Goal: Task Accomplishment & Management: Manage account settings

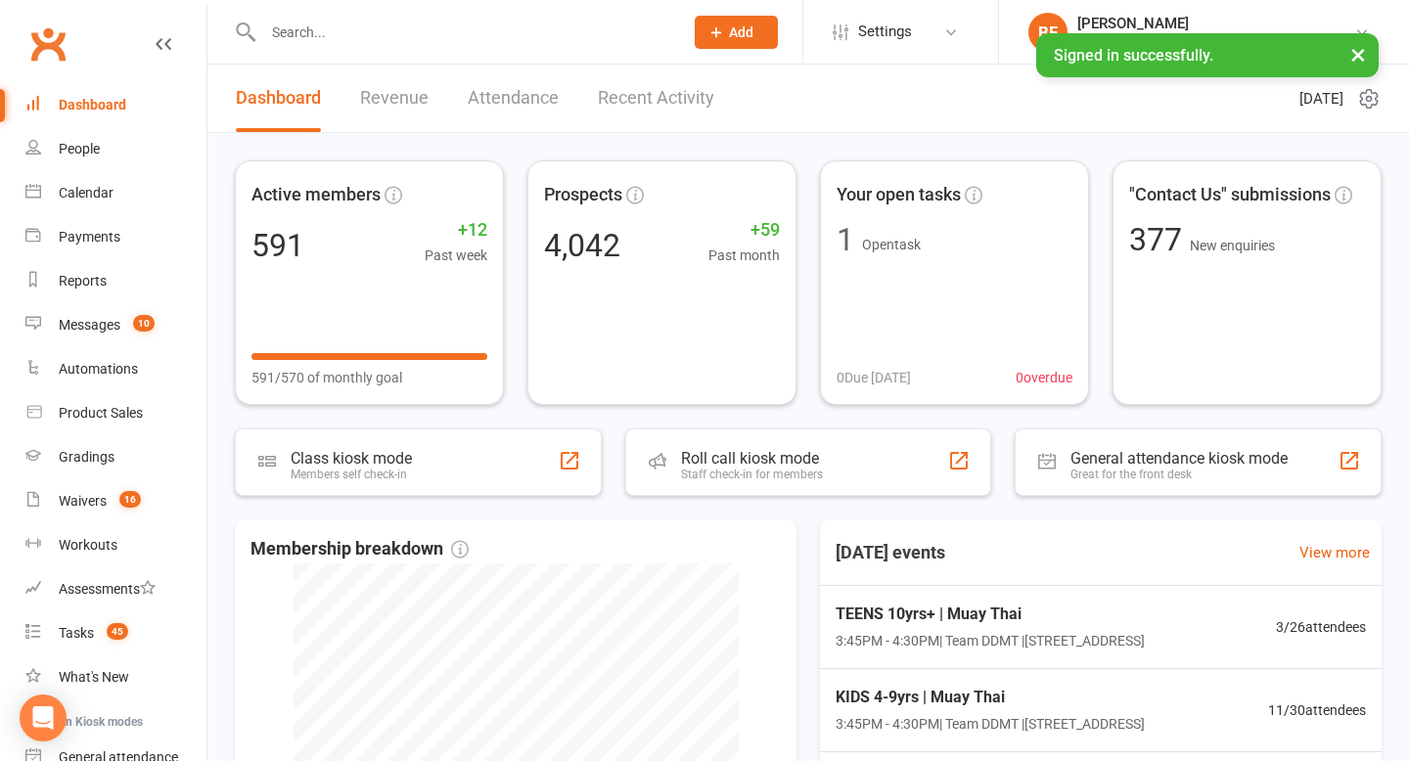
click at [347, 47] on div at bounding box center [452, 32] width 434 height 64
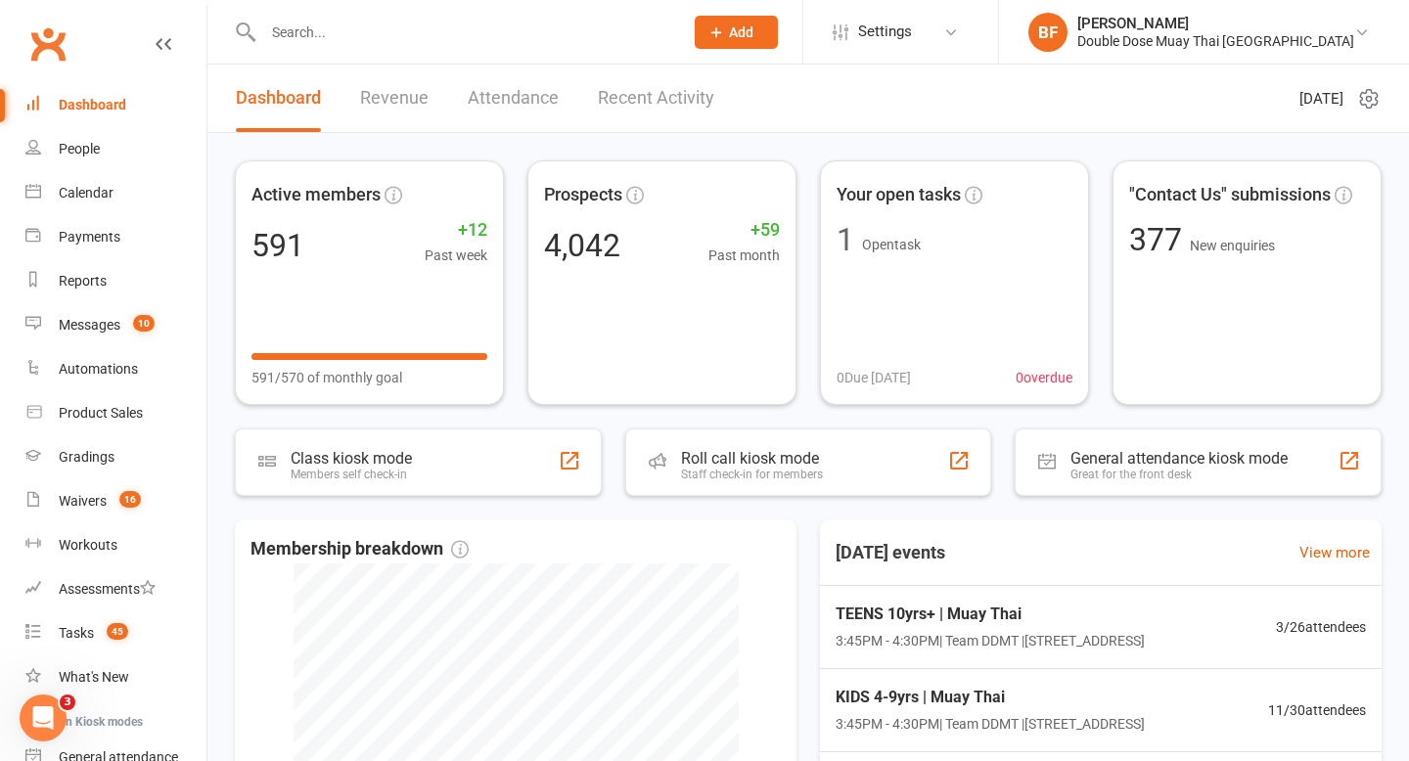
click at [339, 26] on input "text" at bounding box center [463, 32] width 412 height 27
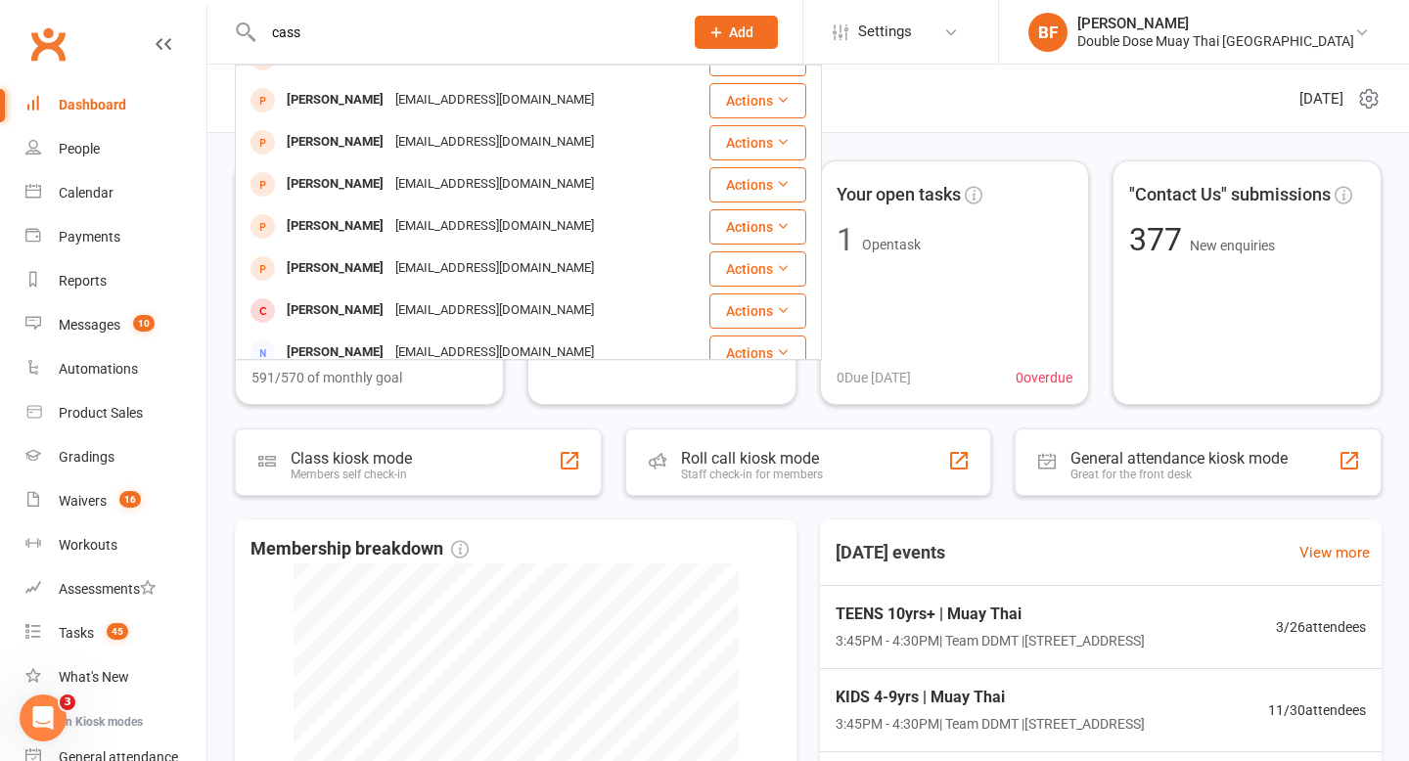
scroll to position [548, 0]
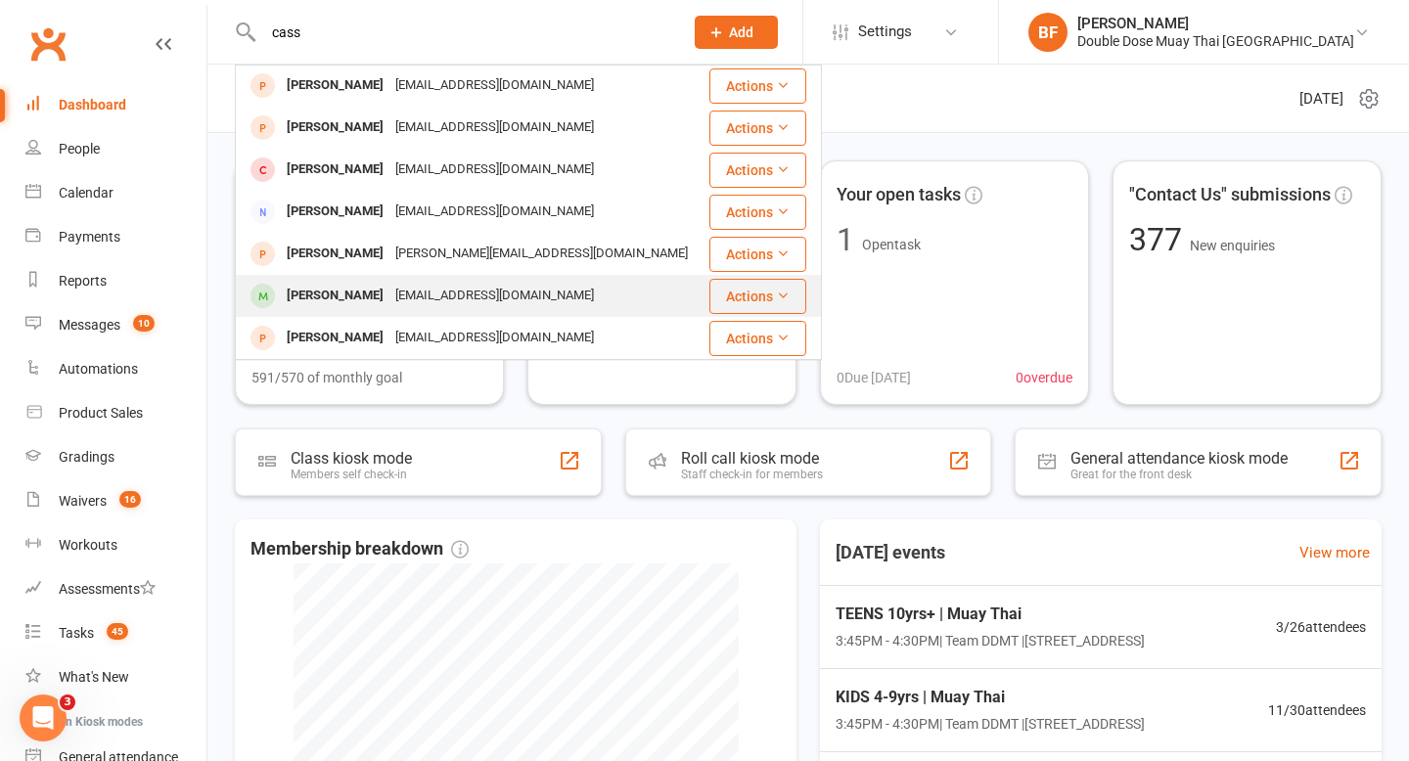
type input "cass"
click at [389, 286] on div "[EMAIL_ADDRESS][DOMAIN_NAME]" at bounding box center [494, 296] width 210 height 28
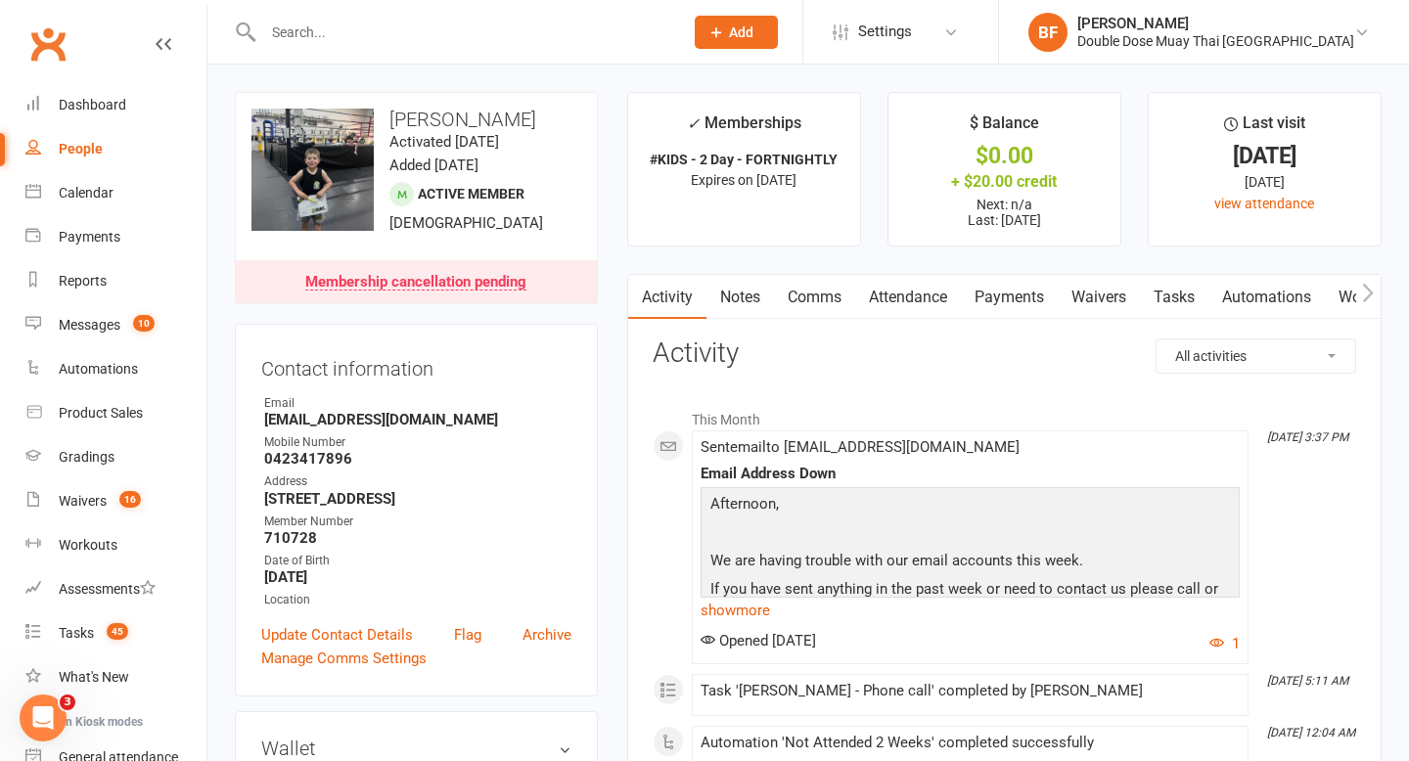
click at [383, 28] on input "text" at bounding box center [463, 32] width 412 height 27
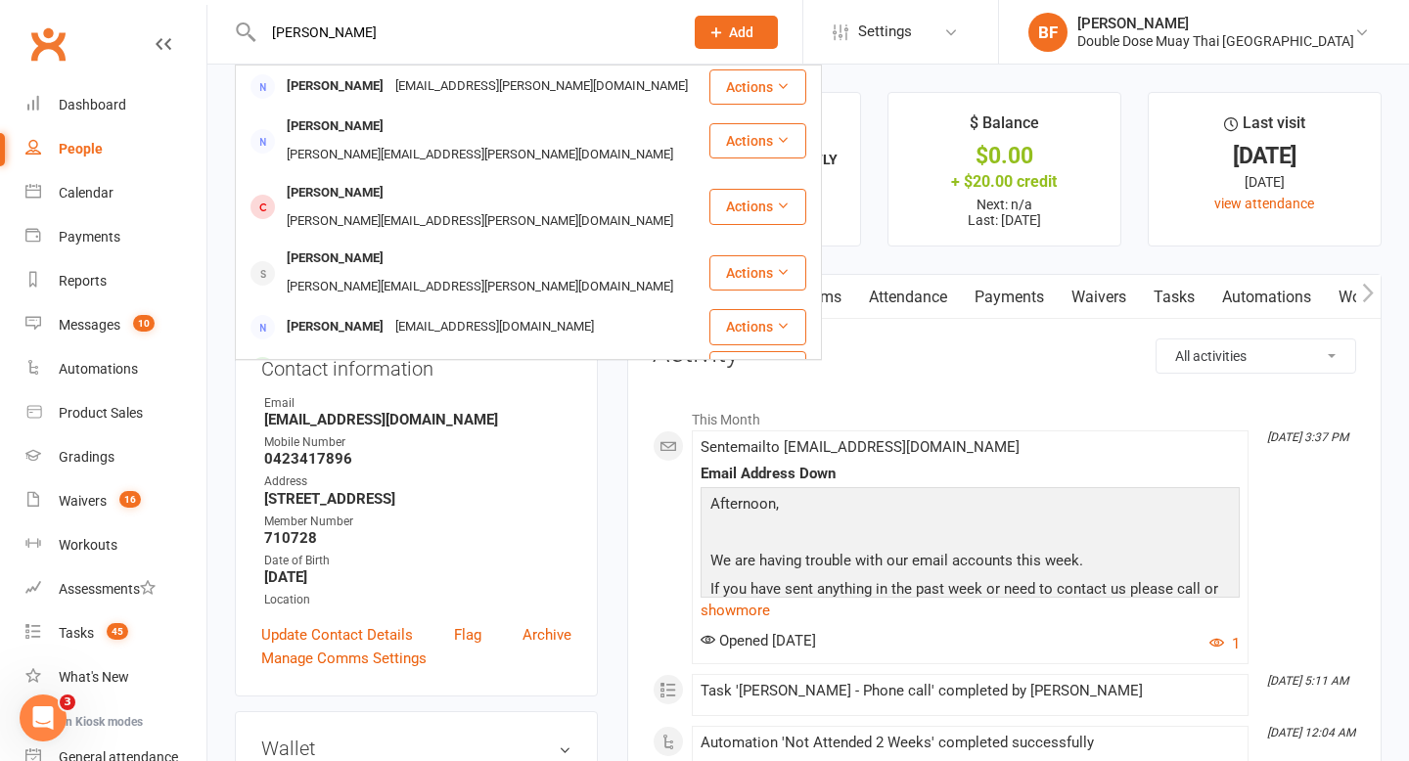
drag, startPoint x: 341, startPoint y: 29, endPoint x: 260, endPoint y: 46, distance: 81.9
click at [263, 42] on input "[PERSON_NAME]" at bounding box center [463, 32] width 412 height 27
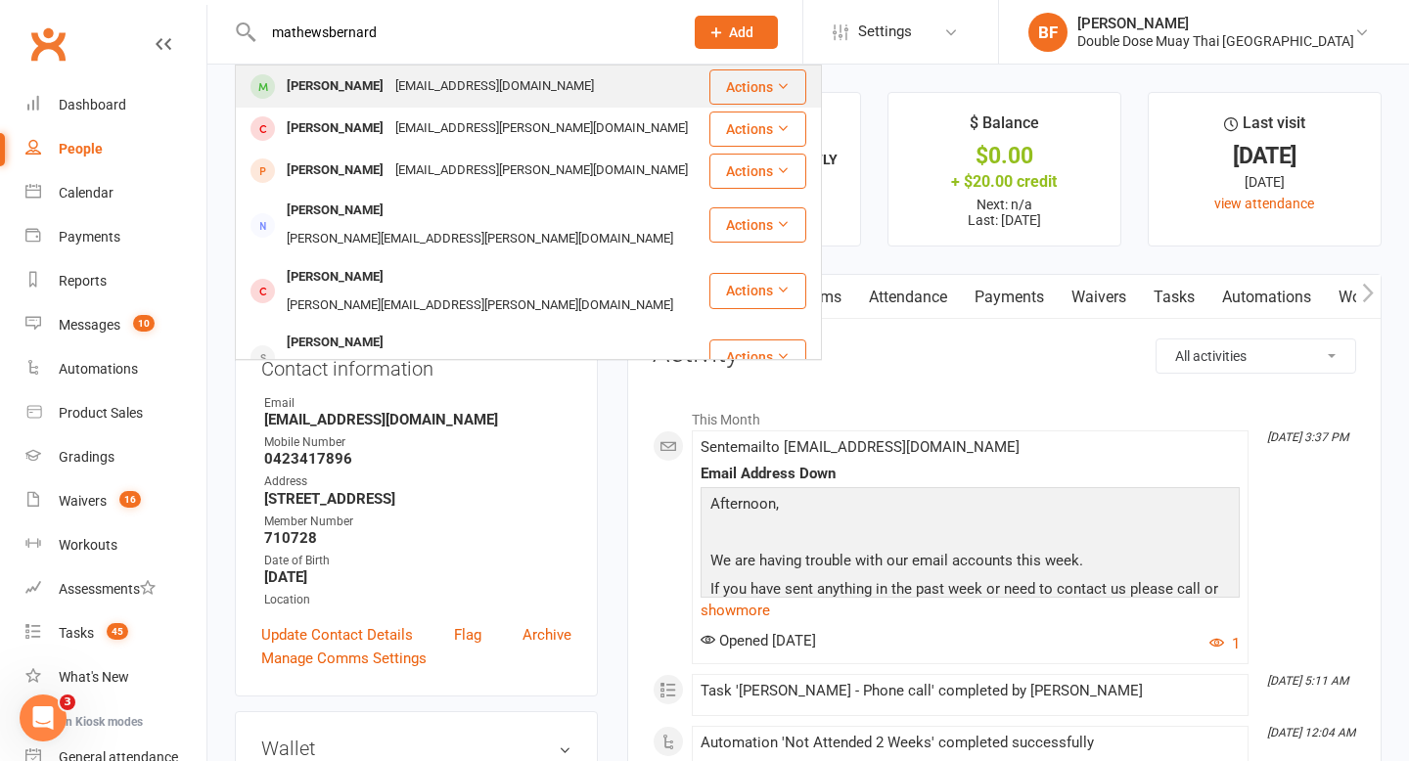
type input "mathewsbernard"
click at [291, 93] on div "[PERSON_NAME]" at bounding box center [335, 86] width 109 height 28
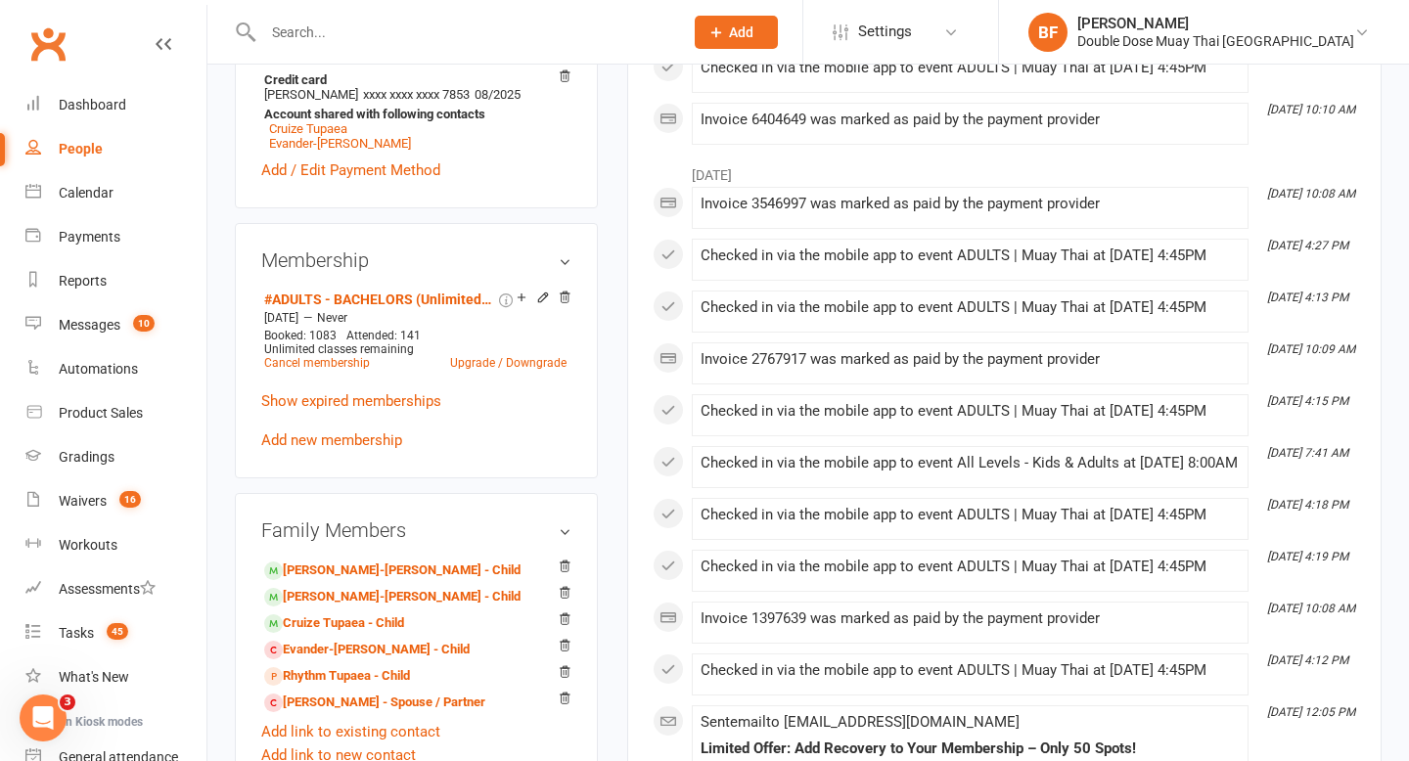
scroll to position [736, 0]
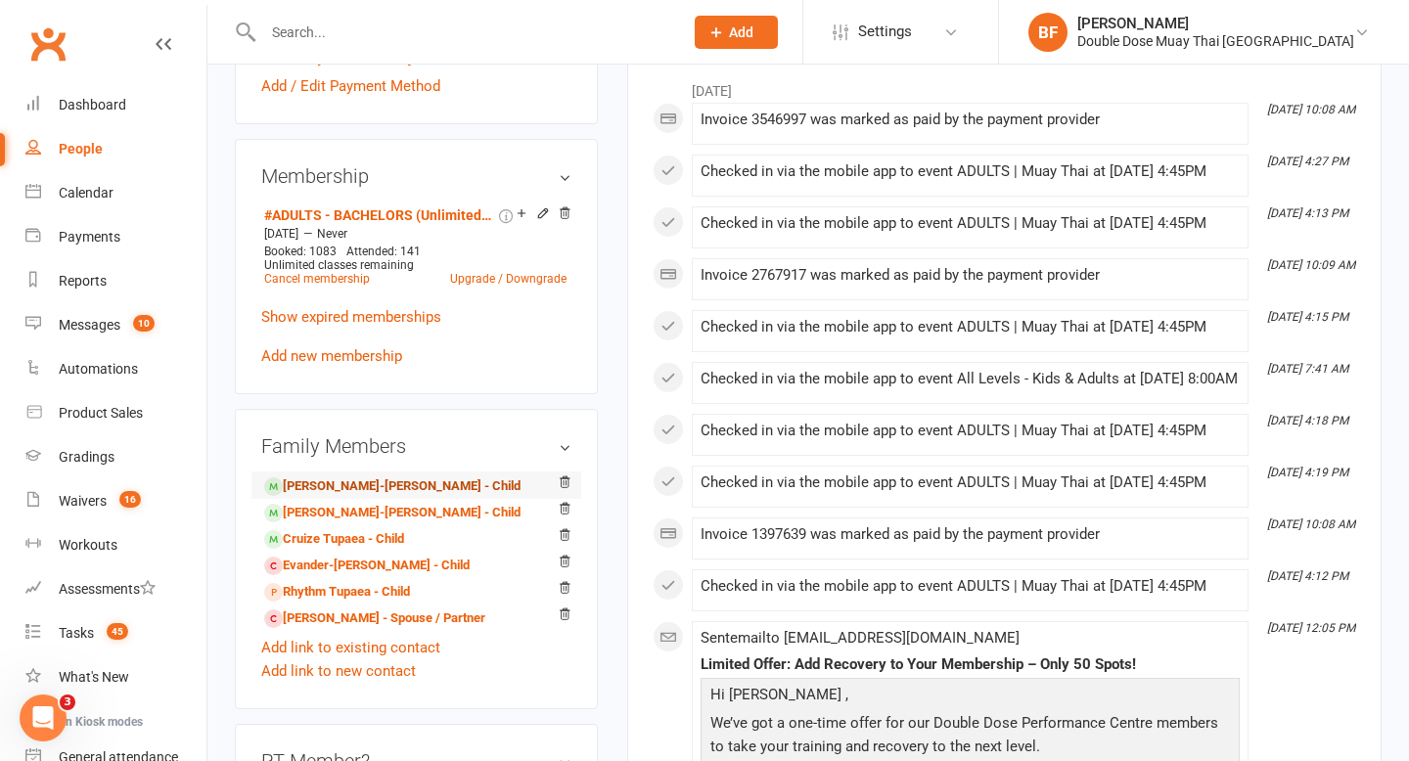
click at [379, 479] on link "[PERSON_NAME]-[PERSON_NAME] - Child" at bounding box center [392, 487] width 256 height 21
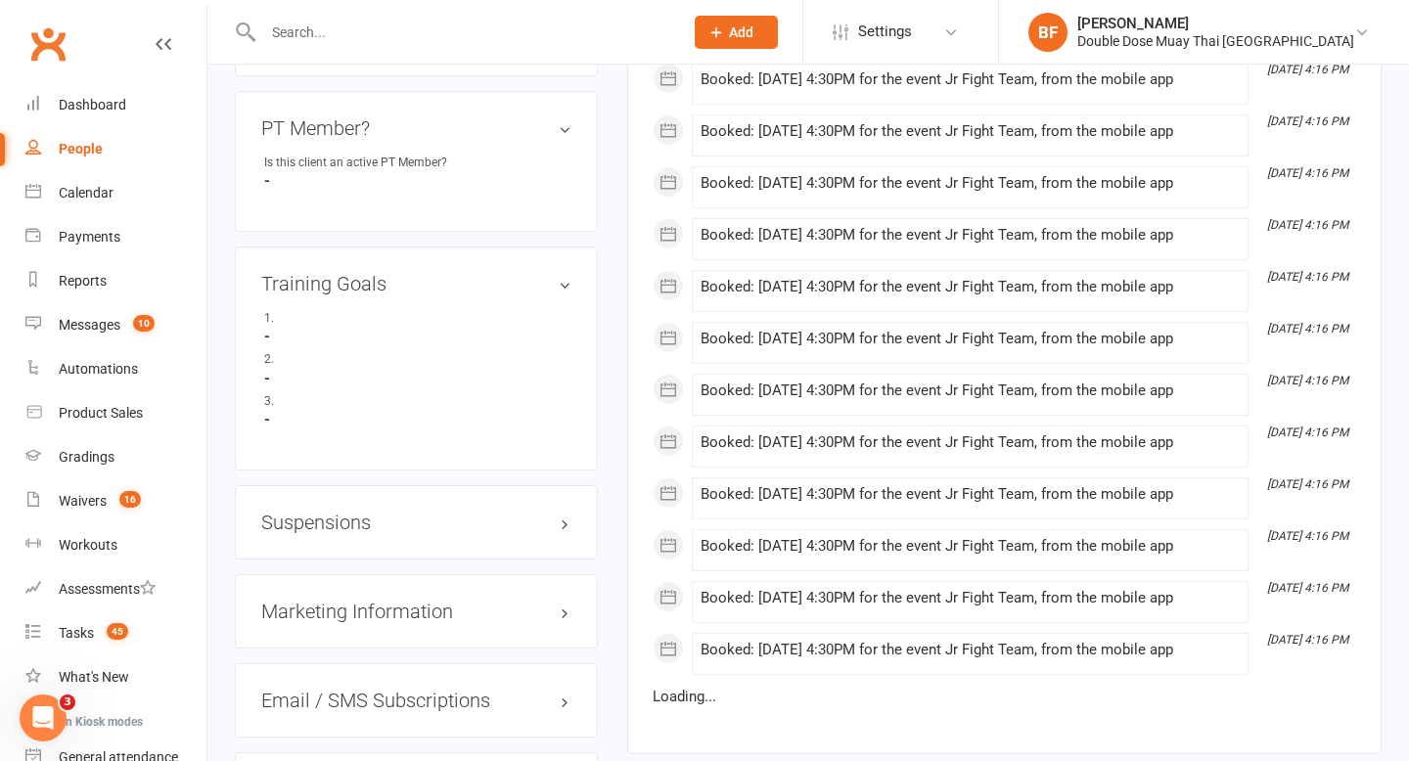
scroll to position [1258, 0]
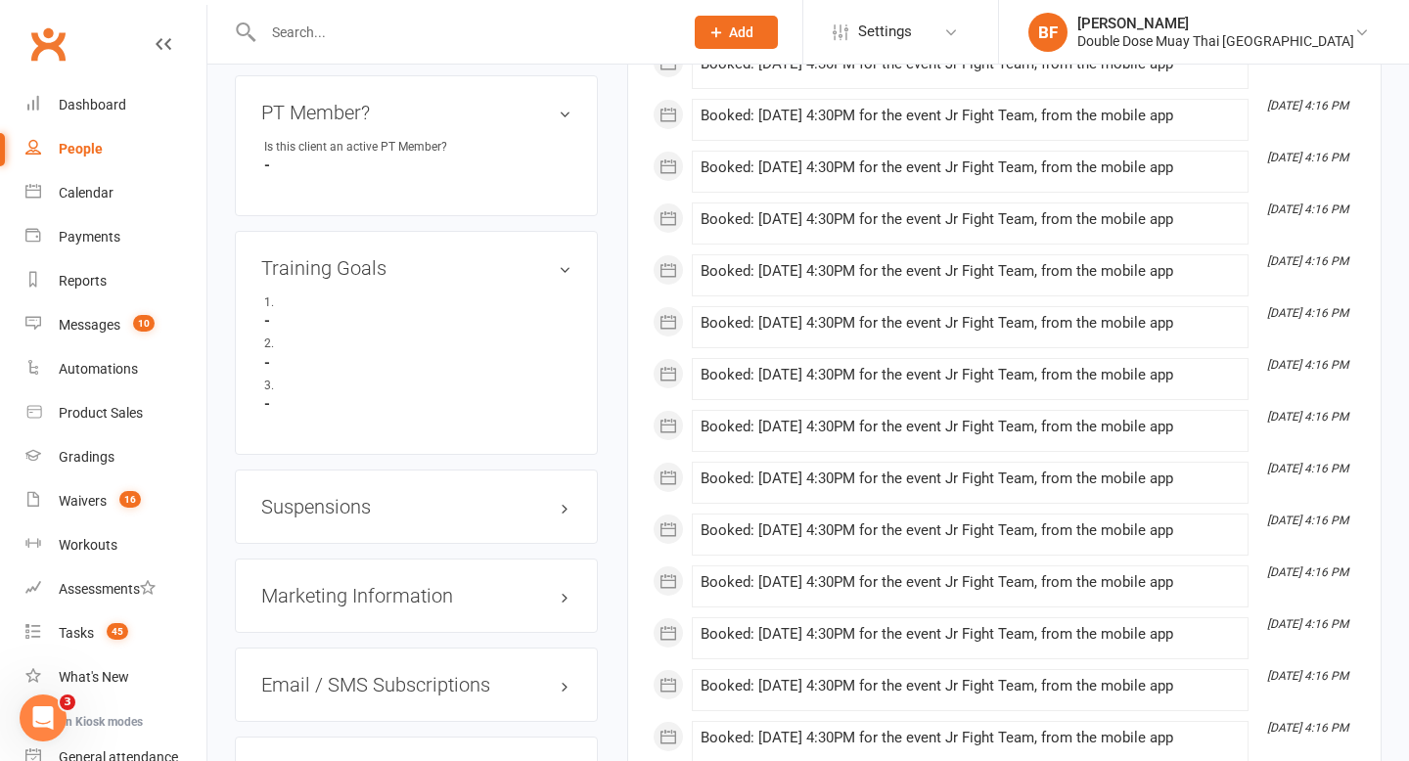
click at [350, 499] on h3 "Suspensions" at bounding box center [416, 507] width 310 height 22
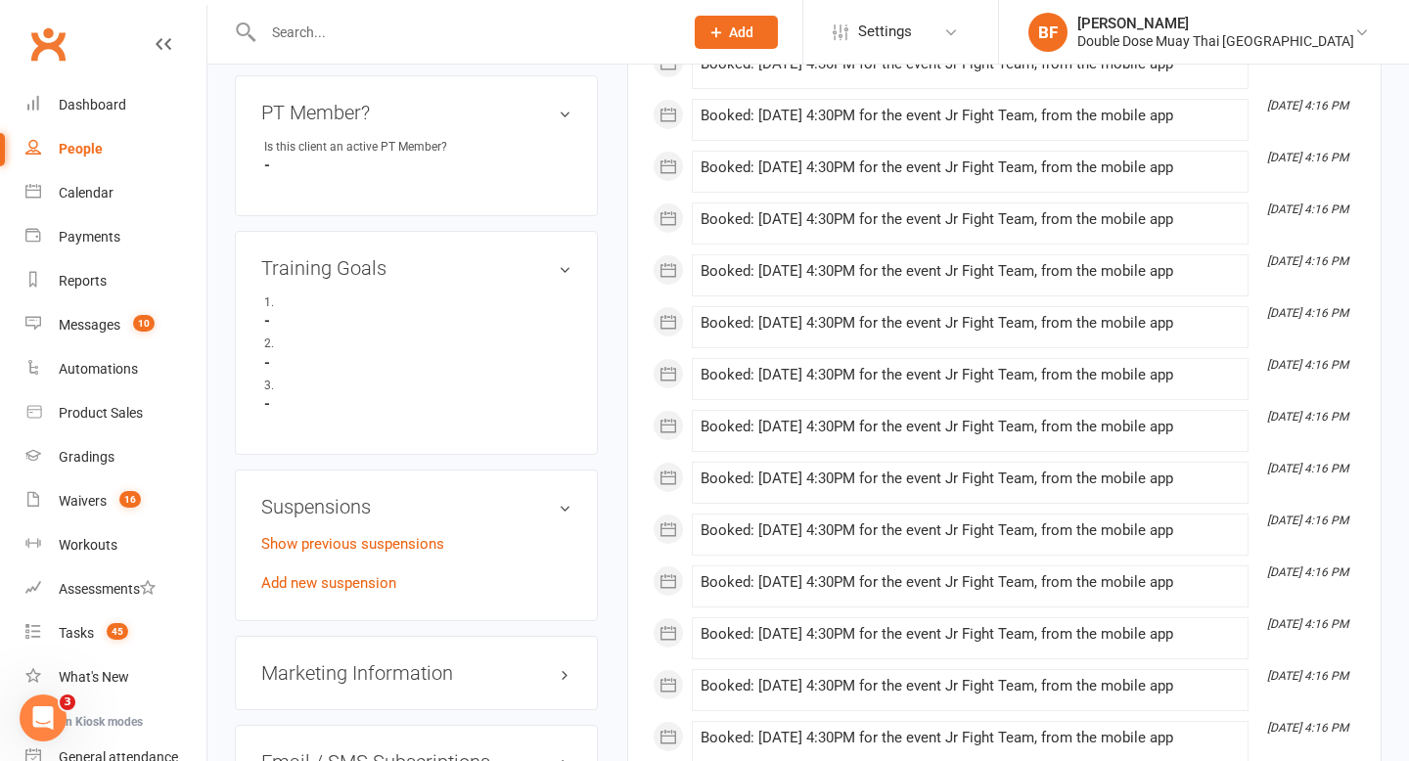
click at [332, 583] on div "Show previous suspensions Add new suspension" at bounding box center [416, 563] width 310 height 63
click at [333, 574] on link "Add new suspension" at bounding box center [328, 583] width 135 height 18
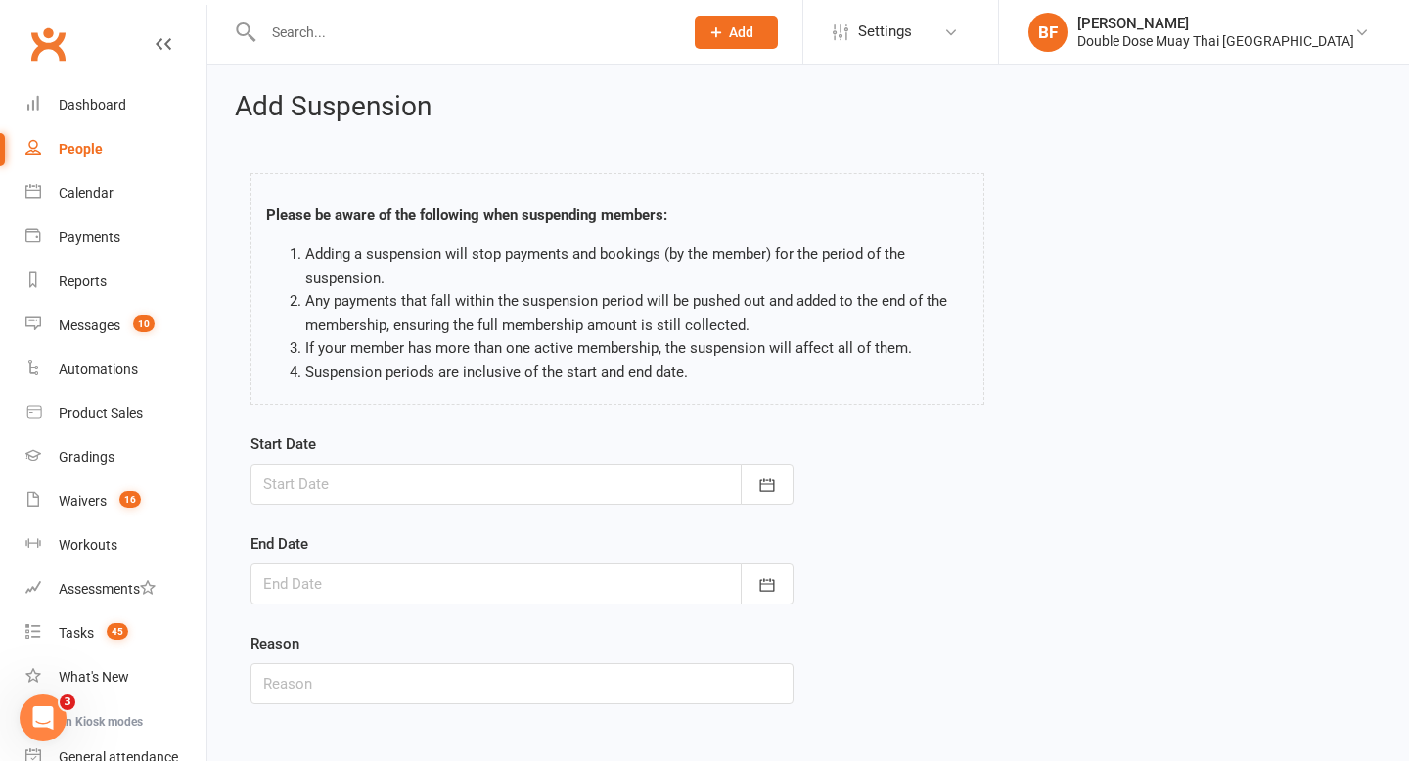
click at [548, 477] on div at bounding box center [522, 484] width 543 height 41
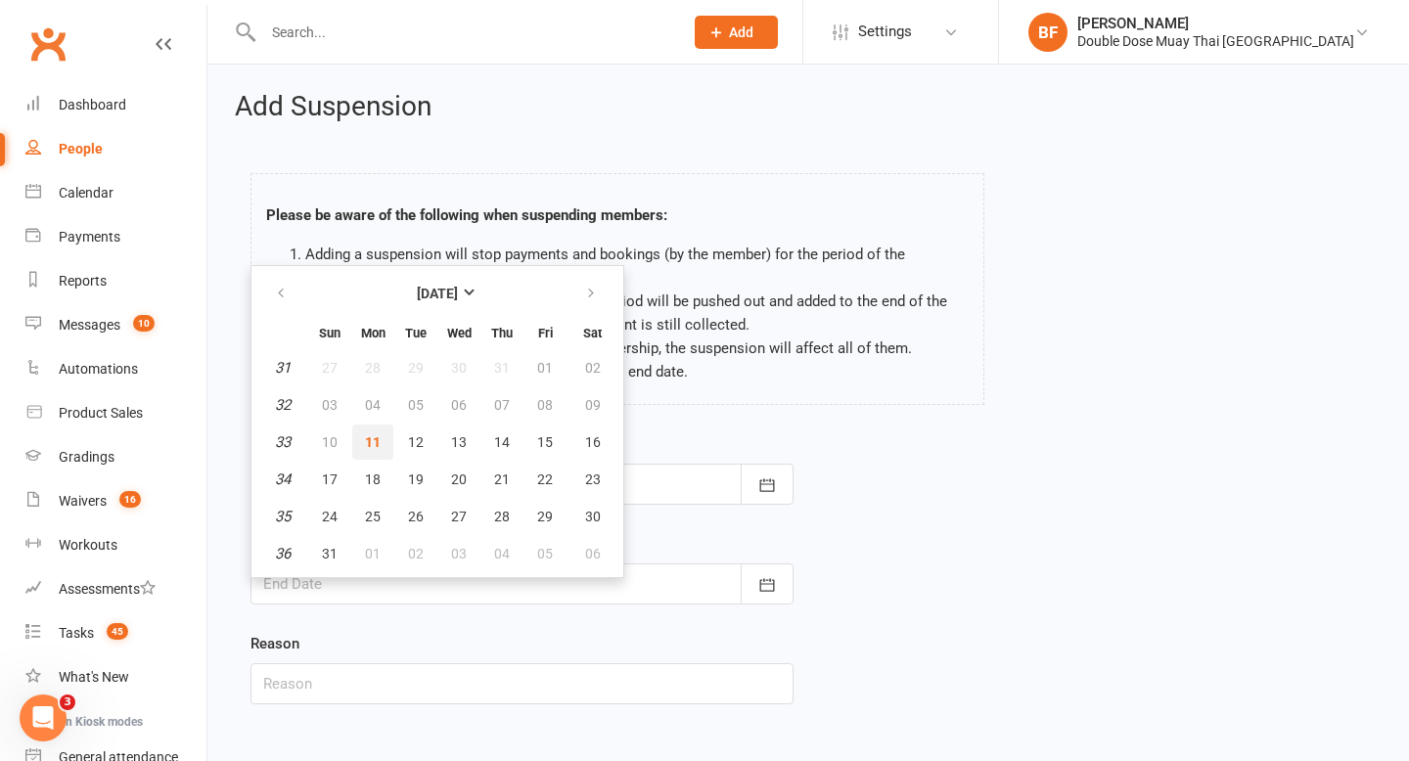
click at [374, 444] on span "11" at bounding box center [373, 442] width 16 height 16
type input "[DATE]"
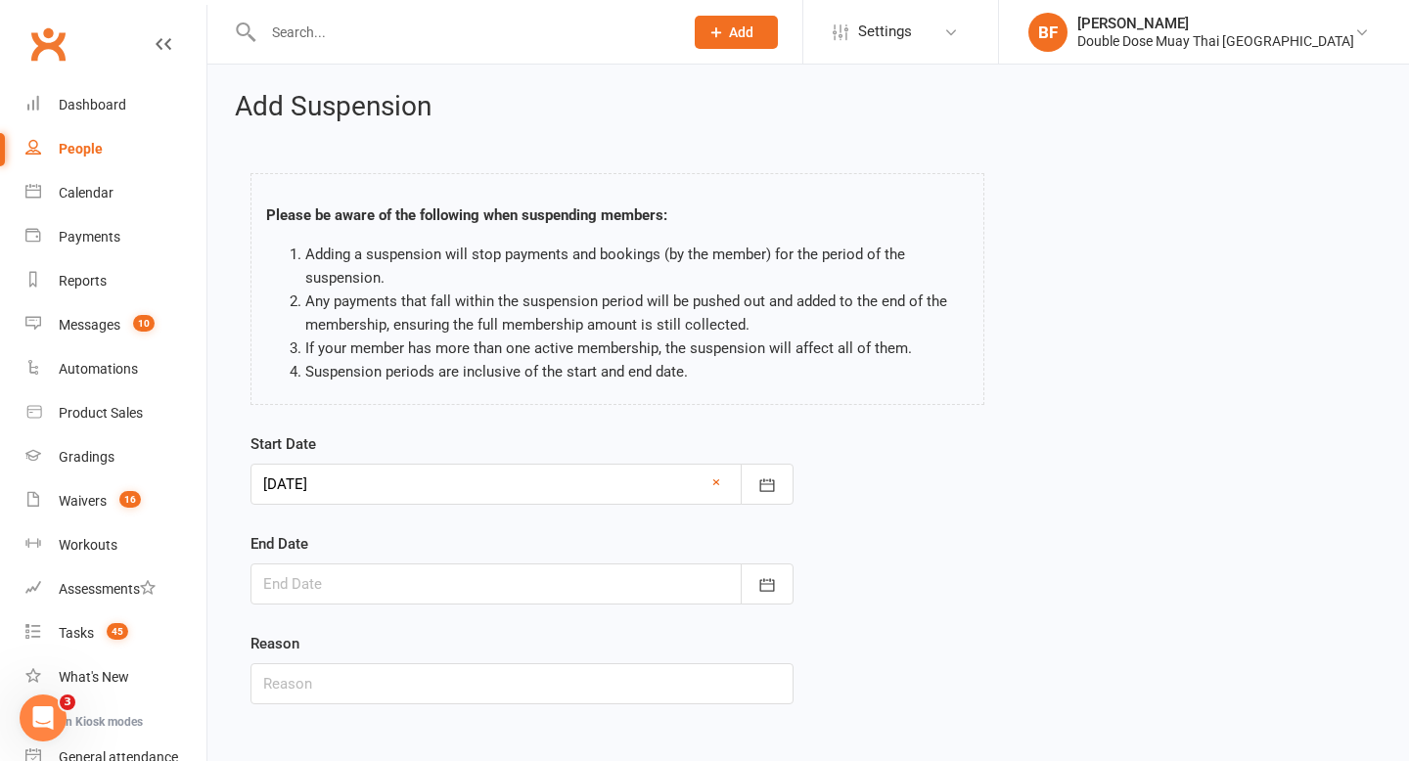
click at [392, 599] on div at bounding box center [522, 584] width 543 height 41
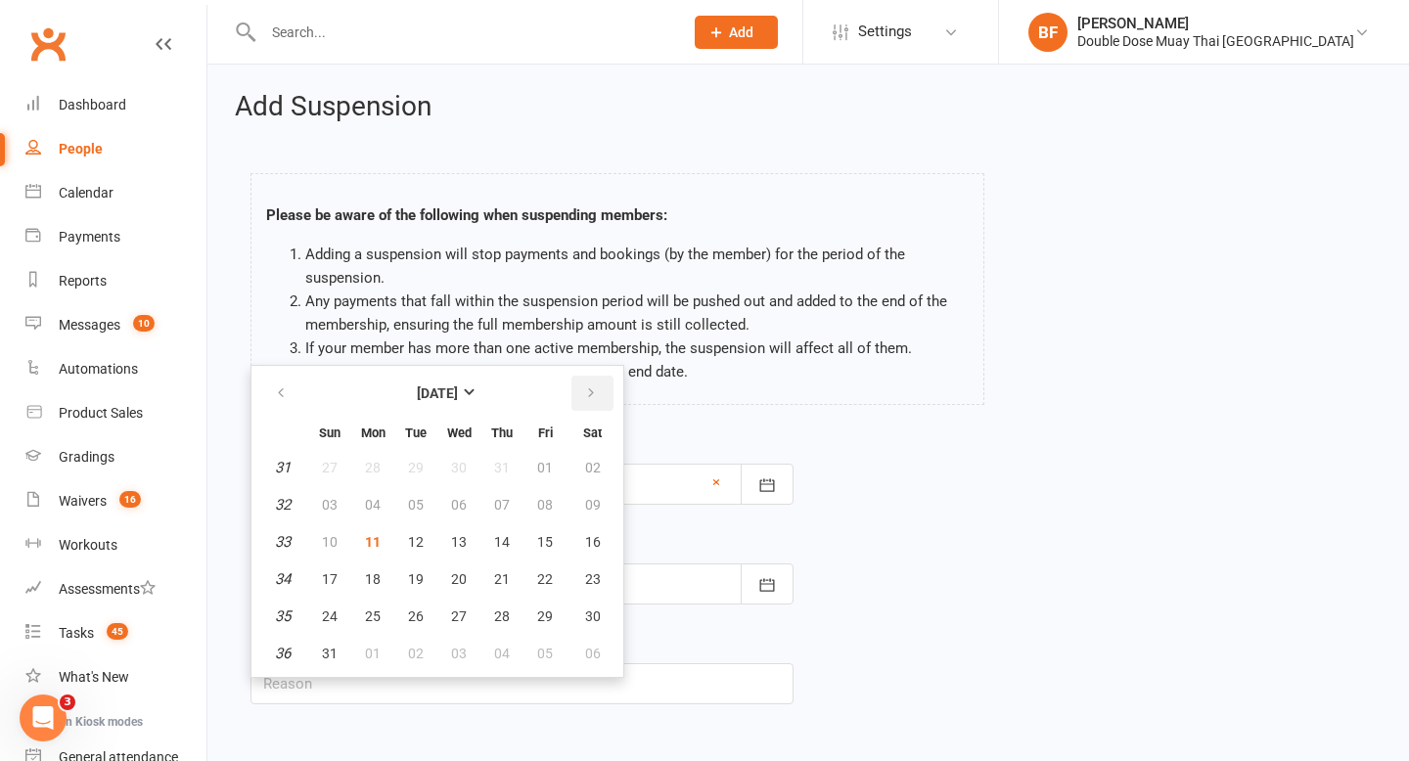
click at [584, 393] on icon "button" at bounding box center [591, 394] width 14 height 16
click at [580, 393] on button "button" at bounding box center [592, 393] width 42 height 35
click at [379, 609] on span "27" at bounding box center [373, 617] width 16 height 16
type input "[DATE]"
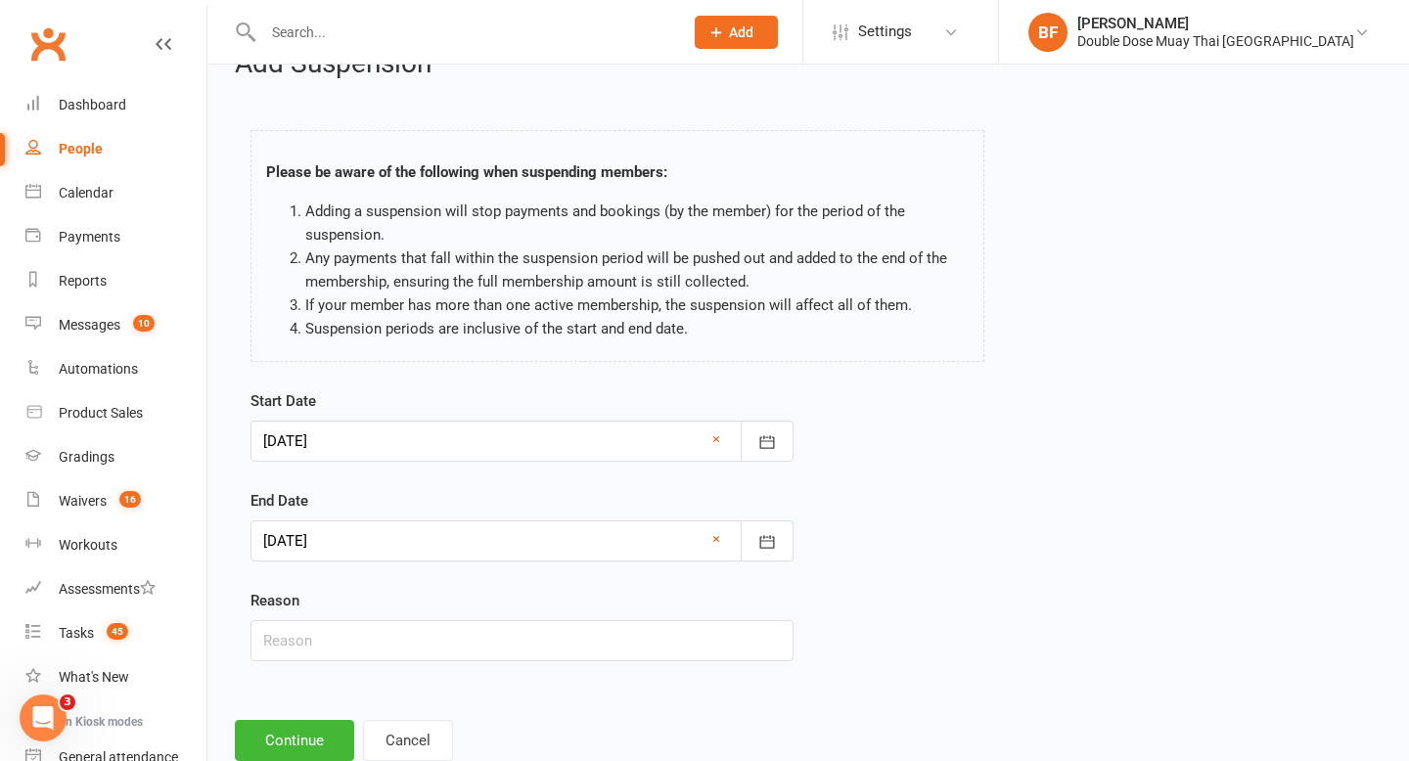
scroll to position [47, 0]
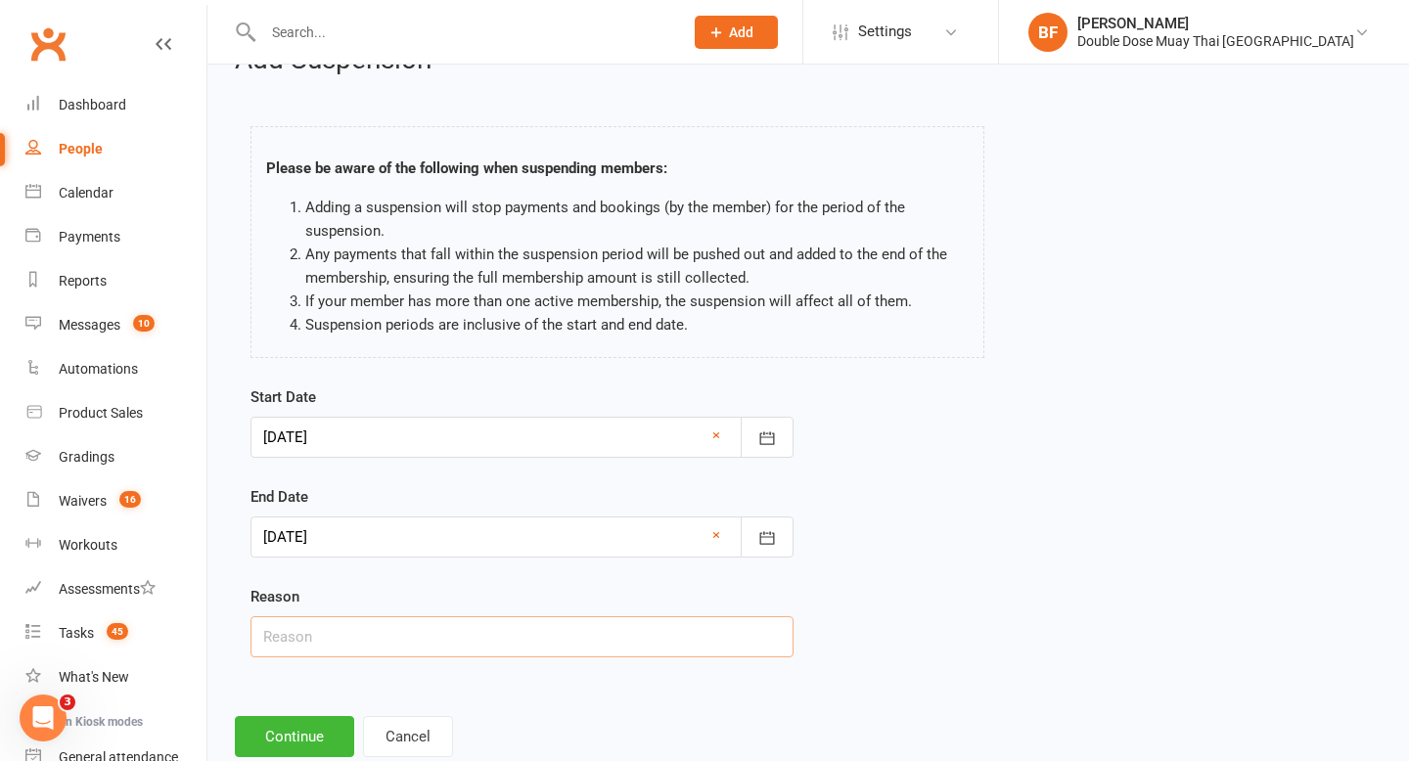
click at [449, 650] on input "text" at bounding box center [522, 636] width 543 height 41
type input "Financial hardship"
click at [316, 741] on button "Continue" at bounding box center [294, 736] width 119 height 41
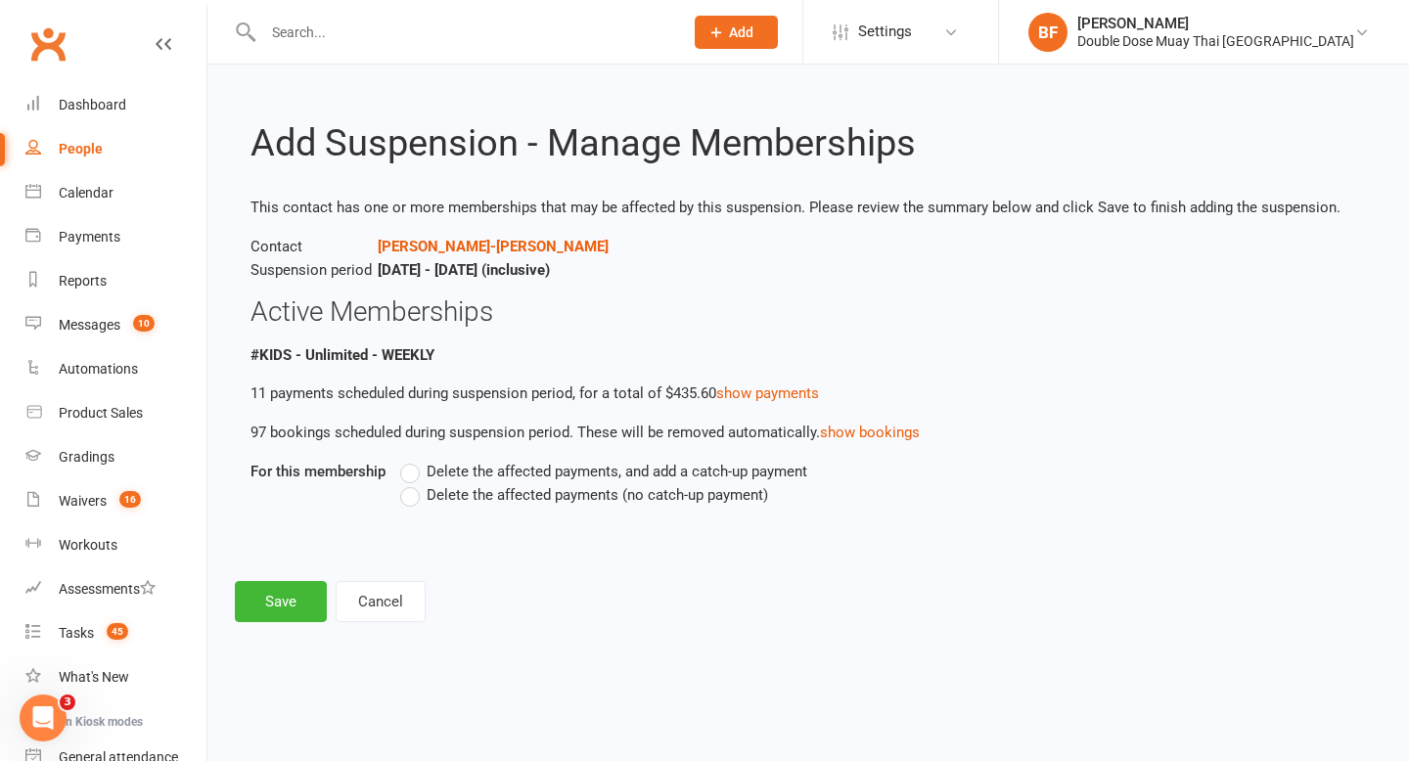
click at [477, 497] on span "Delete the affected payments (no catch-up payment)" at bounding box center [598, 493] width 342 height 21
click at [413, 483] on input "Delete the affected payments (no catch-up payment)" at bounding box center [406, 483] width 13 height 0
click at [256, 608] on button "Save" at bounding box center [281, 601] width 92 height 41
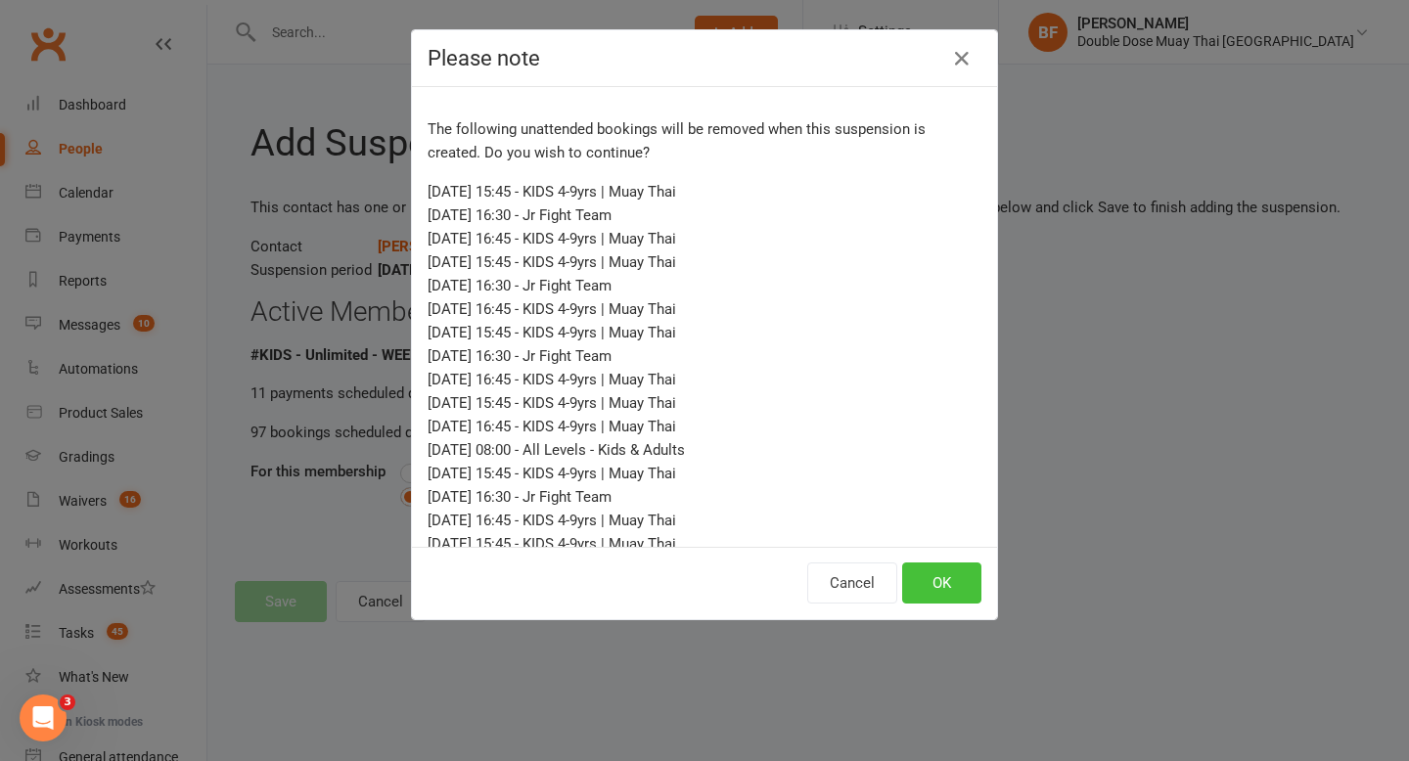
click at [931, 586] on button "OK" at bounding box center [941, 583] width 79 height 41
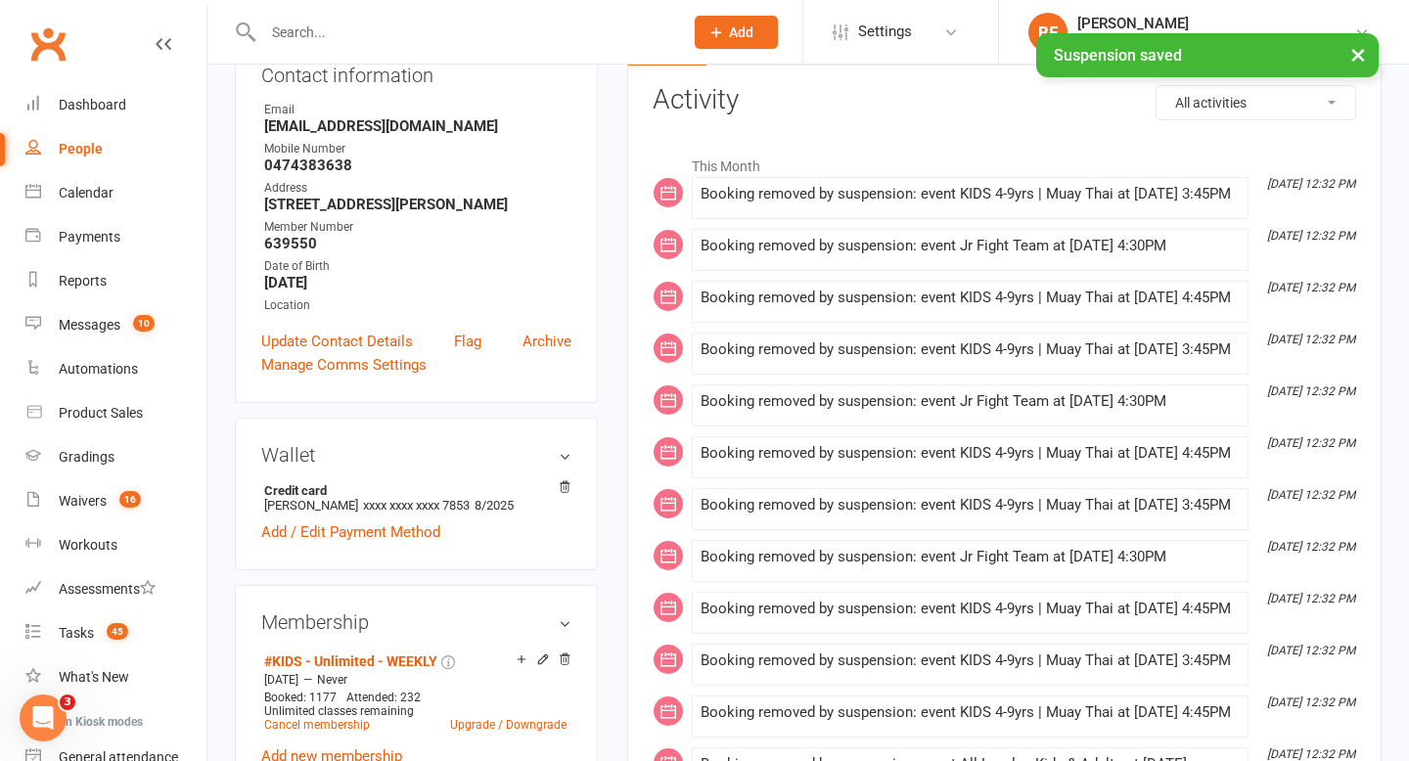
scroll to position [577, 0]
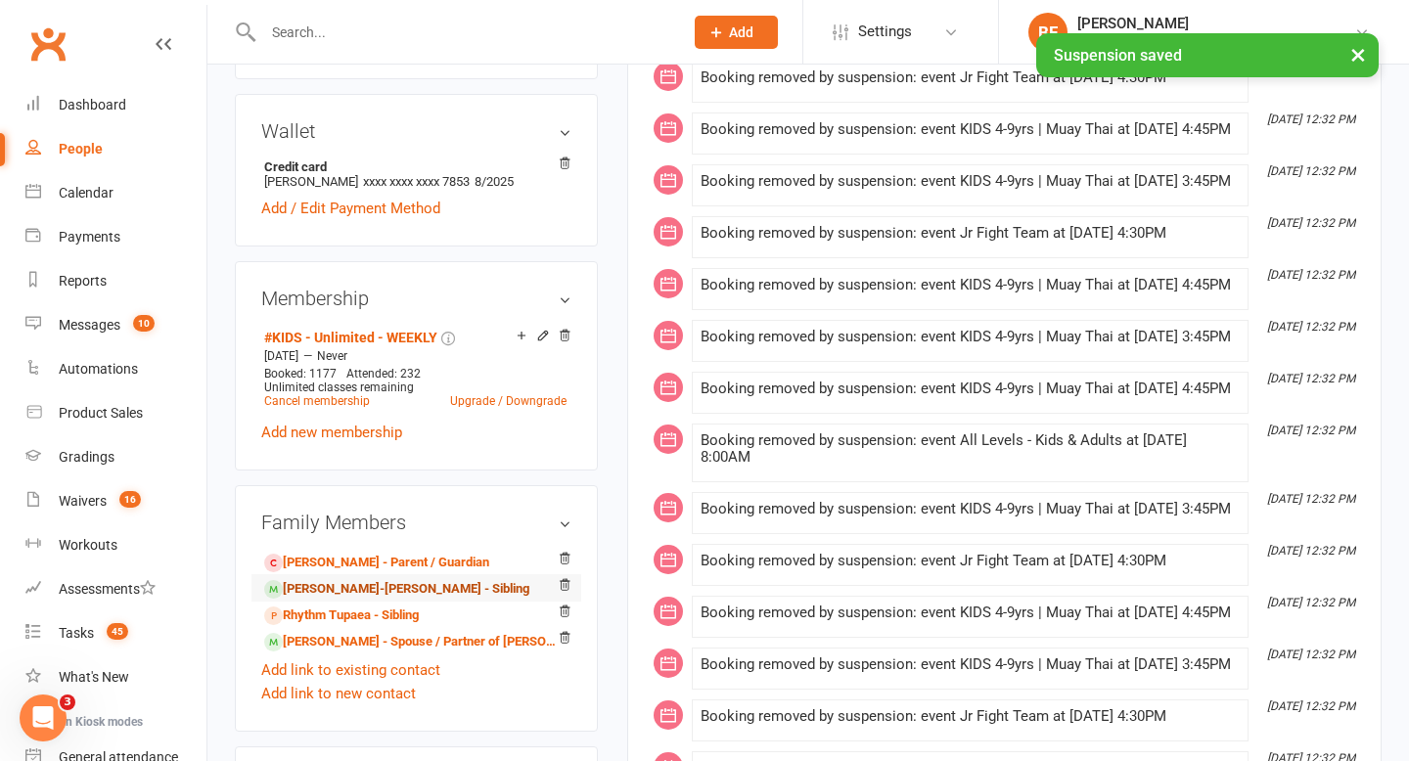
click at [426, 584] on link "[PERSON_NAME]-[PERSON_NAME] - Sibling" at bounding box center [396, 589] width 265 height 21
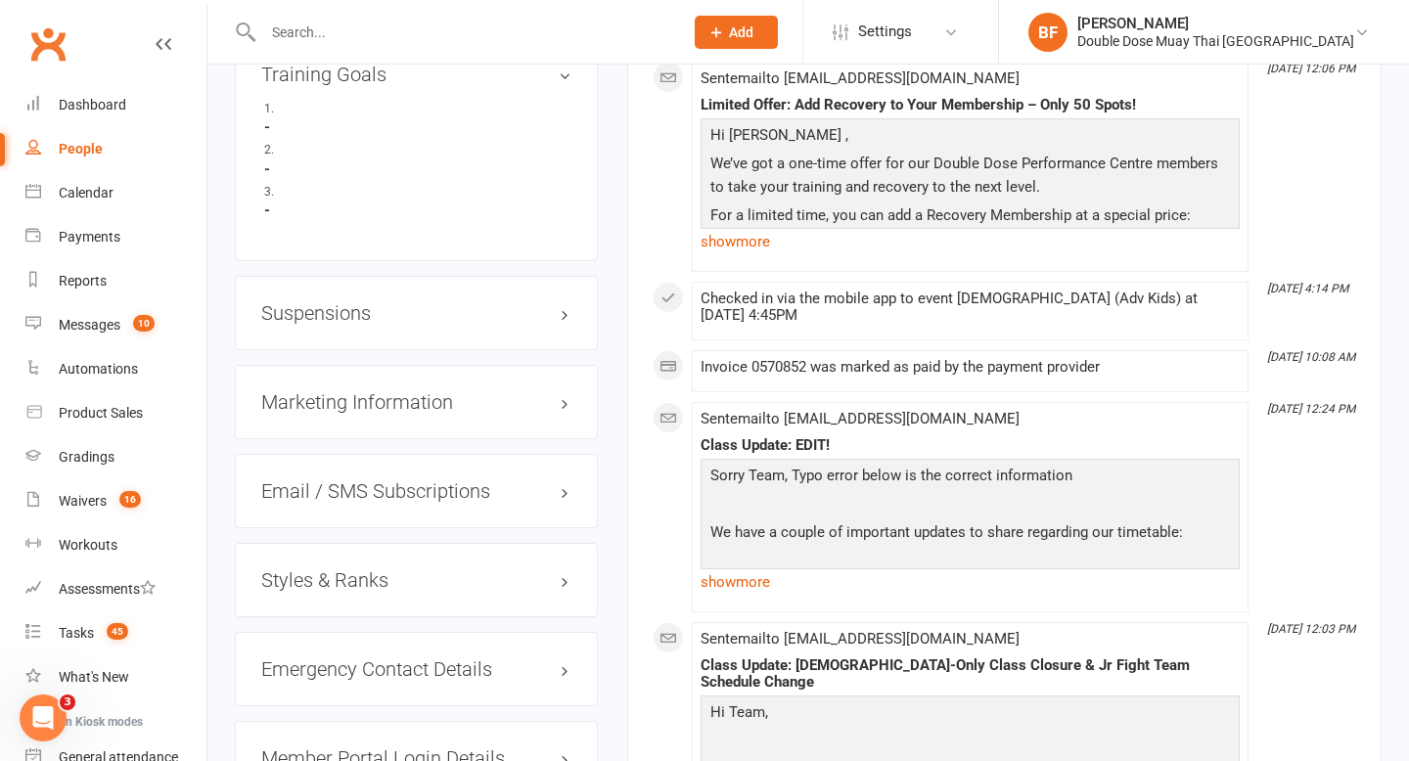
scroll to position [1436, 0]
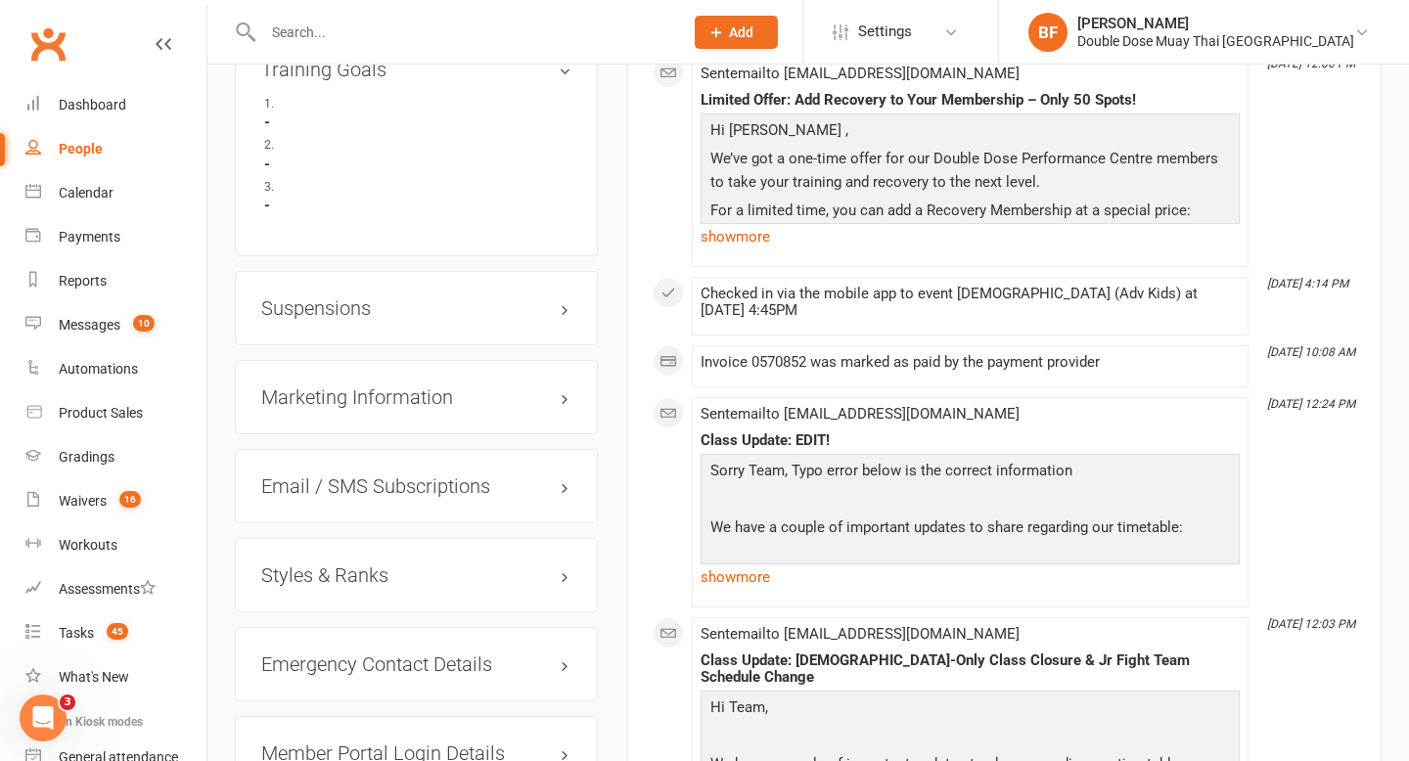
click at [323, 319] on h3 "Suspensions" at bounding box center [416, 308] width 310 height 22
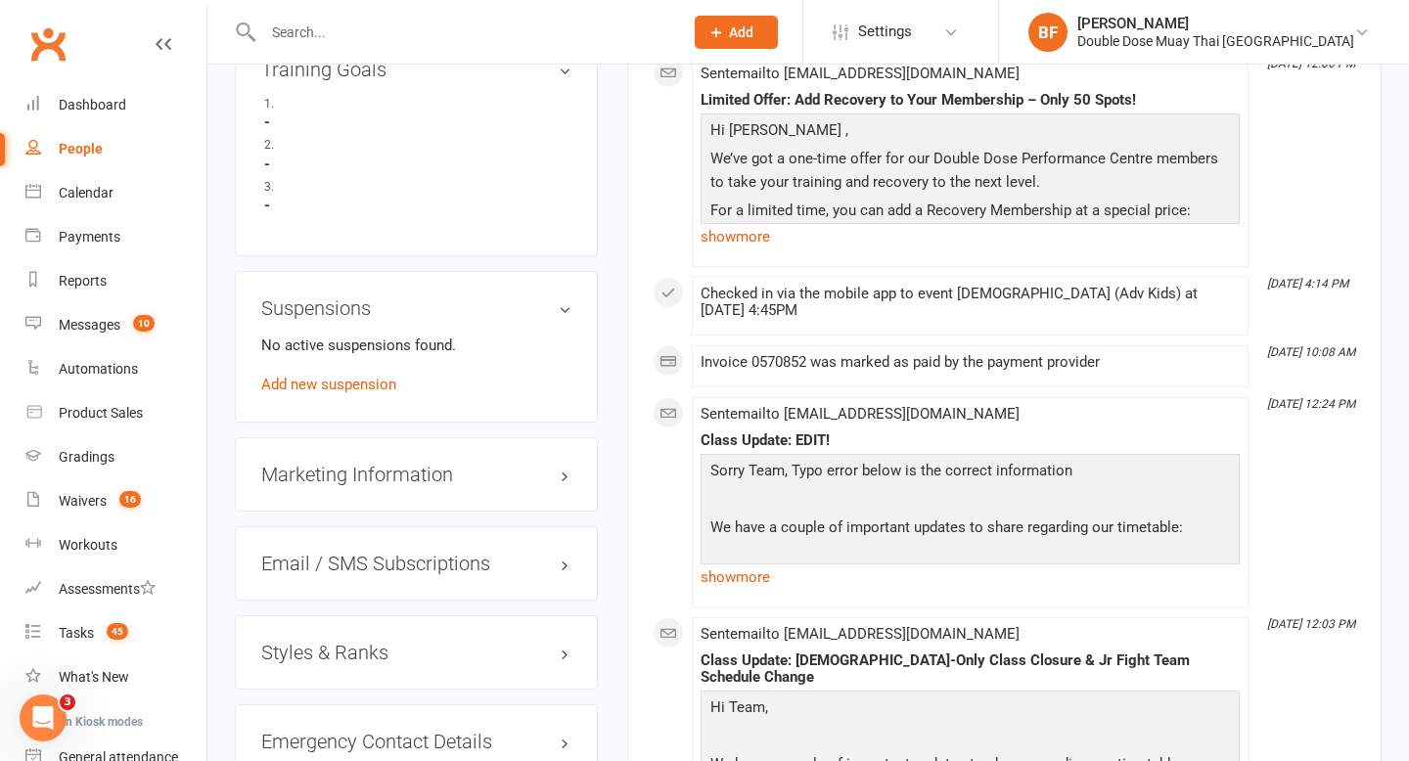
click at [325, 393] on div "No active suspensions found. Add new suspension" at bounding box center [416, 365] width 310 height 63
click at [326, 393] on link "Add new suspension" at bounding box center [328, 385] width 135 height 18
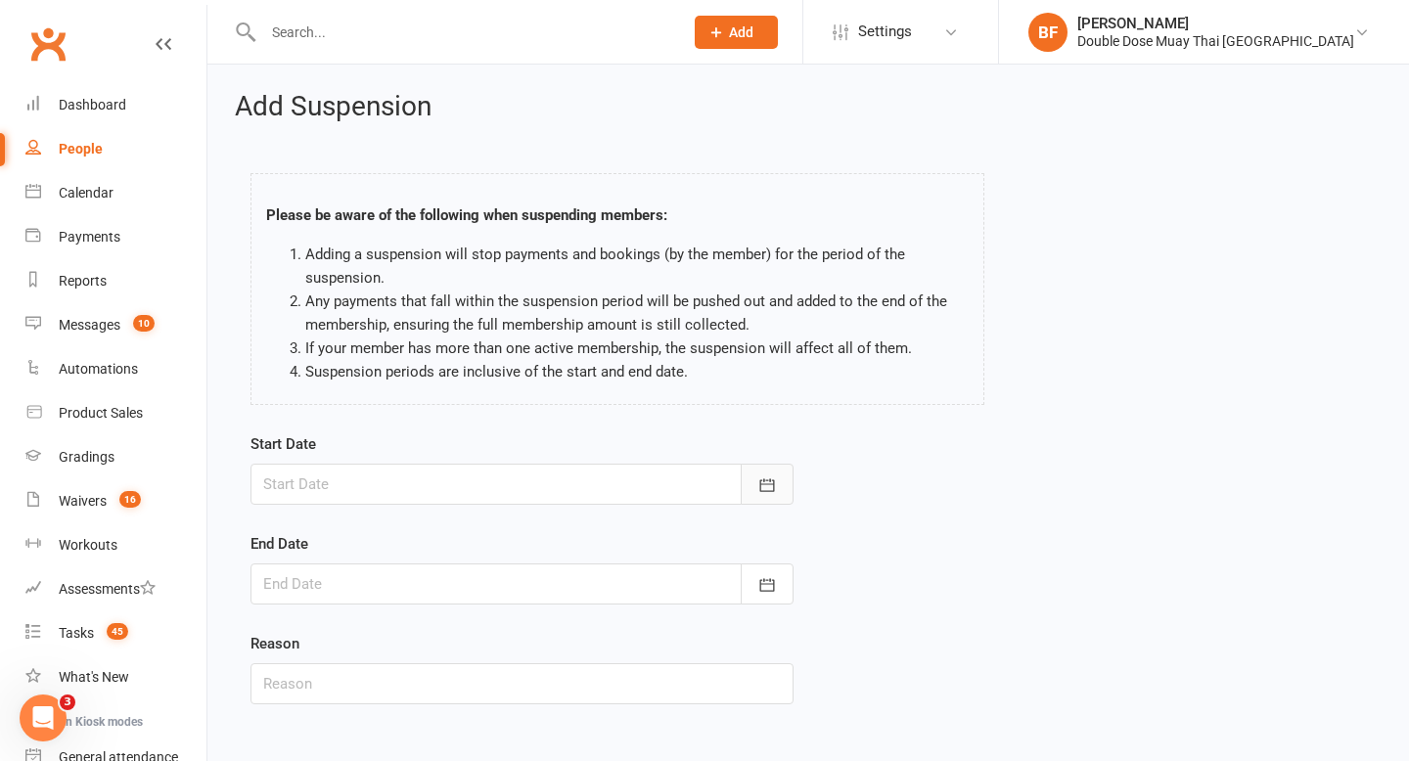
click at [761, 481] on icon "button" at bounding box center [767, 486] width 20 height 20
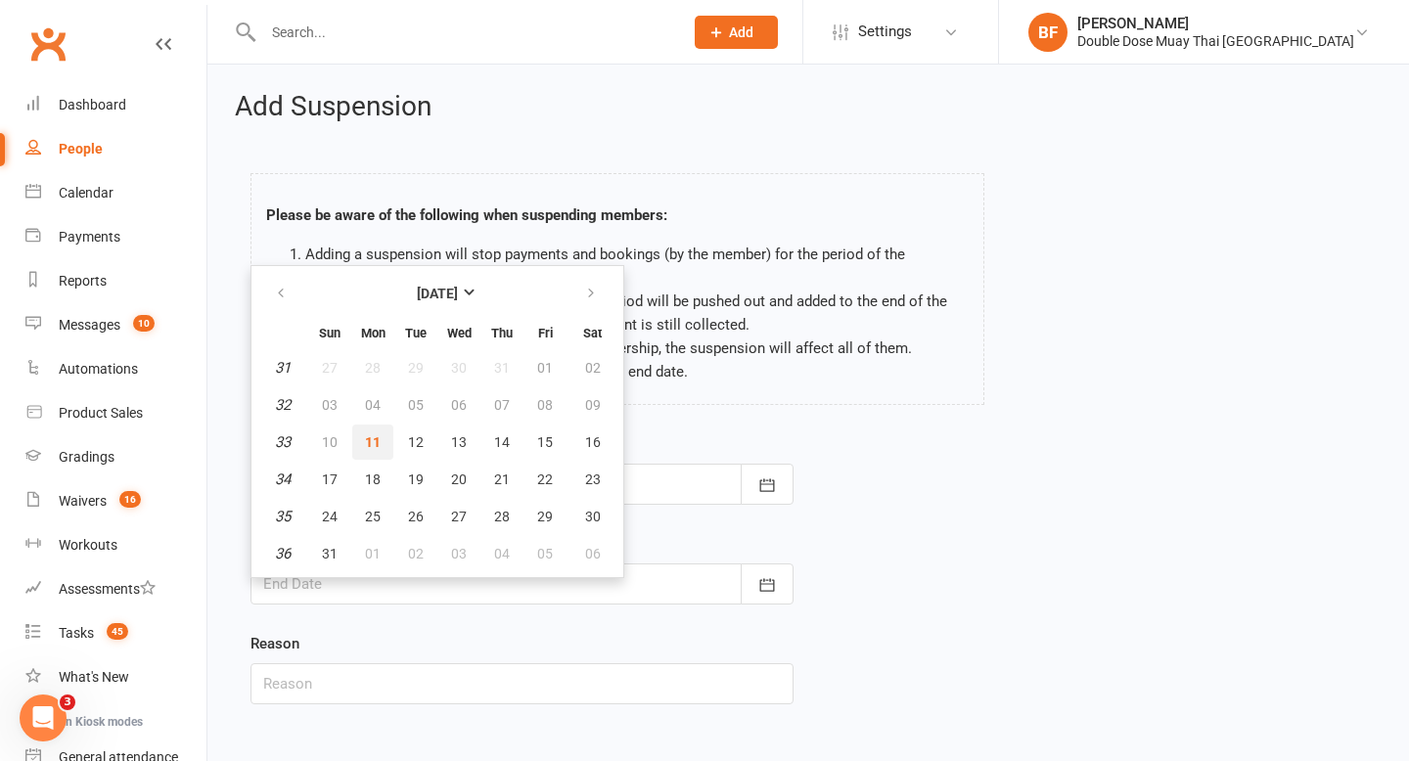
click at [374, 444] on span "11" at bounding box center [373, 442] width 16 height 16
type input "[DATE]"
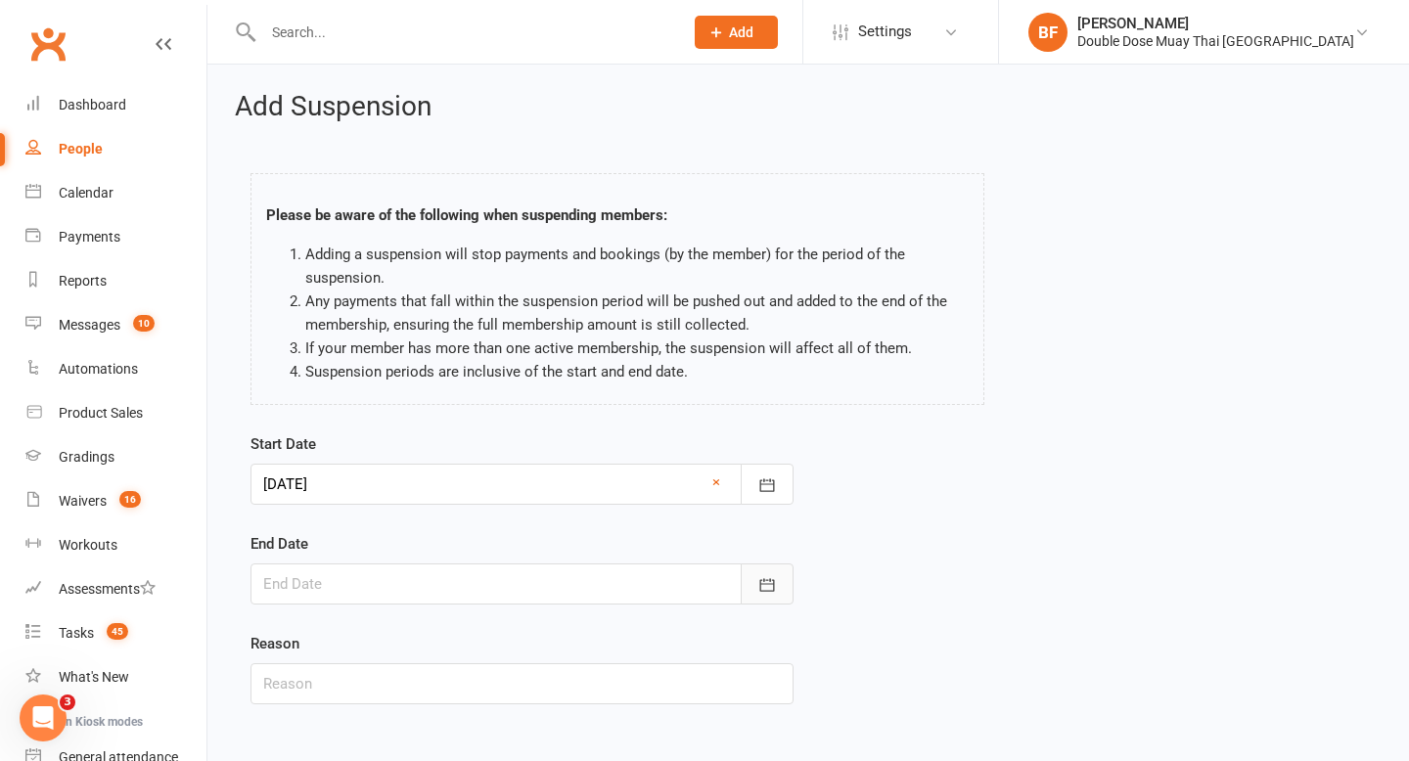
click at [773, 590] on icon "button" at bounding box center [767, 585] width 20 height 20
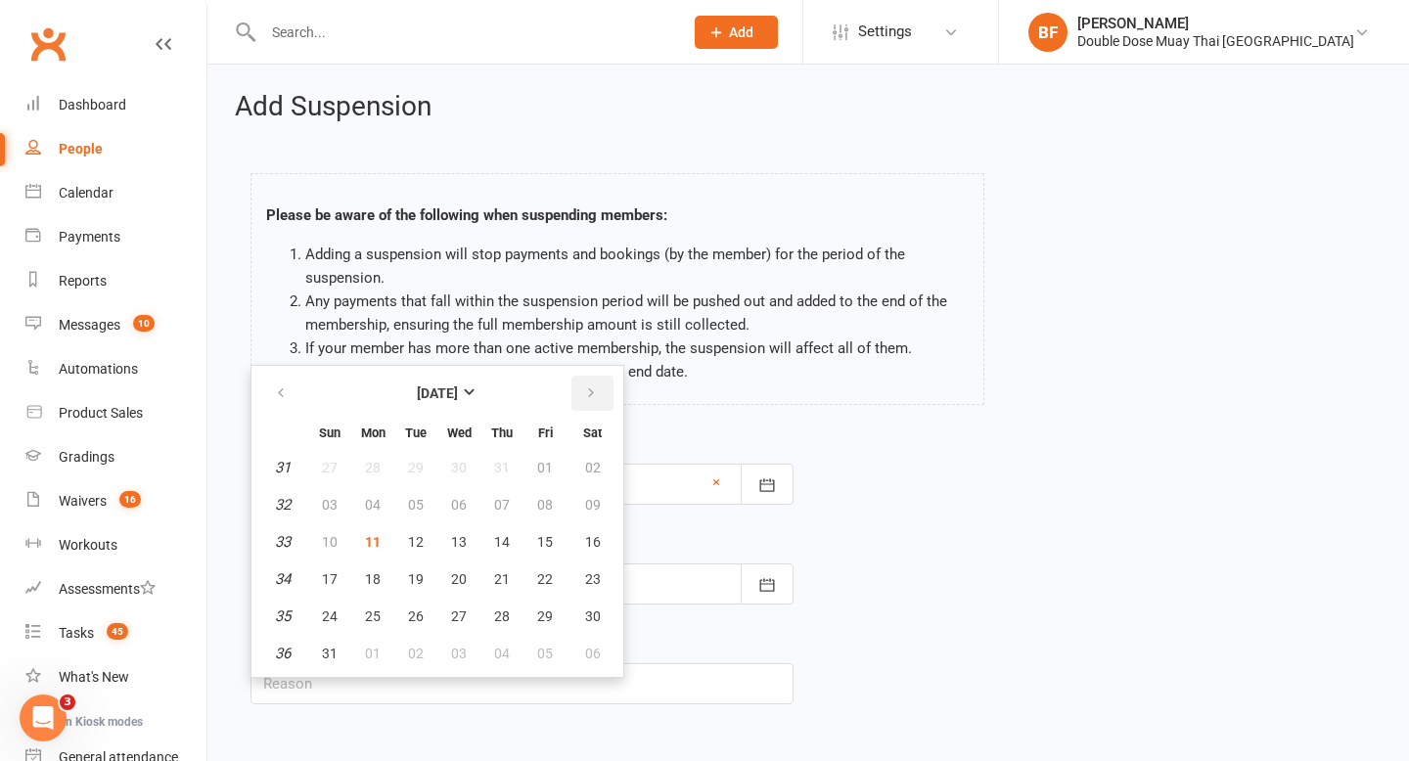
click at [589, 395] on icon "button" at bounding box center [591, 394] width 14 height 16
click at [590, 395] on icon "button" at bounding box center [591, 394] width 14 height 16
click at [371, 619] on span "27" at bounding box center [373, 617] width 16 height 16
type input "[DATE]"
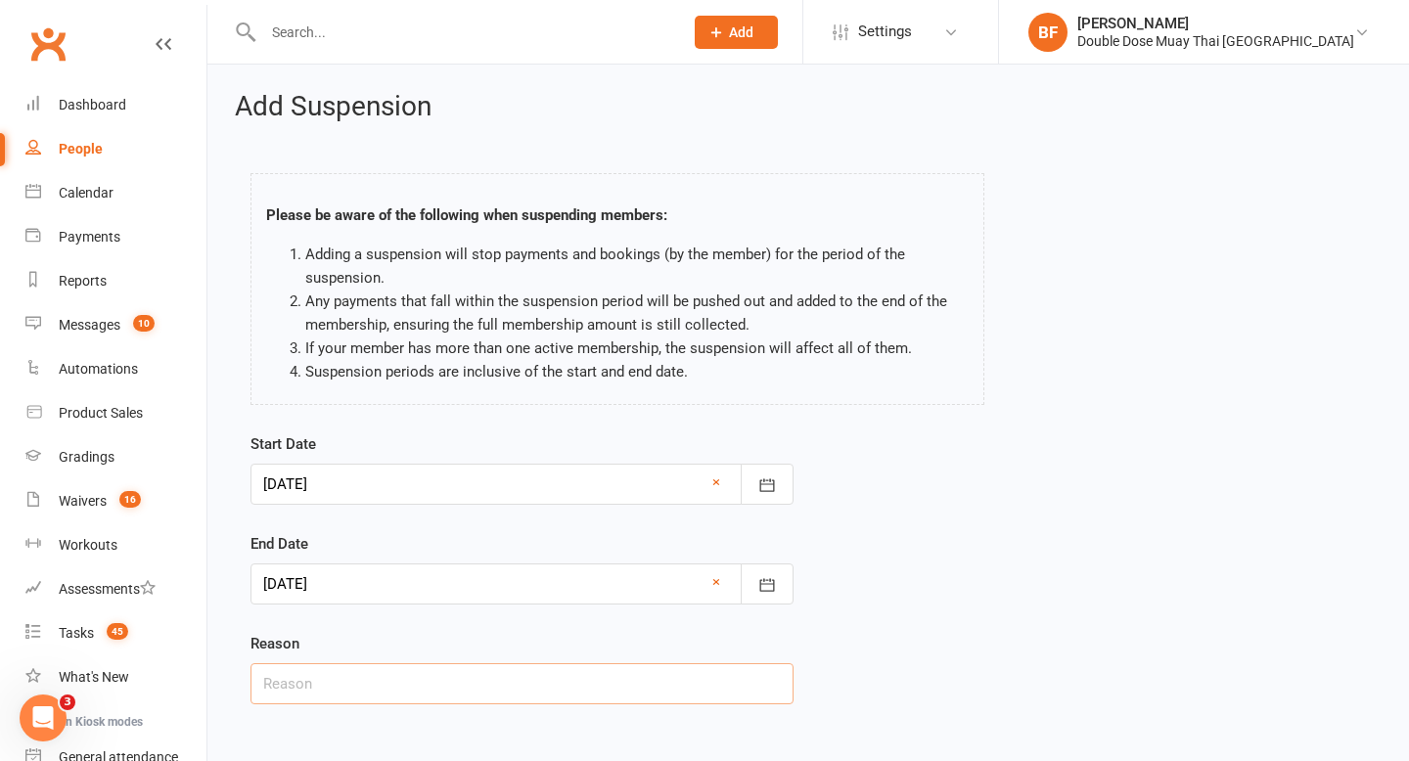
click at [600, 686] on input "text" at bounding box center [522, 683] width 543 height 41
click at [466, 683] on input "Holiday" at bounding box center [522, 683] width 543 height 41
type input "H"
click at [548, 690] on input "text" at bounding box center [522, 683] width 543 height 41
type input "Financial hardship"
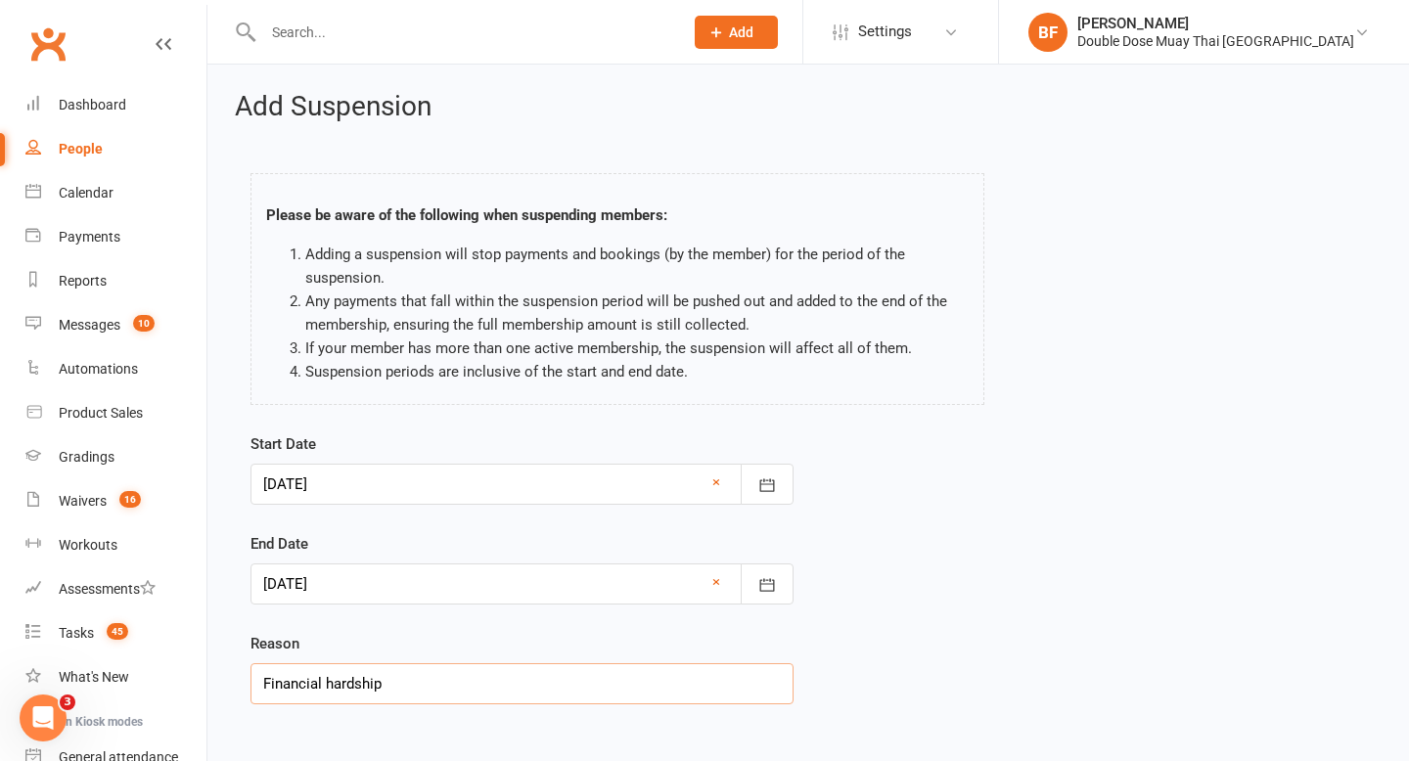
scroll to position [99, 0]
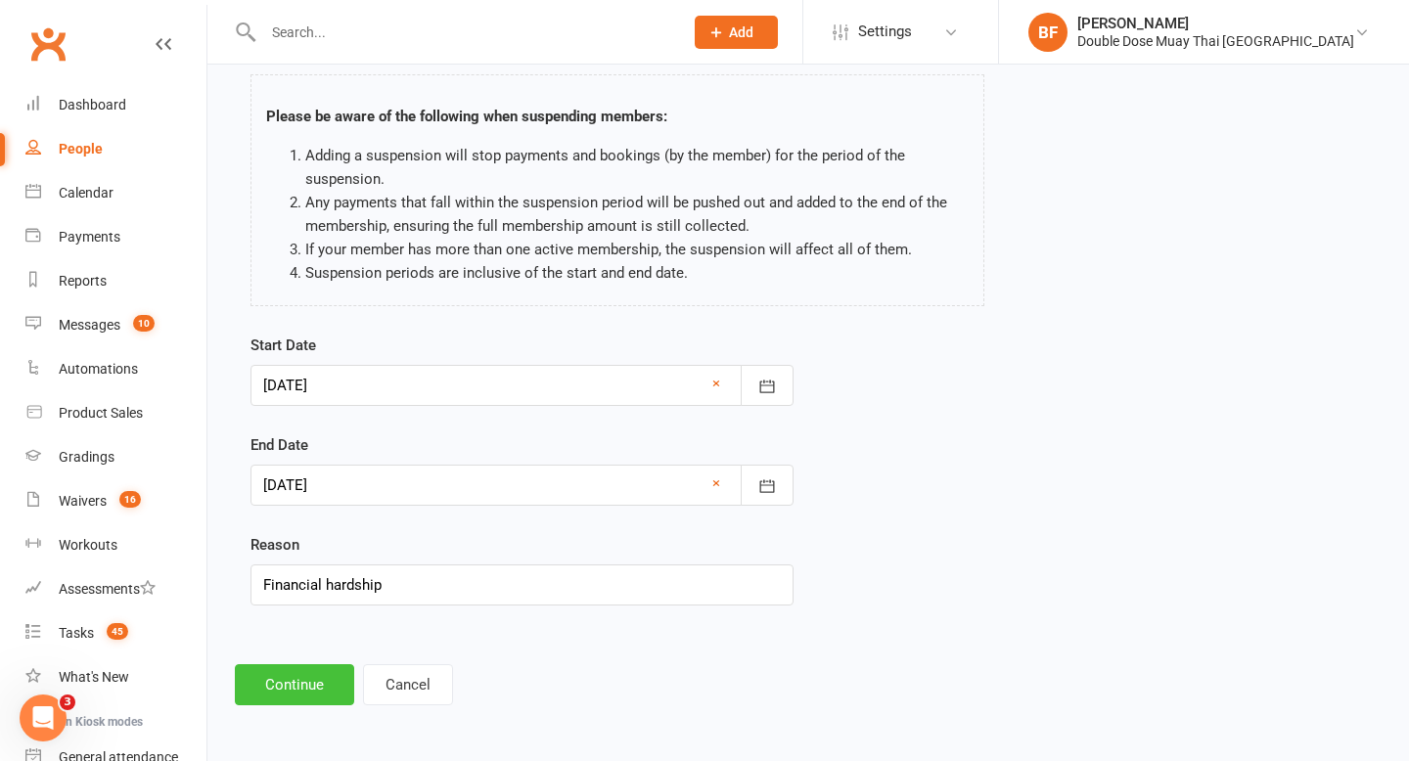
click at [285, 698] on button "Continue" at bounding box center [294, 684] width 119 height 41
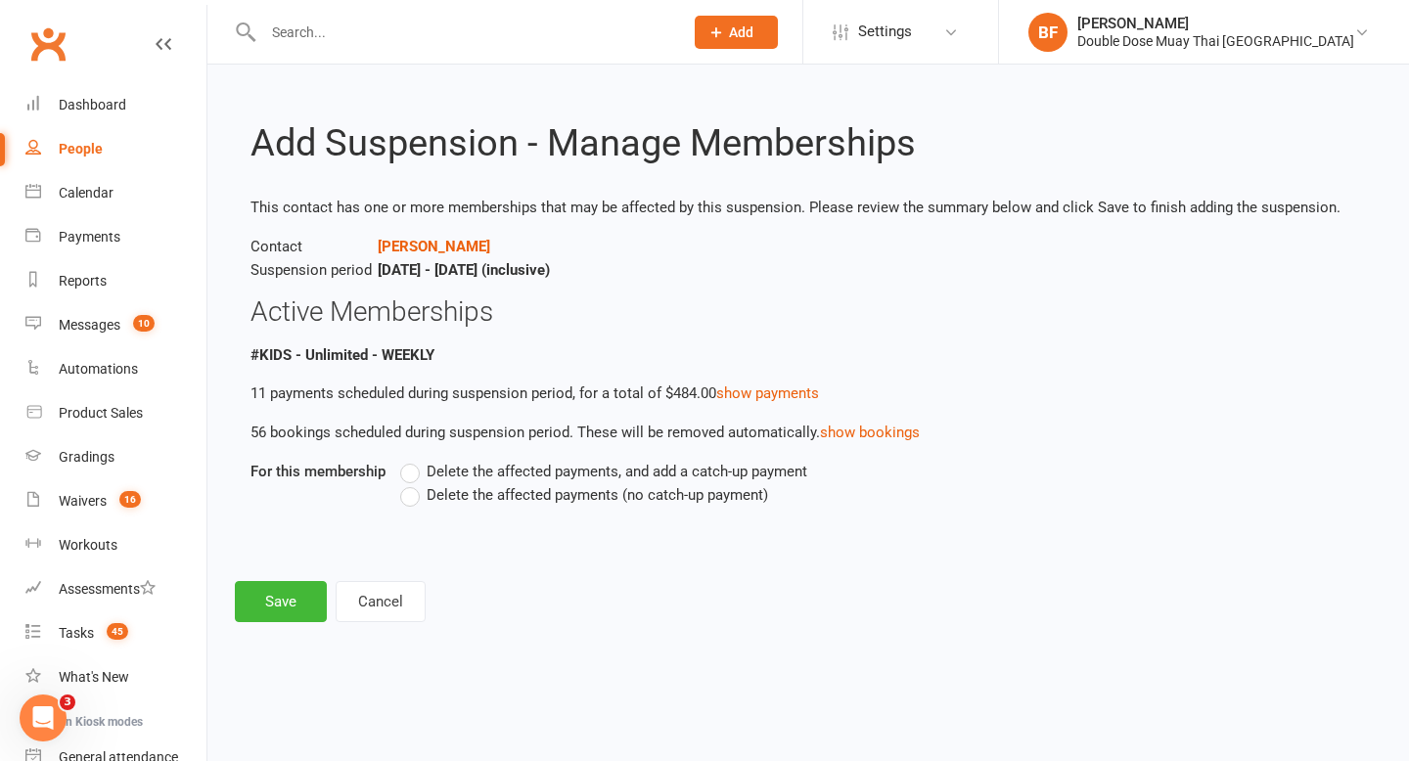
scroll to position [0, 0]
click at [431, 484] on span "Delete the affected payments (no catch-up payment)" at bounding box center [598, 493] width 342 height 21
click at [413, 483] on input "Delete the affected payments (no catch-up payment)" at bounding box center [406, 483] width 13 height 0
click at [267, 589] on button "Save" at bounding box center [281, 601] width 92 height 41
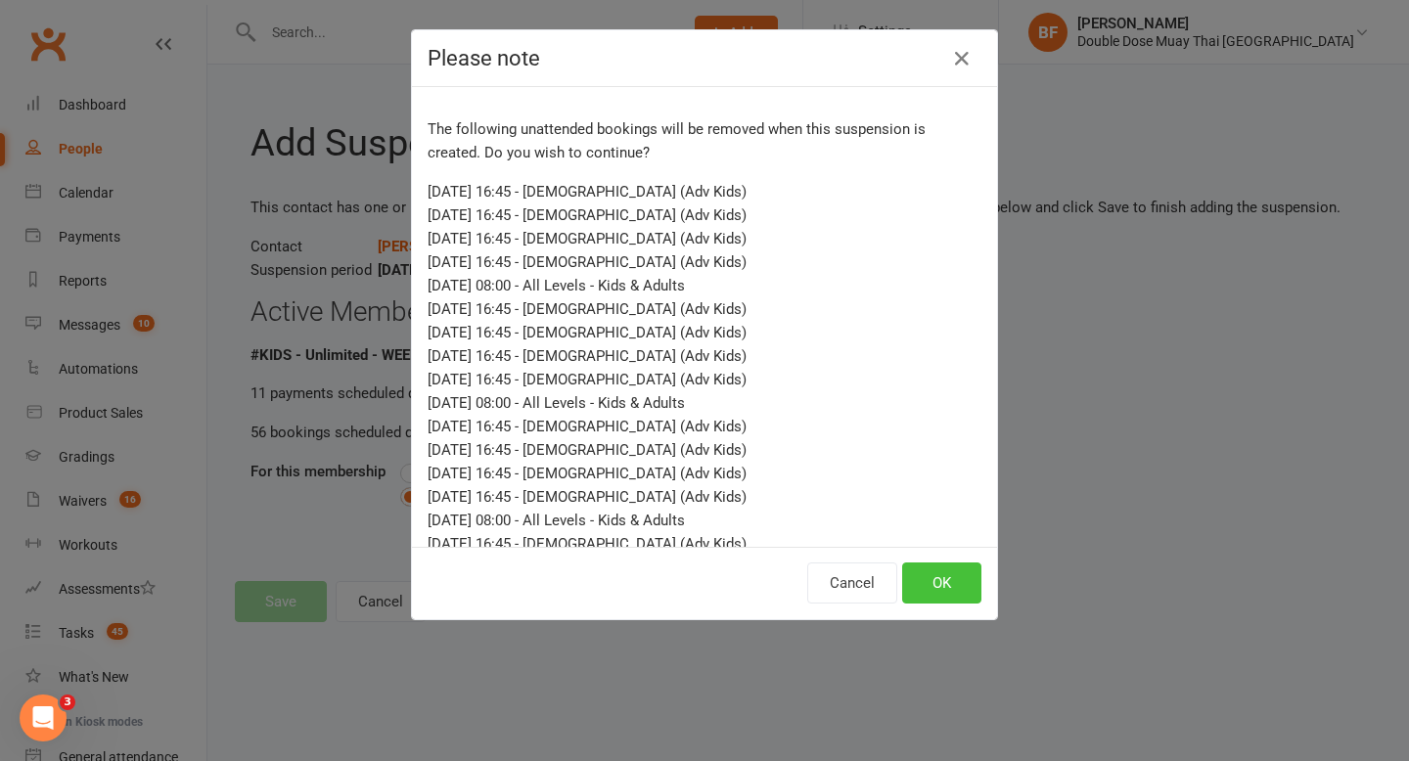
click at [966, 580] on button "OK" at bounding box center [941, 583] width 79 height 41
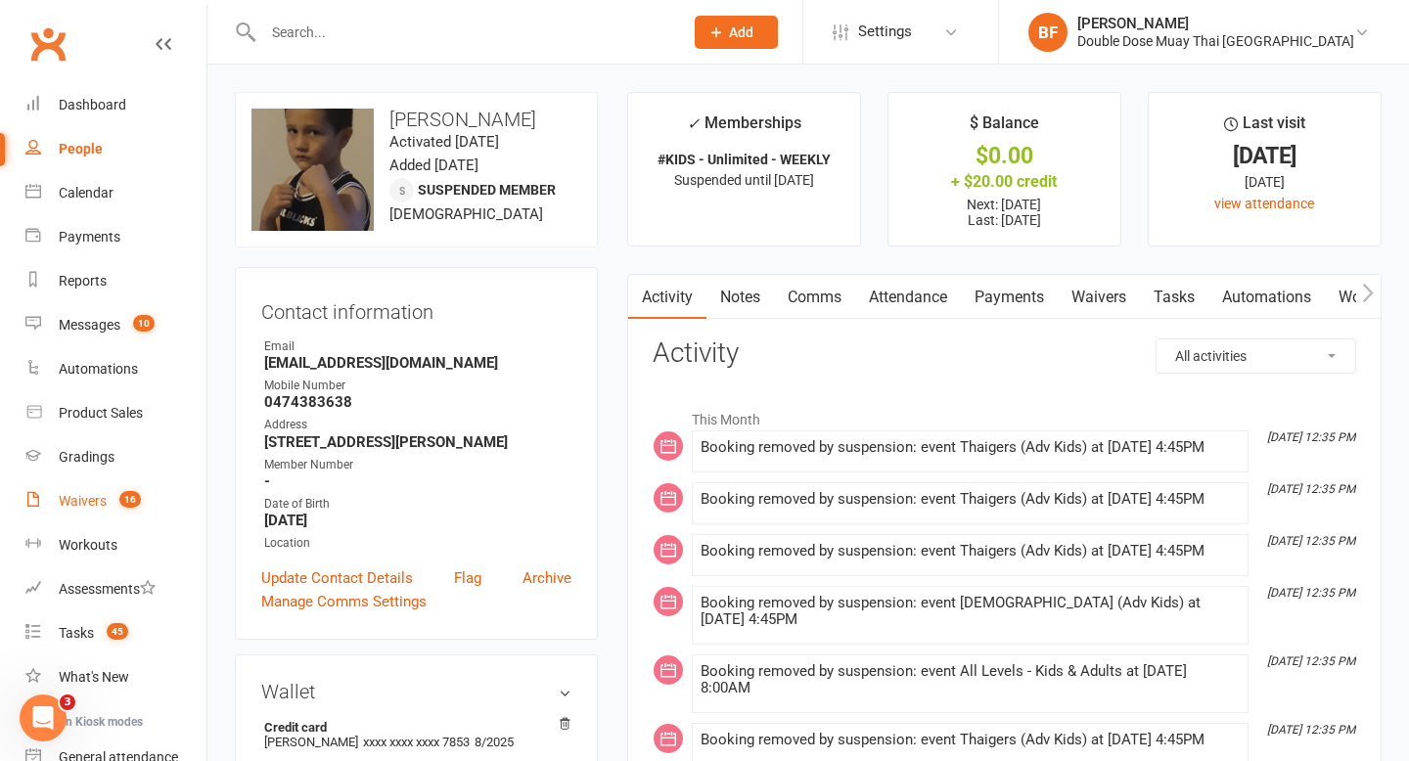
click at [80, 490] on link "Waivers 16" at bounding box center [115, 501] width 181 height 44
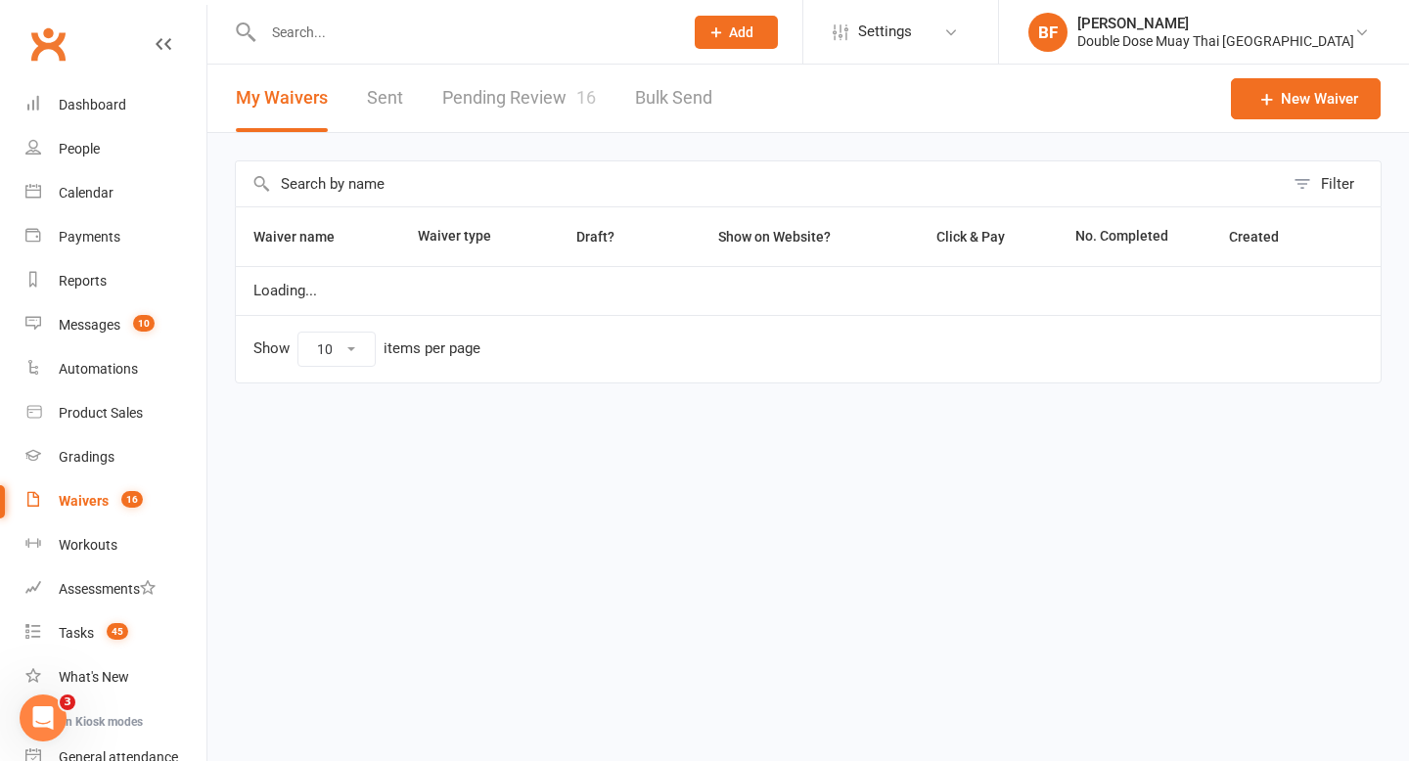
click at [501, 112] on link "Pending Review 16" at bounding box center [519, 99] width 154 height 68
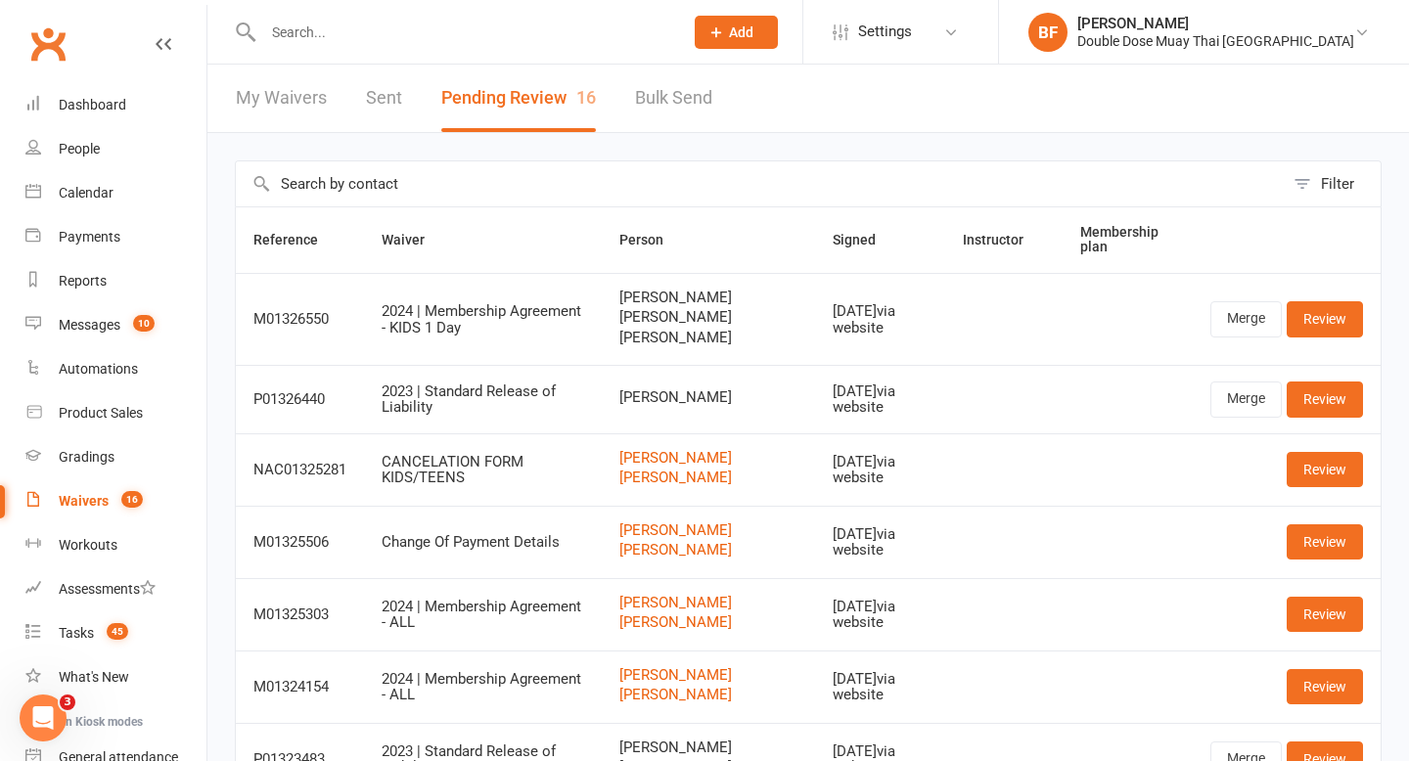
drag, startPoint x: 625, startPoint y: 319, endPoint x: 721, endPoint y: 320, distance: 95.9
click at [722, 320] on td "[PERSON_NAME] [PERSON_NAME] [PERSON_NAME]" at bounding box center [708, 319] width 213 height 93
copy span "[PERSON_NAME]"
click at [1313, 315] on link "Review" at bounding box center [1325, 318] width 76 height 35
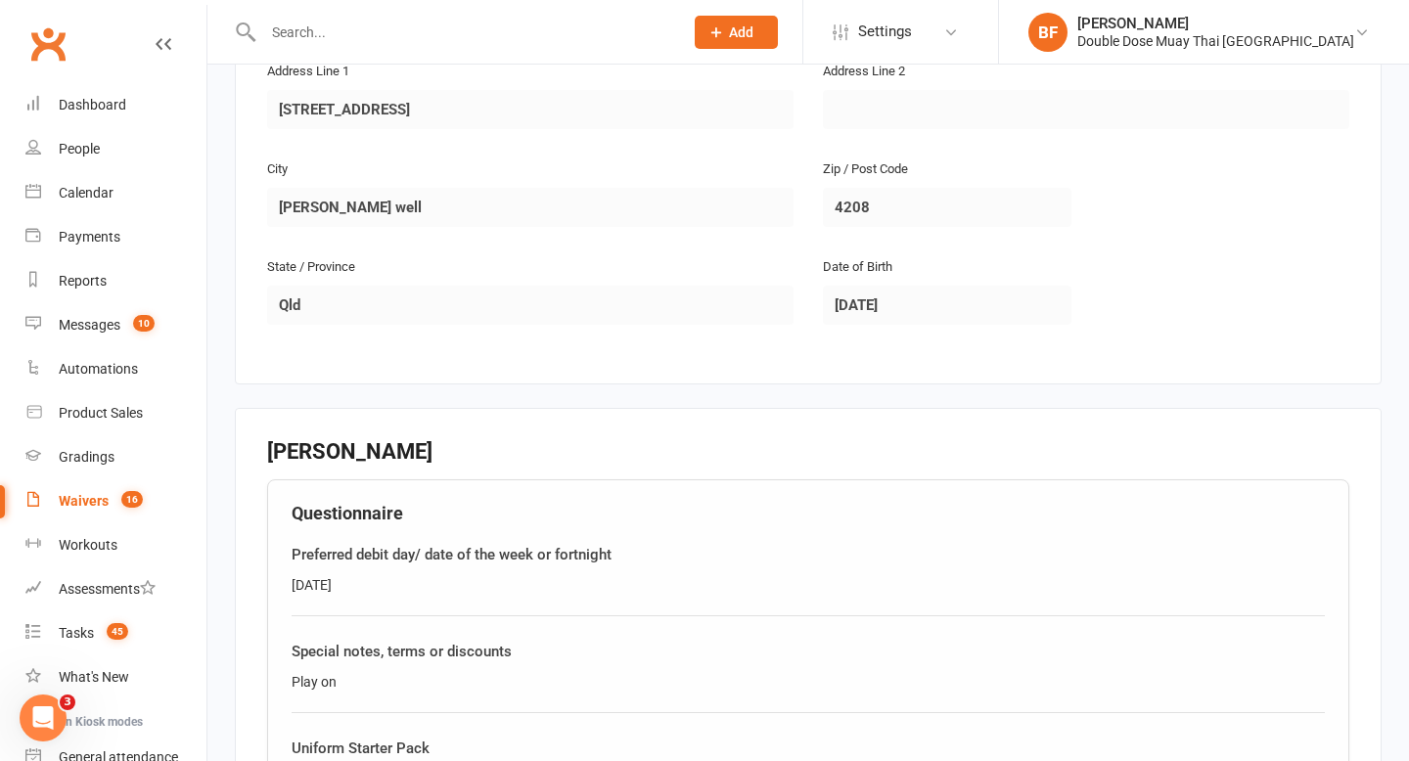
scroll to position [2140, 0]
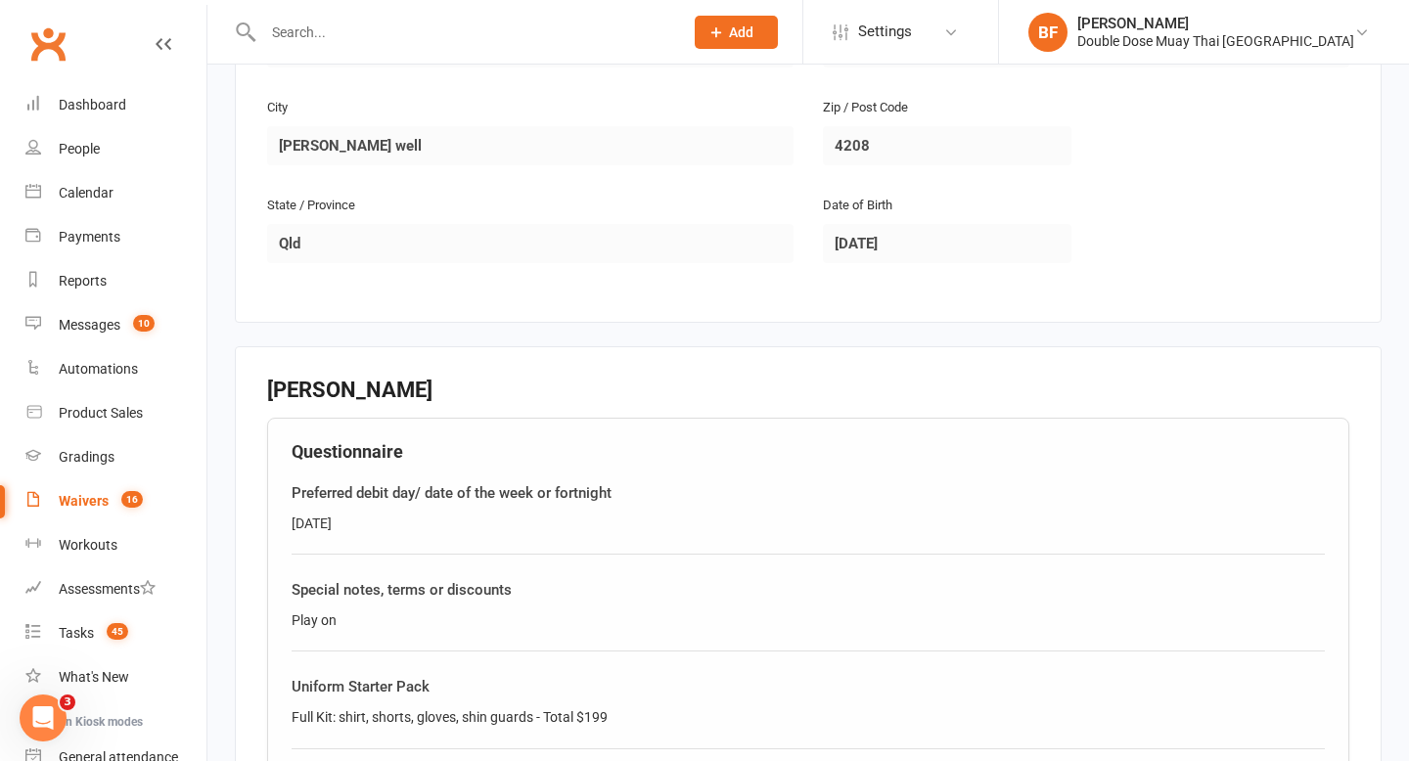
click at [116, 494] on count-badge "16" at bounding box center [127, 501] width 31 height 16
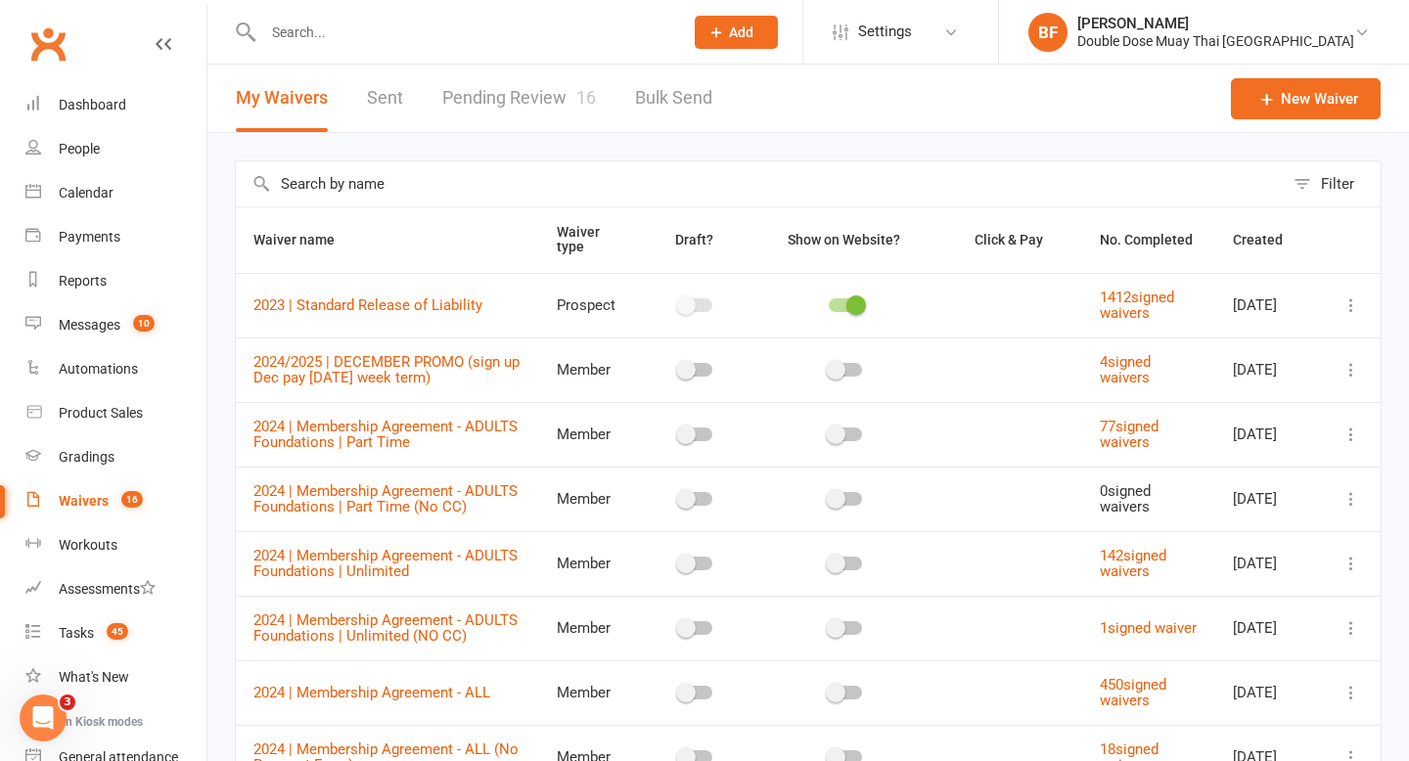
click at [499, 102] on link "Pending Review 16" at bounding box center [519, 99] width 154 height 68
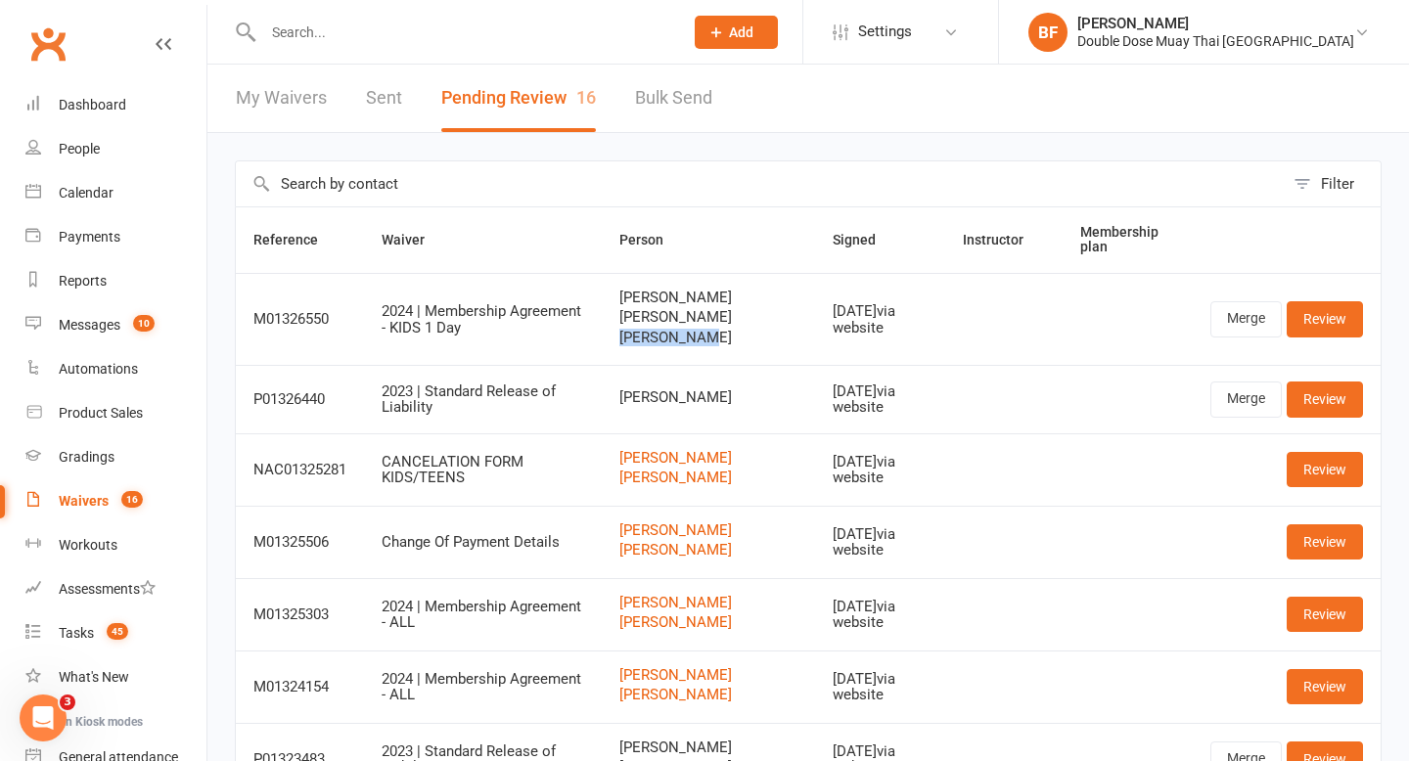
drag, startPoint x: 717, startPoint y: 334, endPoint x: 614, endPoint y: 338, distance: 103.8
click at [614, 338] on td "[PERSON_NAME] [PERSON_NAME] [PERSON_NAME]" at bounding box center [708, 319] width 213 height 93
copy span "[PERSON_NAME]"
click at [336, 39] on input "text" at bounding box center [463, 32] width 412 height 27
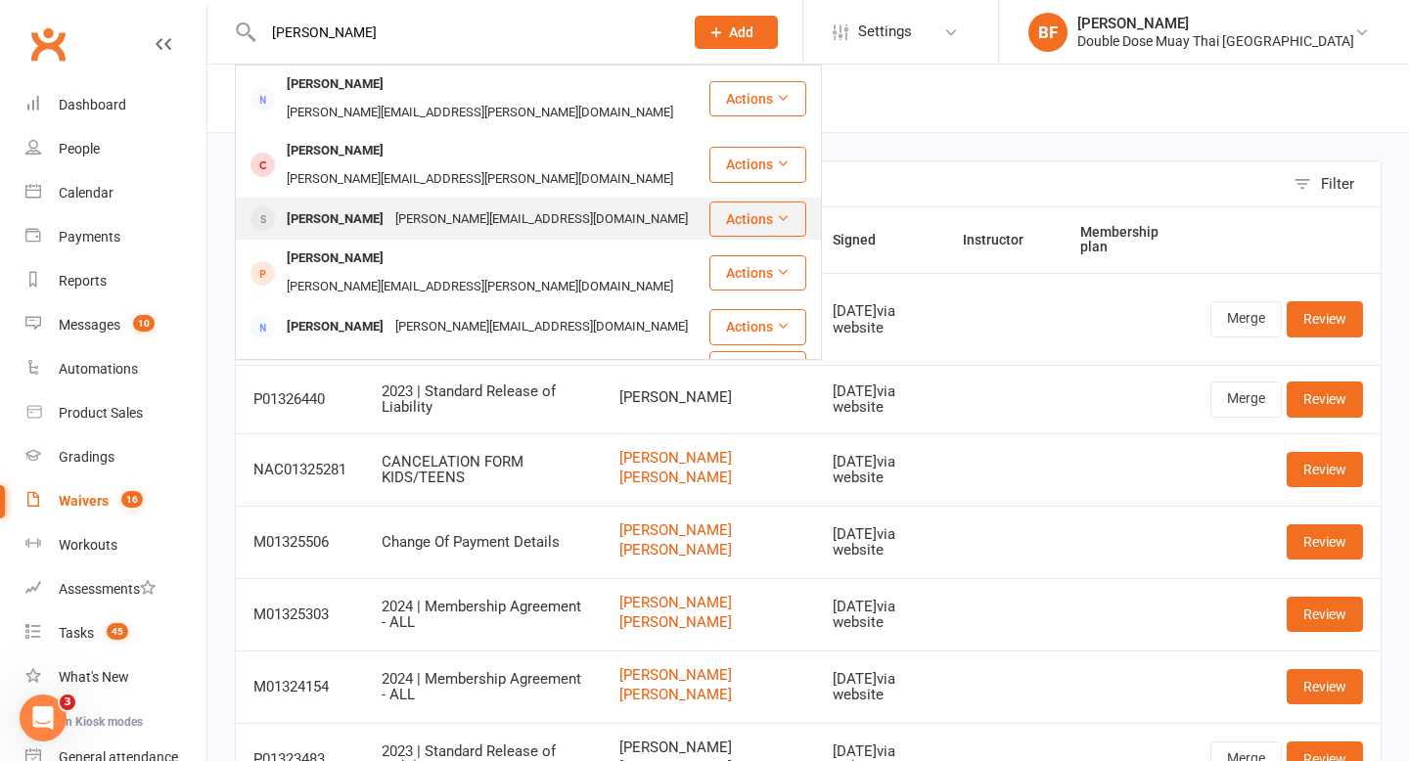
type input "[PERSON_NAME]"
click at [412, 205] on div "[PERSON_NAME][EMAIL_ADDRESS][DOMAIN_NAME]" at bounding box center [541, 219] width 304 height 28
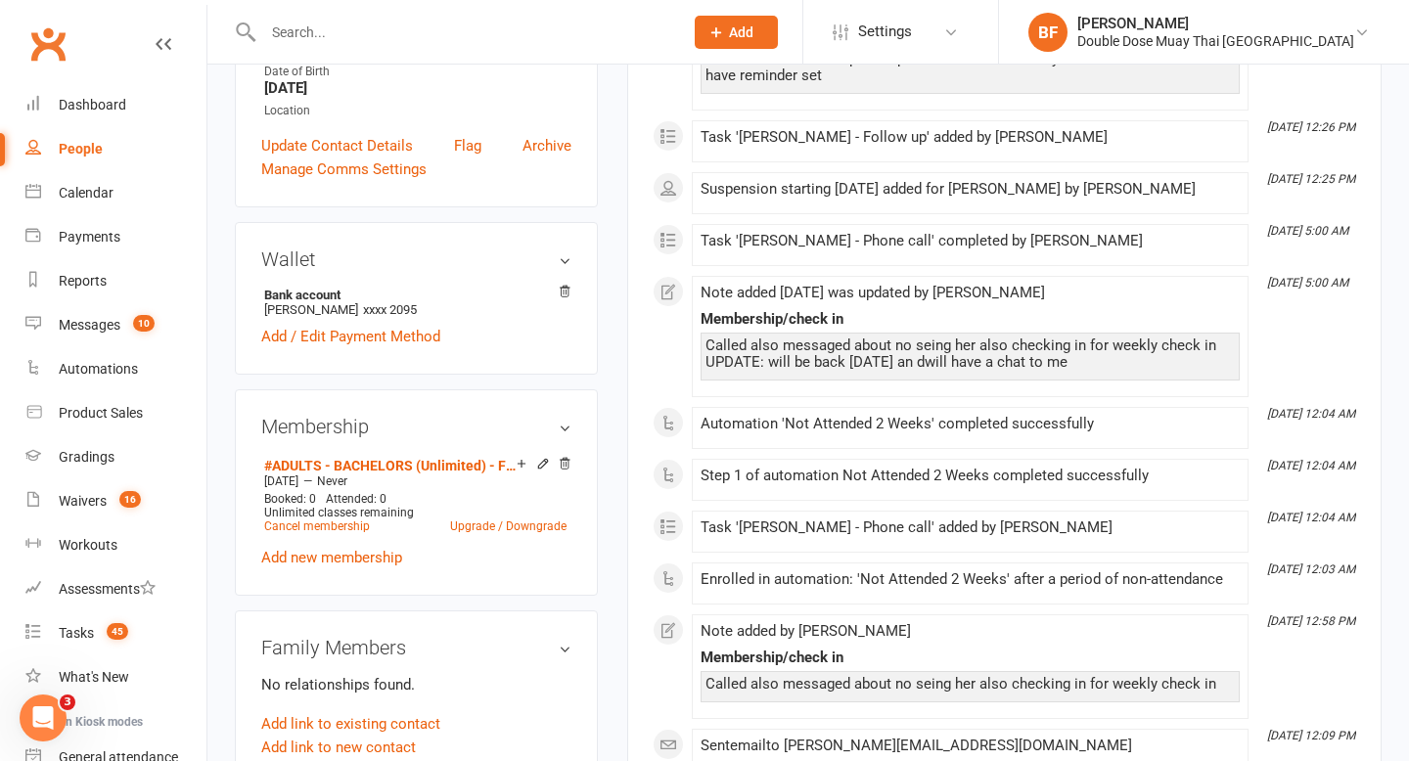
scroll to position [1225, 0]
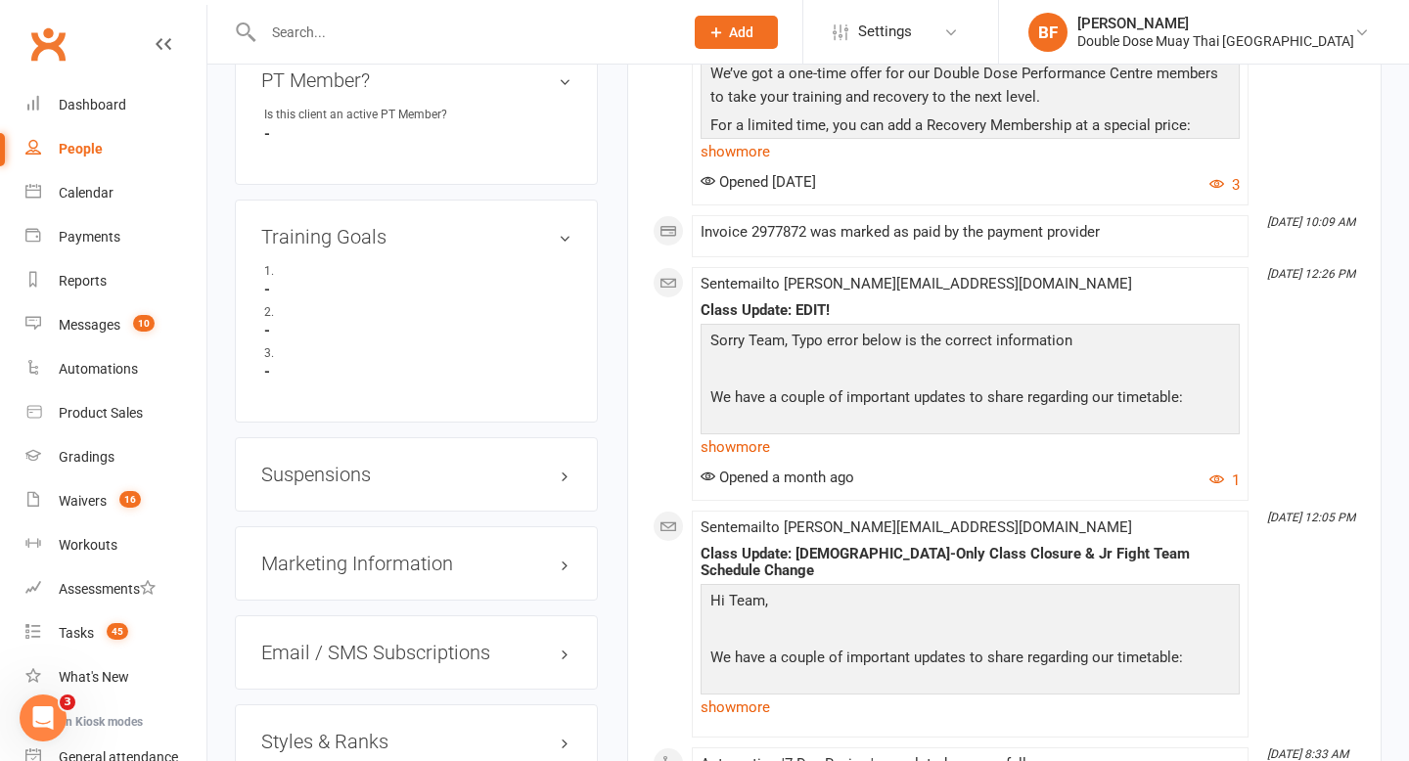
click at [358, 437] on div "Suspensions" at bounding box center [416, 474] width 363 height 74
click at [357, 464] on h3 "Suspensions" at bounding box center [416, 475] width 310 height 22
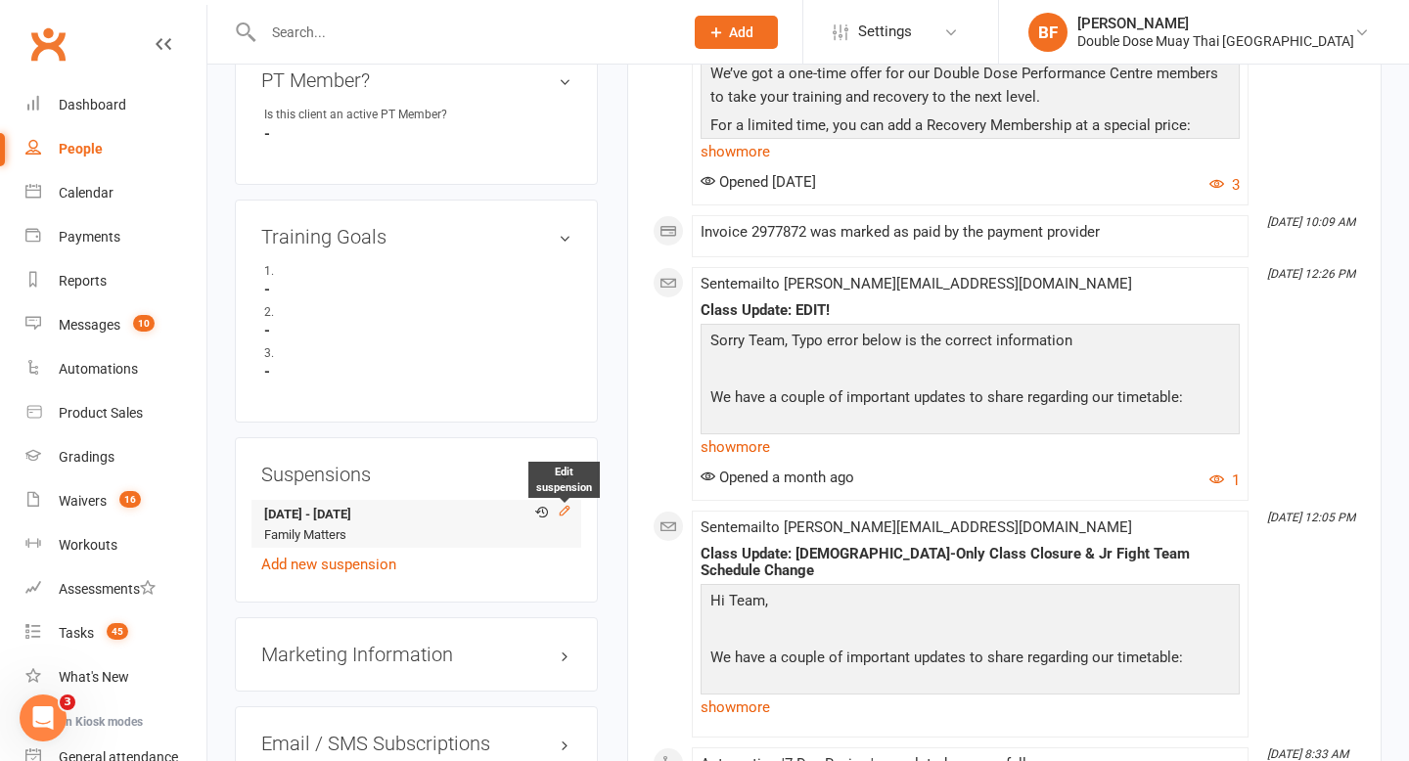
click at [567, 507] on icon at bounding box center [564, 511] width 9 height 9
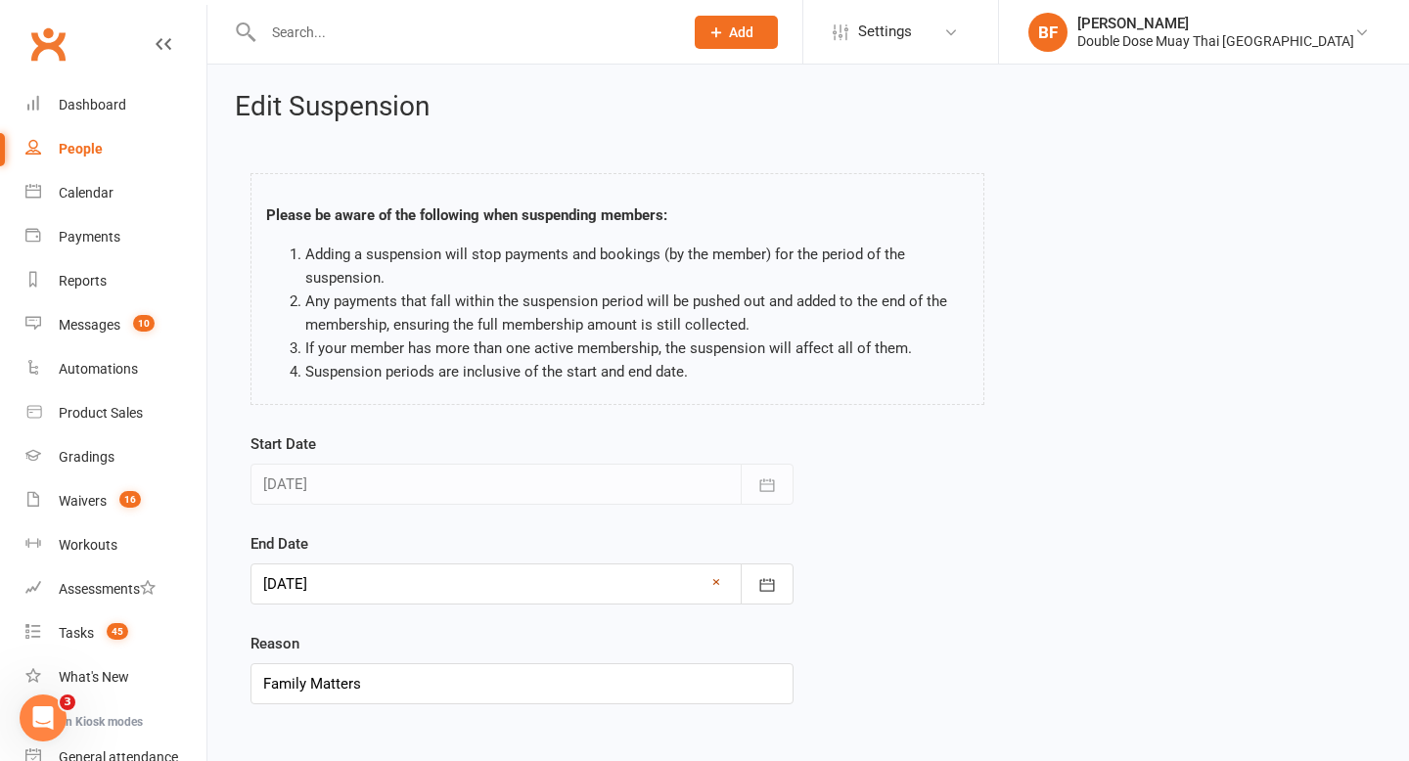
click at [716, 580] on link "×" at bounding box center [716, 582] width 8 height 23
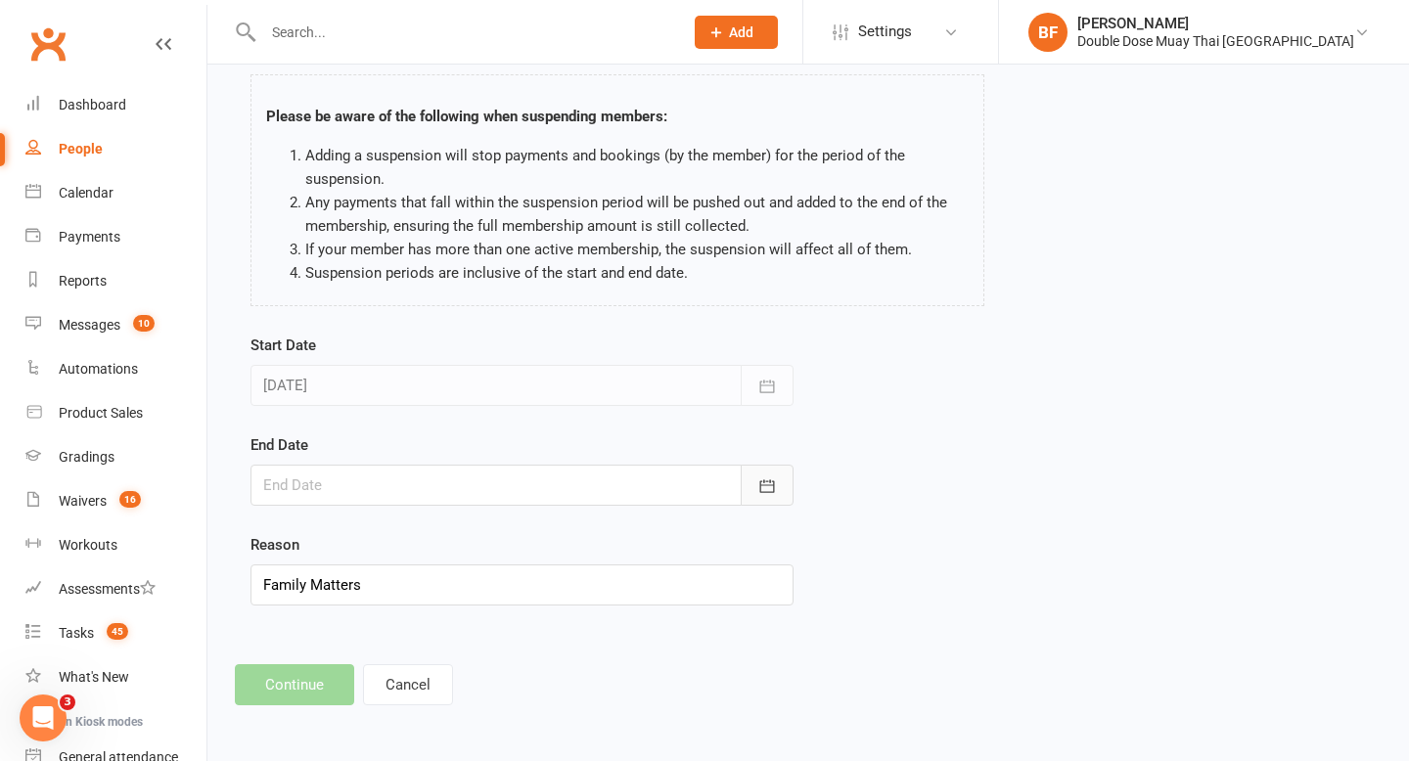
click at [770, 480] on icon "button" at bounding box center [767, 485] width 15 height 13
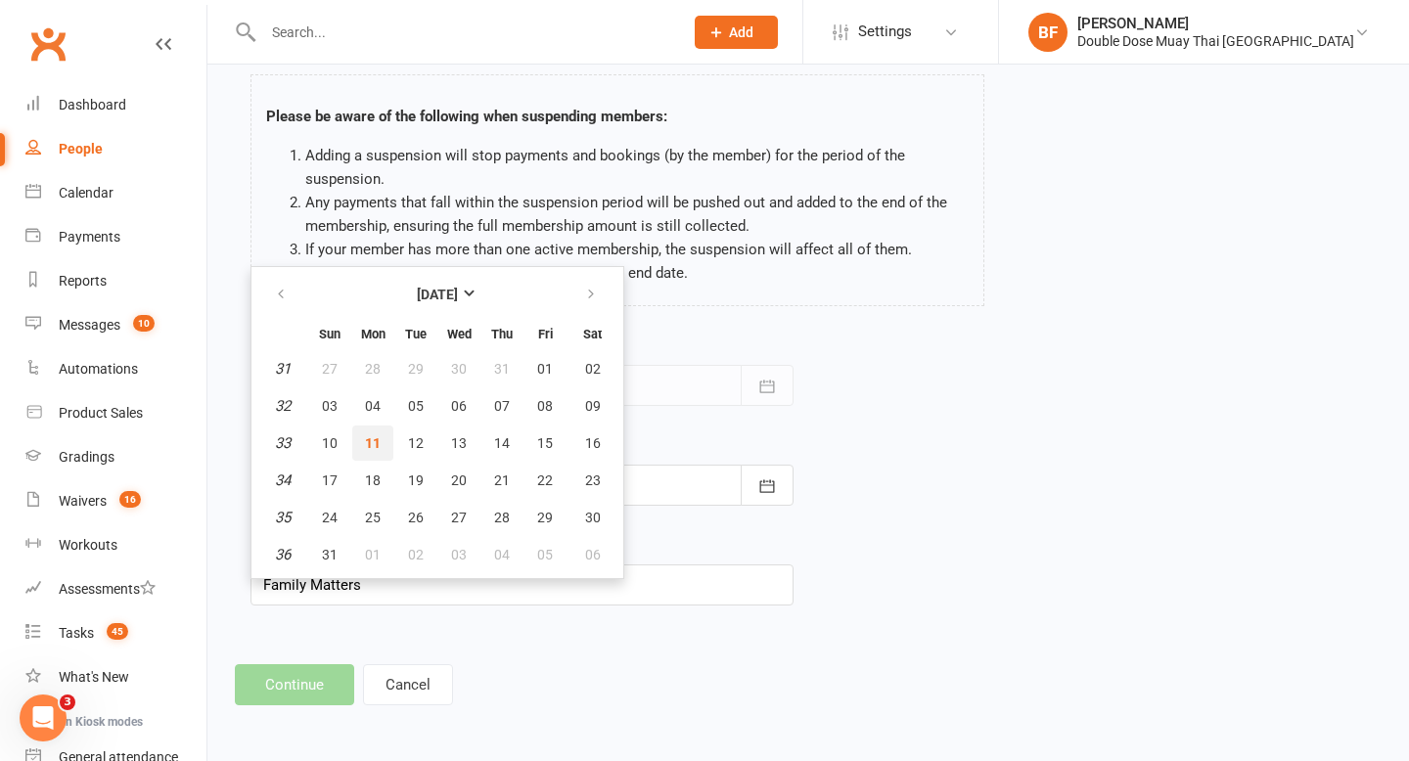
click at [376, 443] on span "11" at bounding box center [373, 443] width 16 height 16
type input "[DATE]"
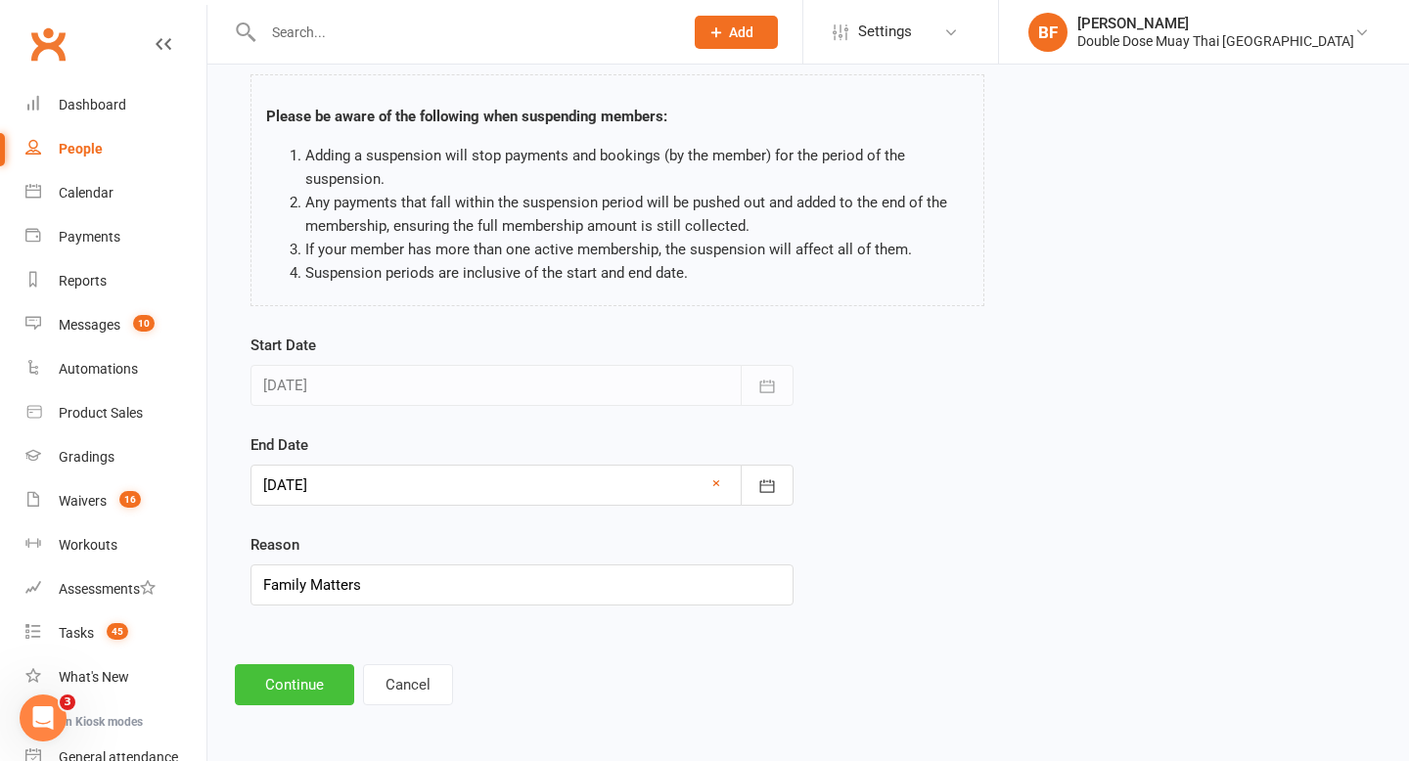
click at [301, 683] on button "Continue" at bounding box center [294, 684] width 119 height 41
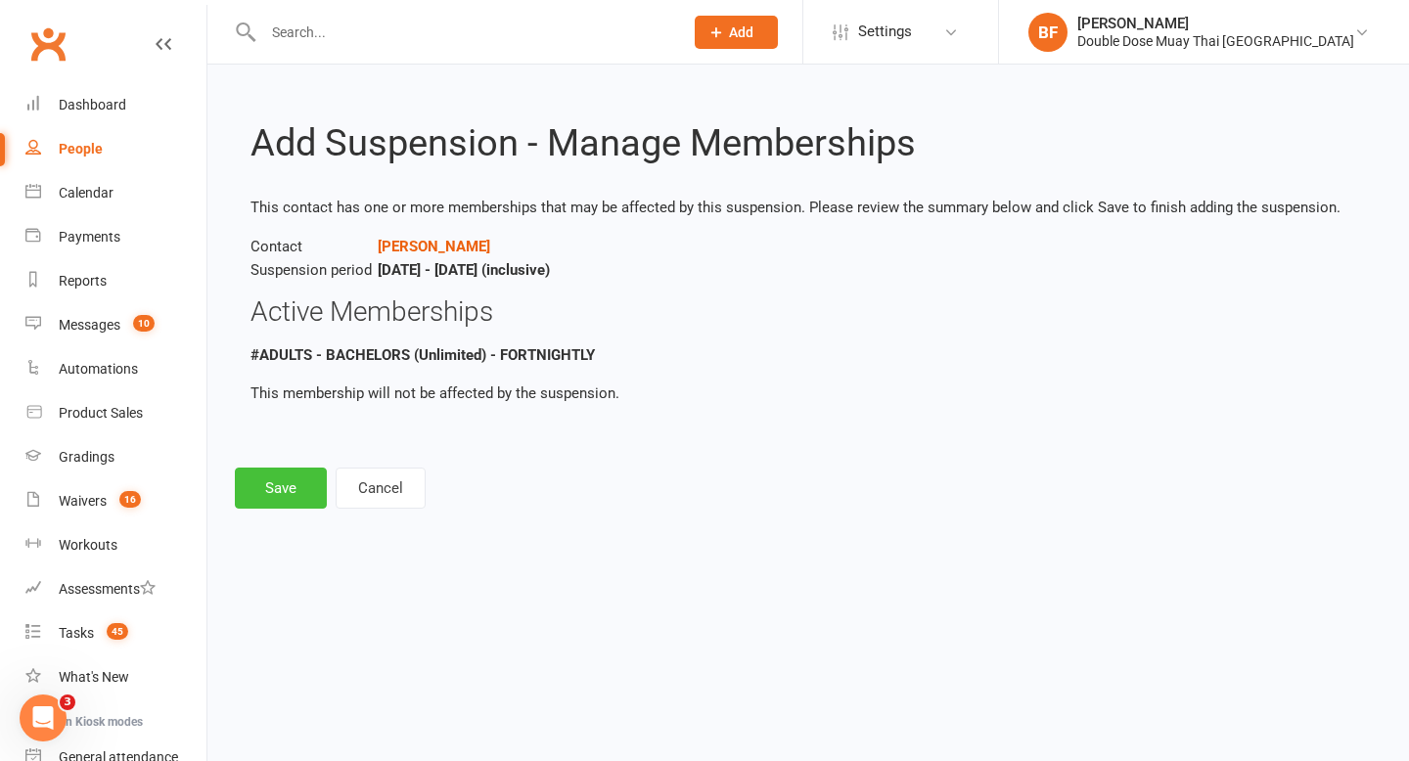
click at [270, 483] on button "Save" at bounding box center [281, 488] width 92 height 41
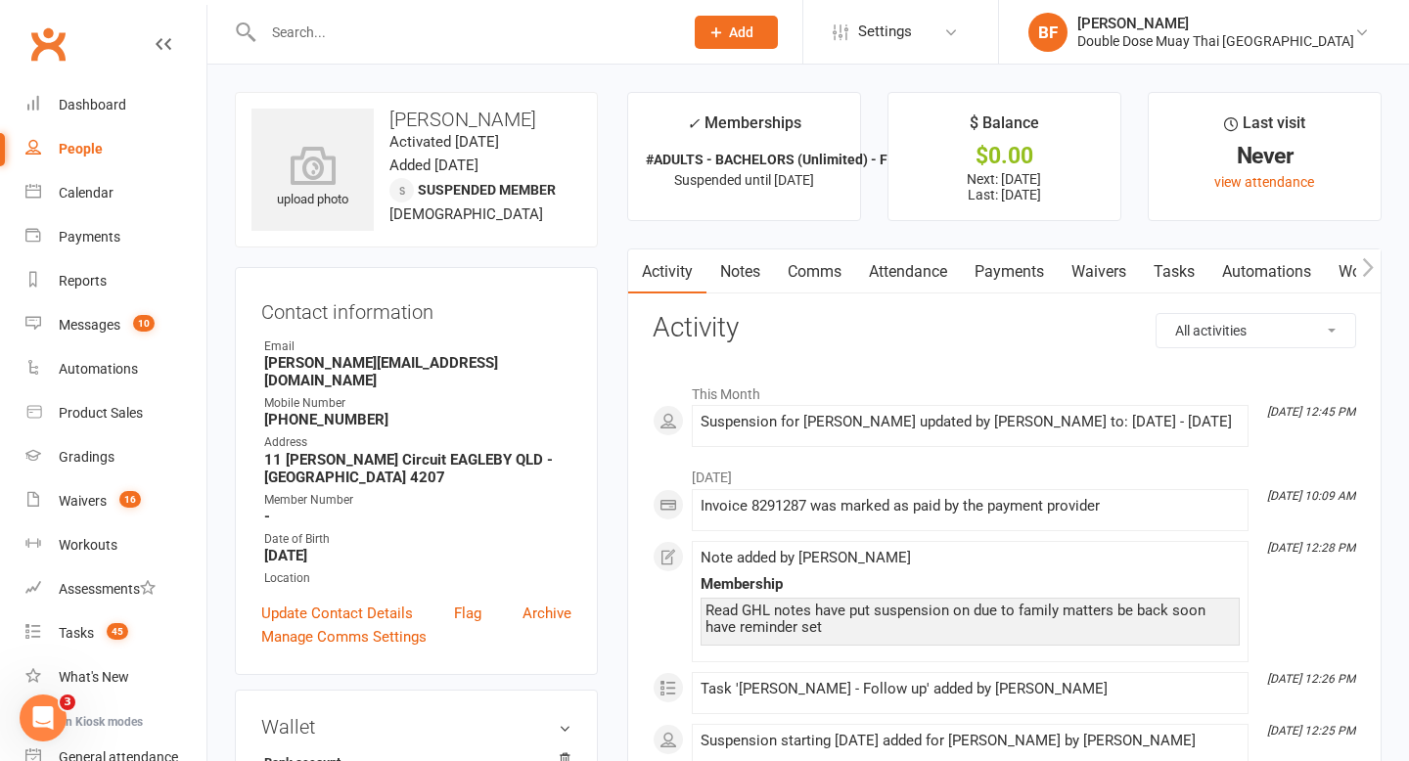
click at [1106, 274] on link "Waivers" at bounding box center [1099, 272] width 82 height 45
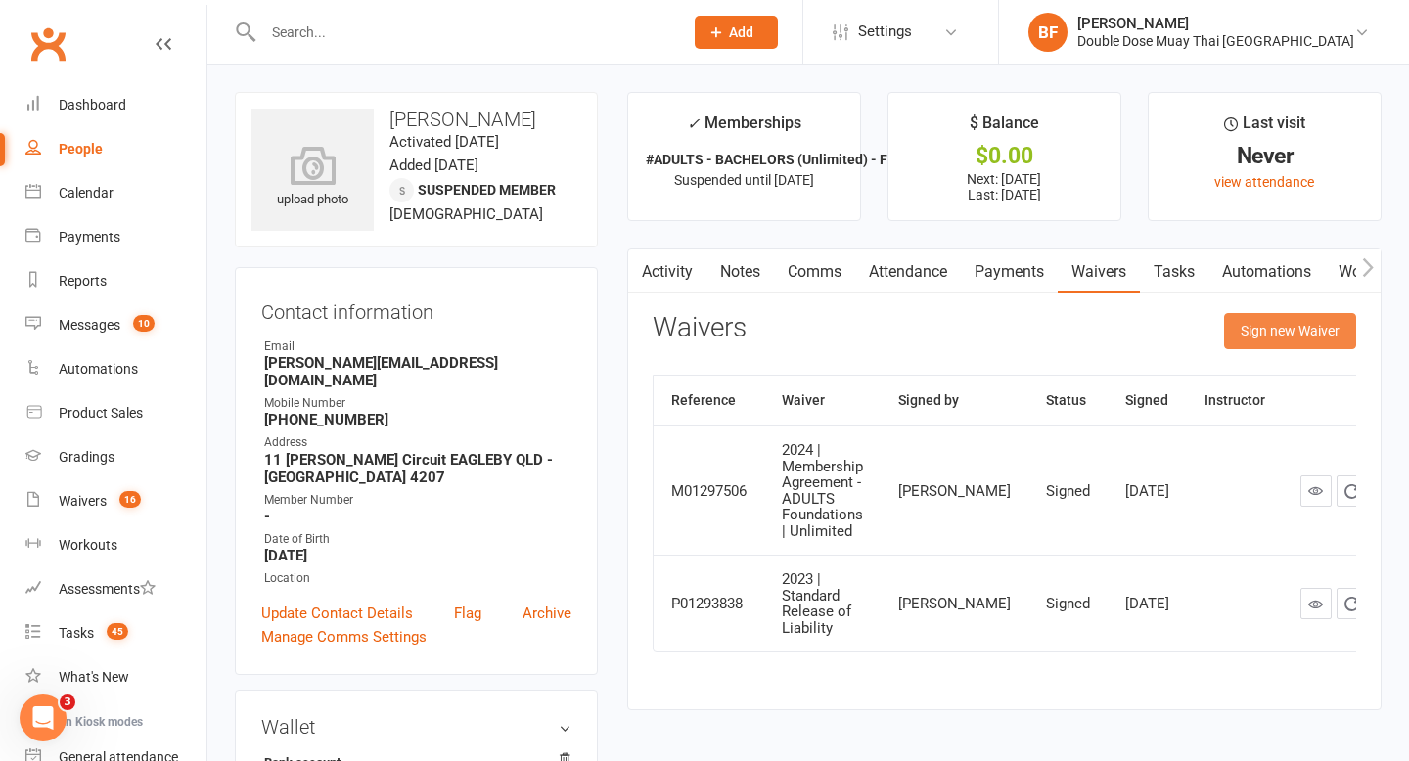
click at [1273, 331] on button "Sign new Waiver" at bounding box center [1290, 330] width 132 height 35
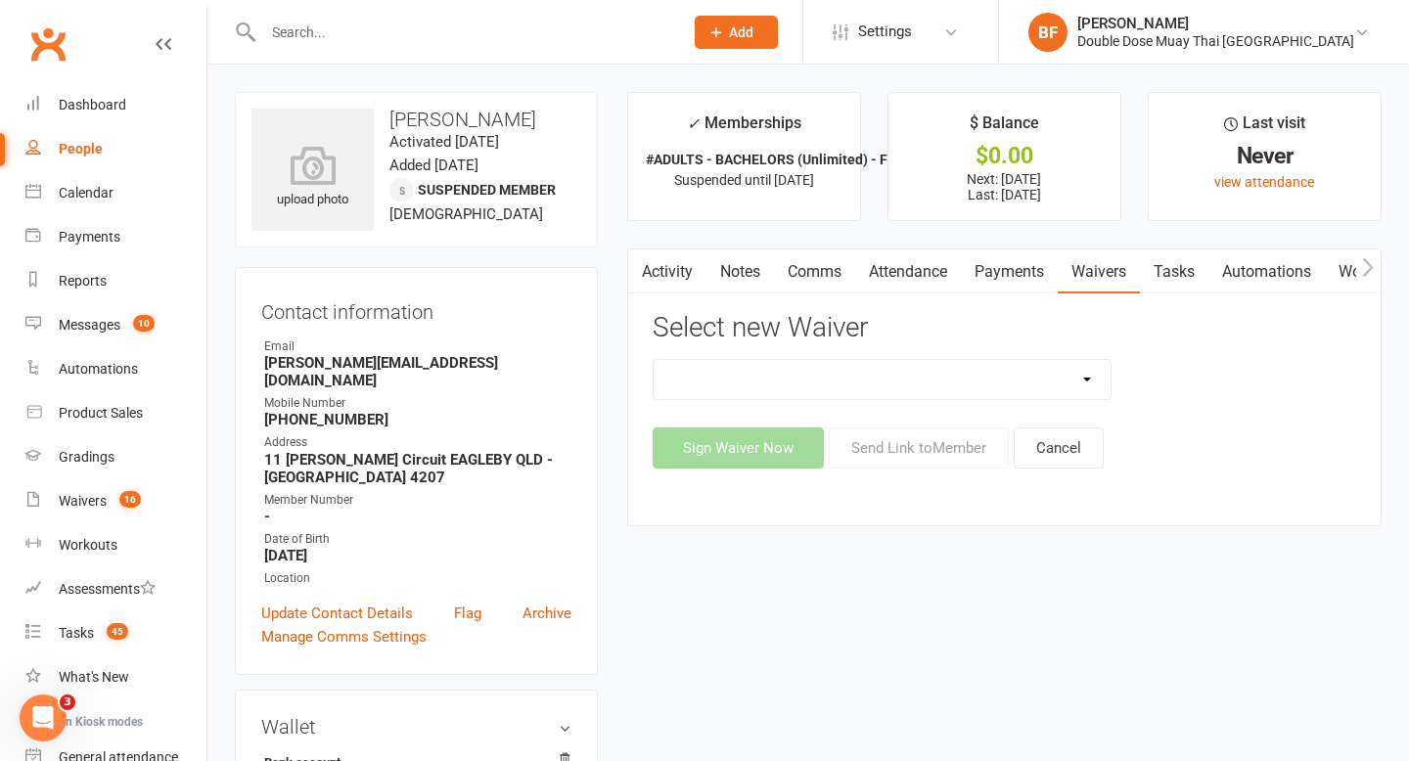
click at [936, 388] on select "2023 | Standard Release of Liability 2024/2025 | DECEMBER PROMO (sign up Dec pa…" at bounding box center [883, 379] width 458 height 39
select select "13117"
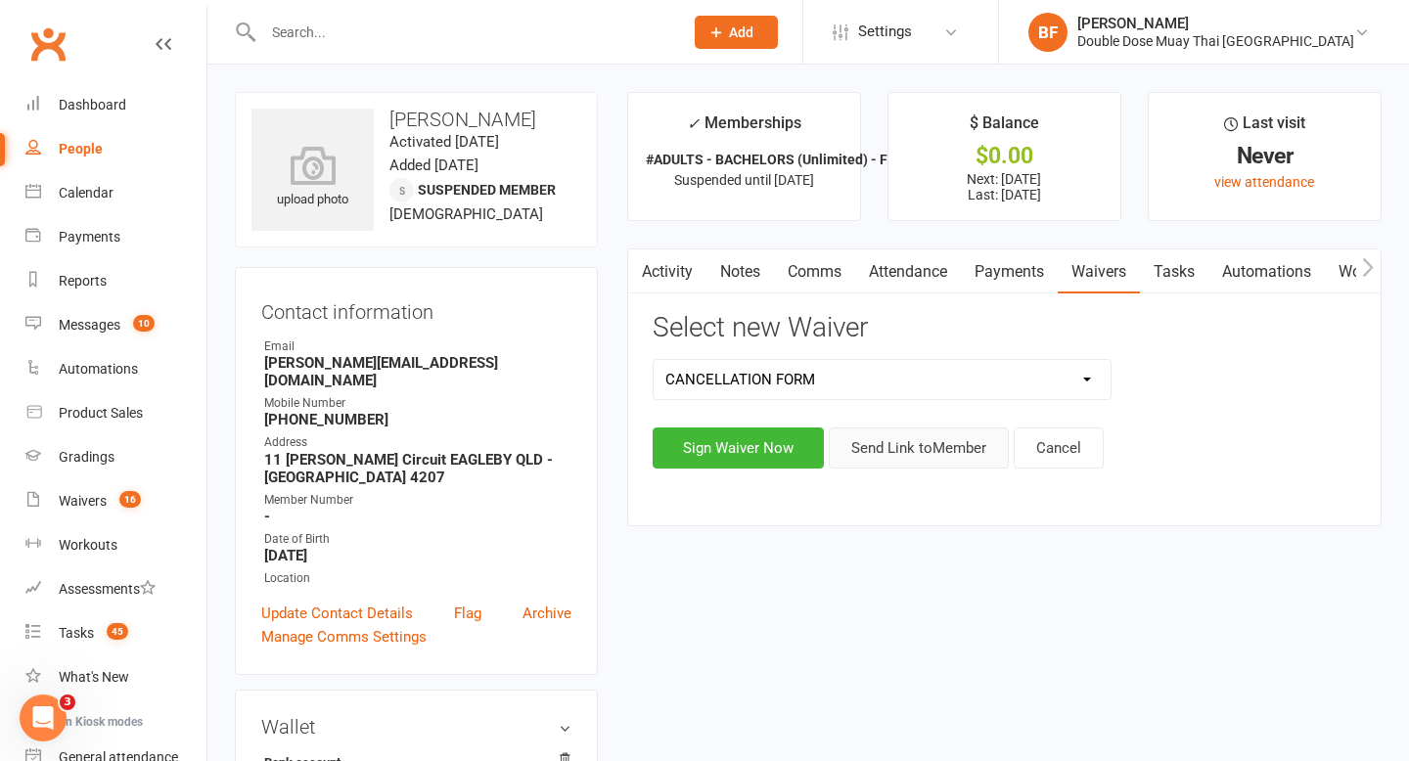
click at [933, 448] on button "Send Link to Member" at bounding box center [919, 448] width 180 height 41
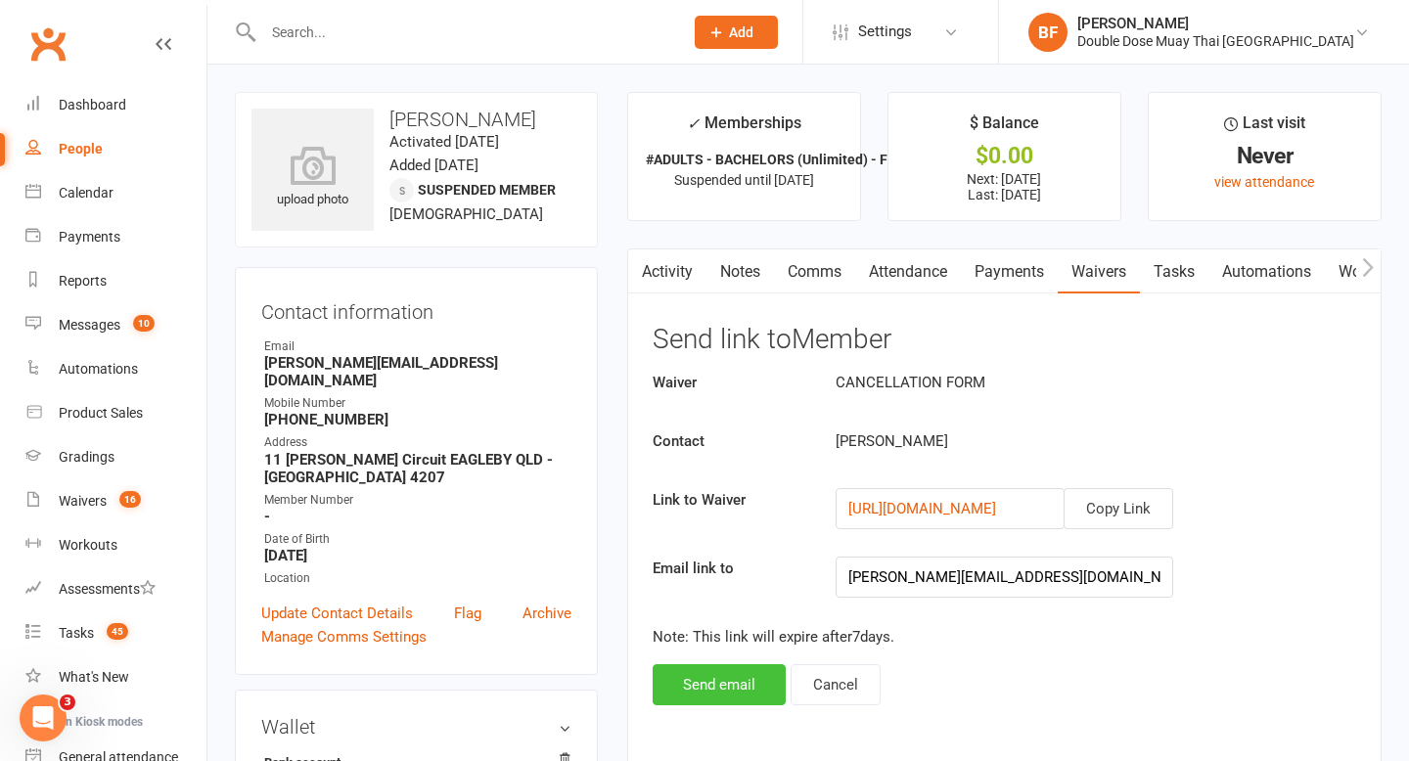
click at [728, 695] on button "Send email" at bounding box center [719, 684] width 133 height 41
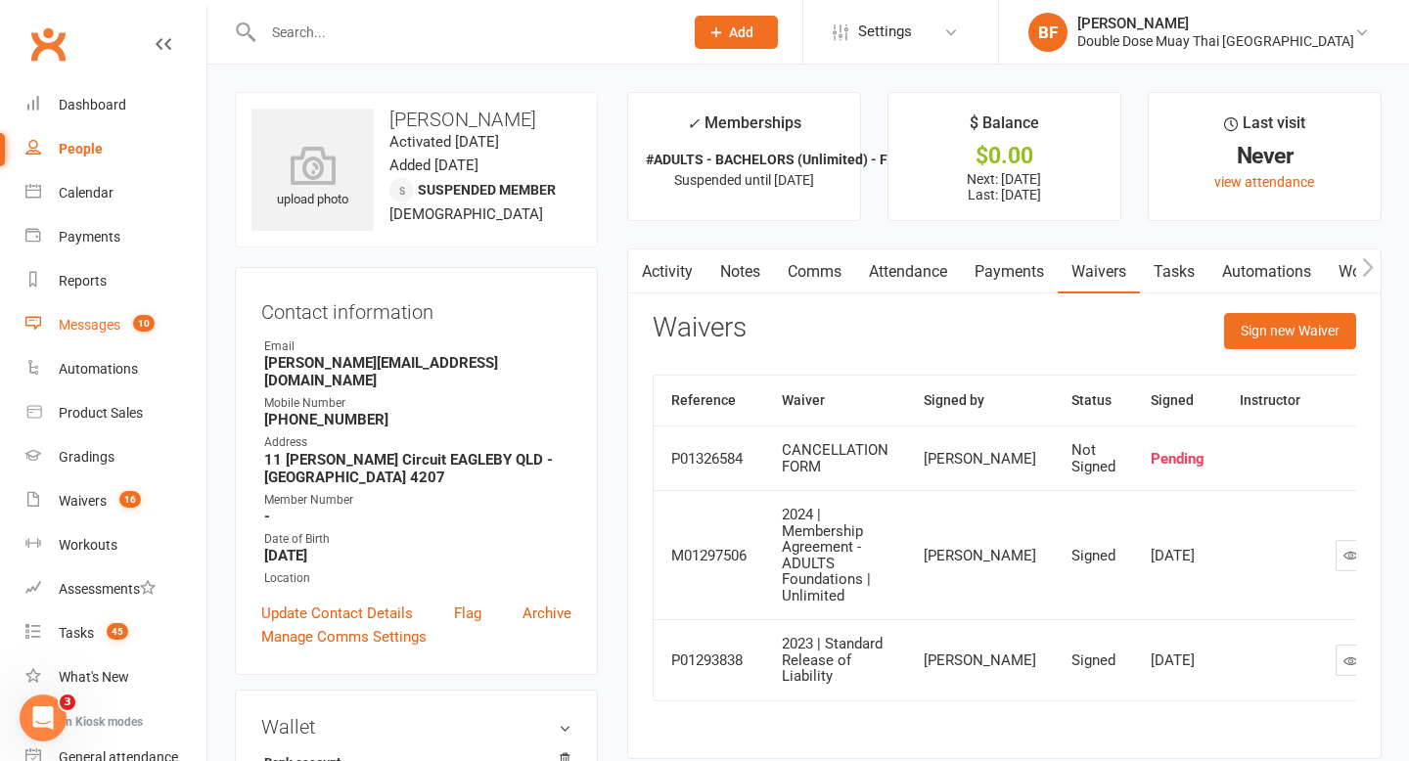
click at [141, 320] on span "10" at bounding box center [144, 323] width 22 height 17
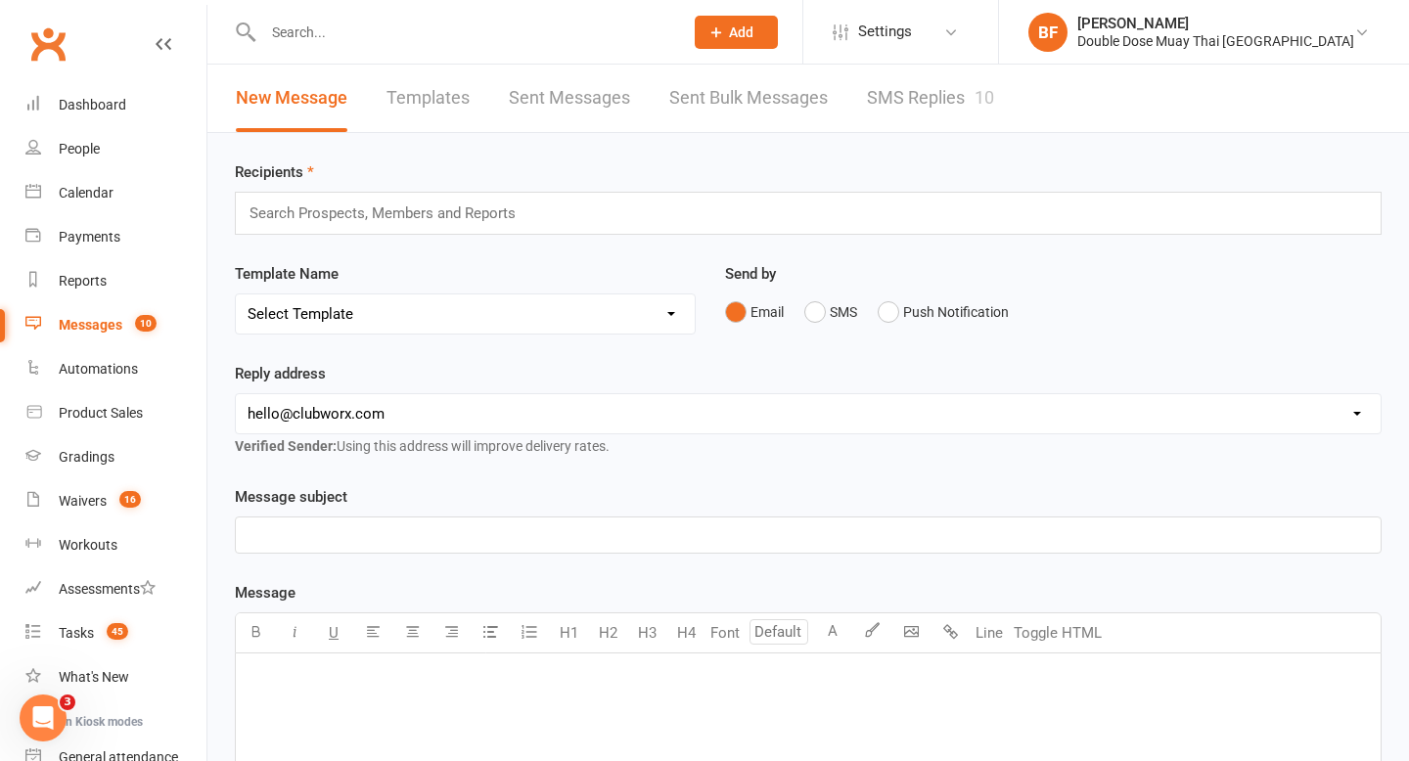
click at [938, 131] on link "SMS Replies 10" at bounding box center [930, 99] width 127 height 68
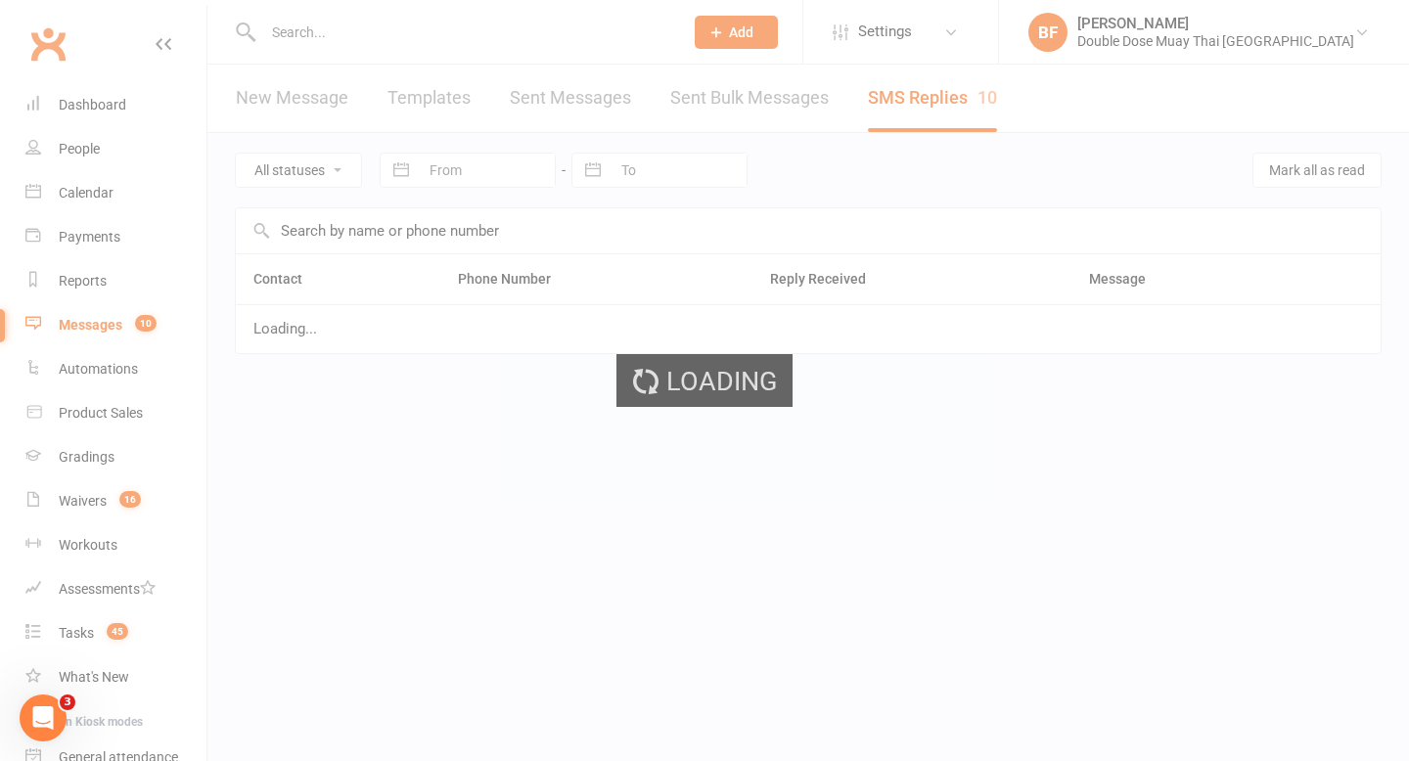
click at [938, 97] on div "Loading" at bounding box center [704, 380] width 1409 height 761
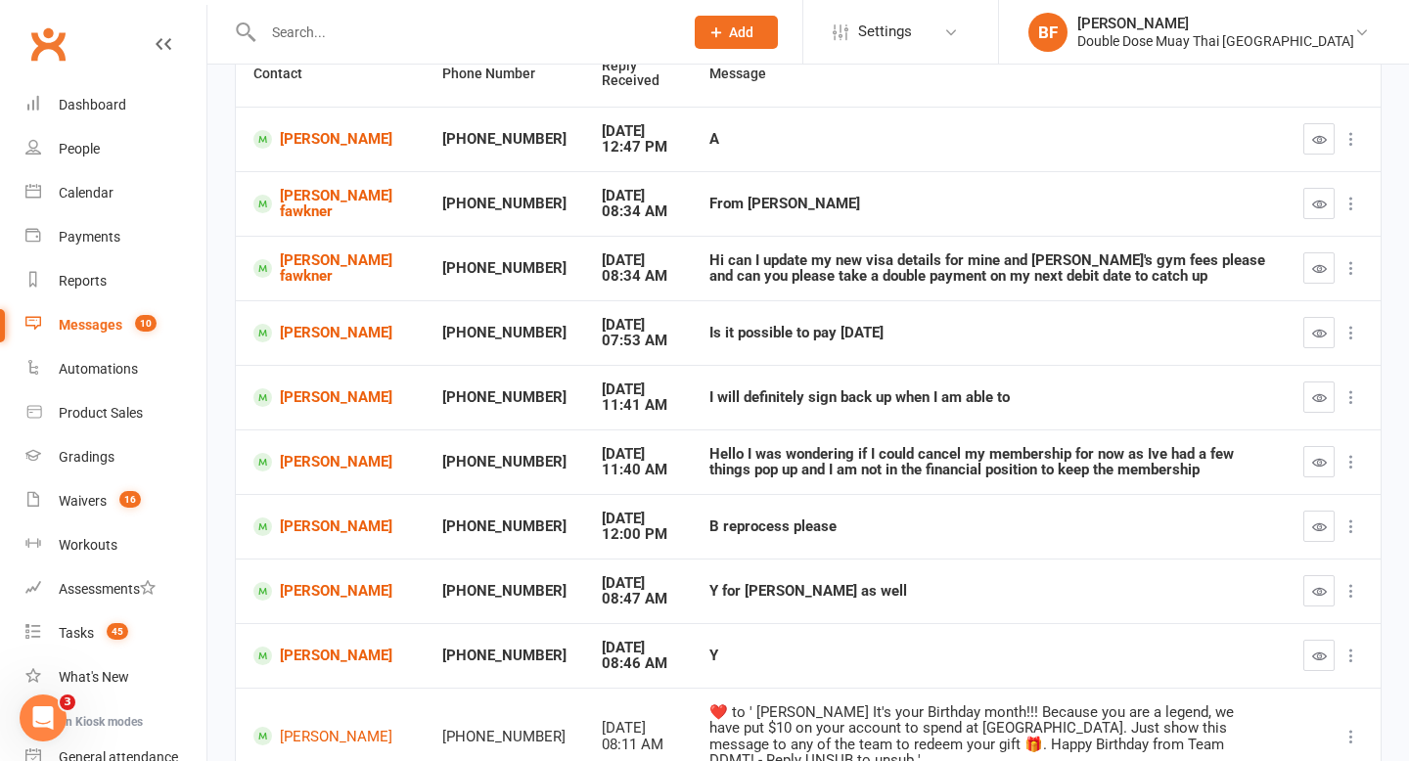
scroll to position [258, 0]
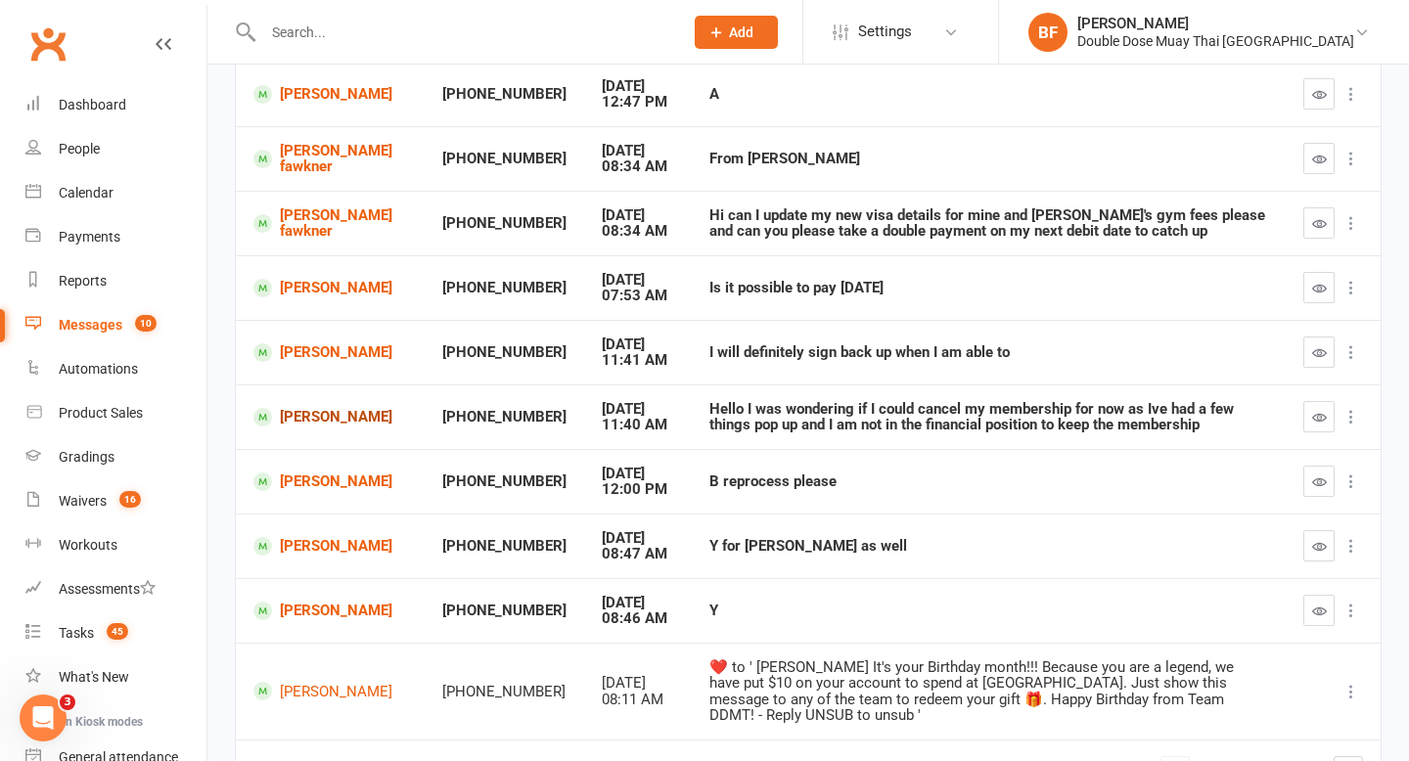
click at [327, 425] on link "[PERSON_NAME]" at bounding box center [330, 417] width 154 height 19
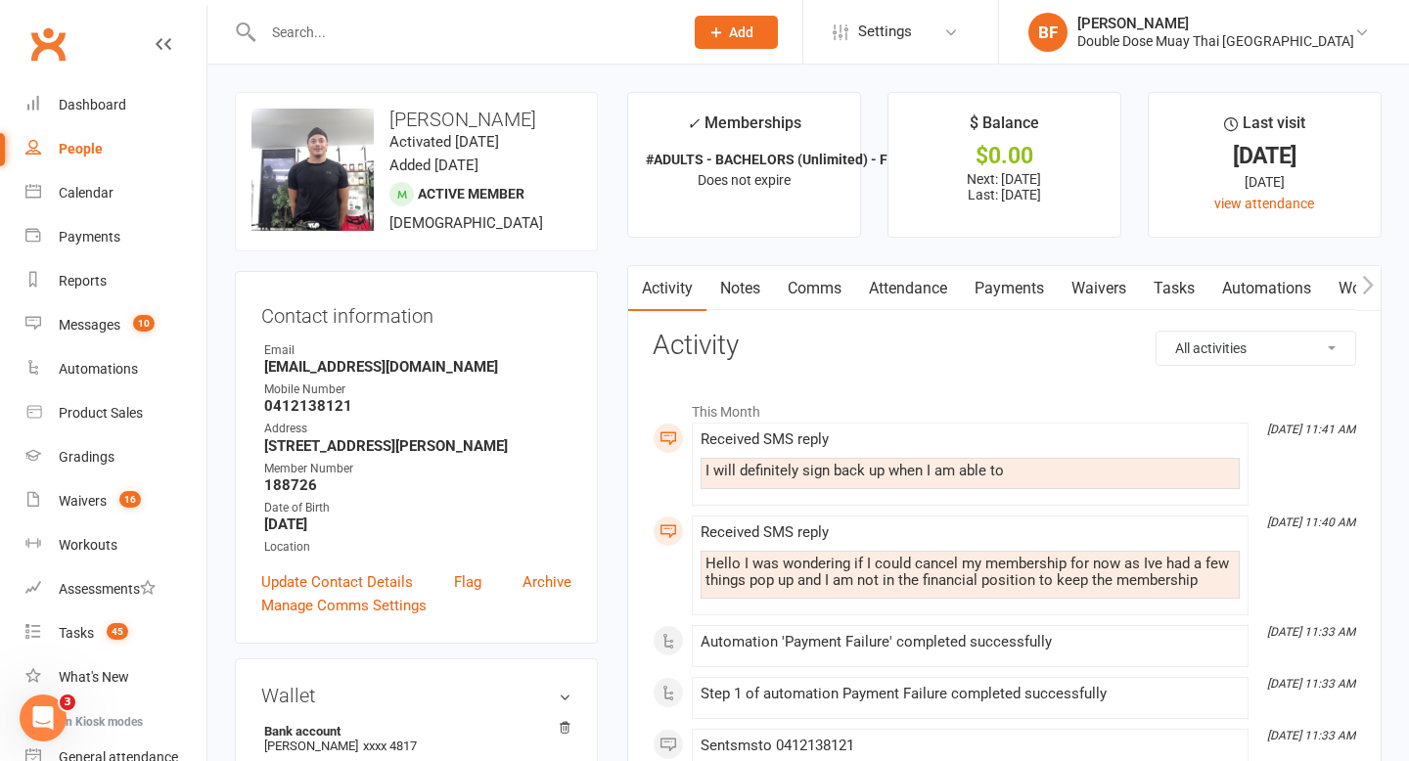
click at [1026, 296] on link "Payments" at bounding box center [1009, 288] width 97 height 45
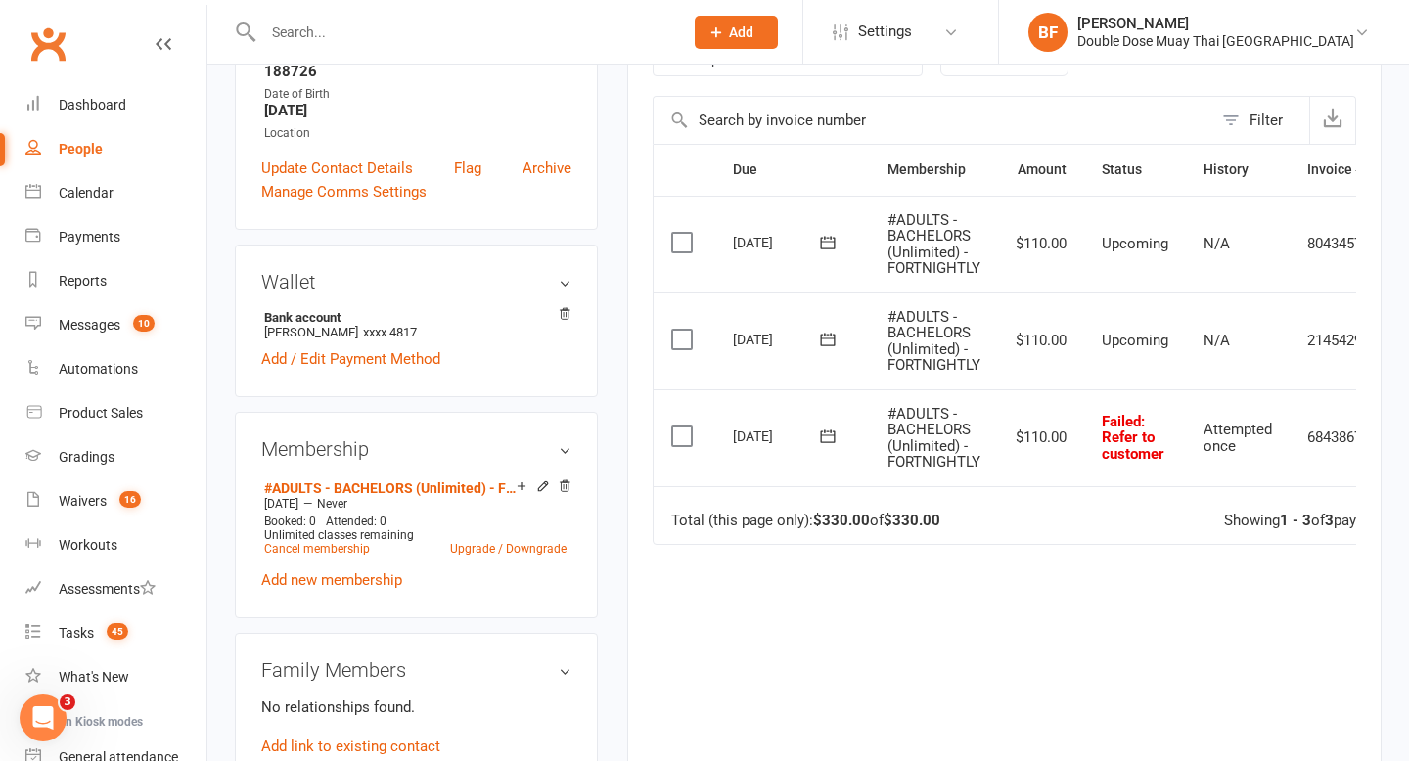
scroll to position [417, 0]
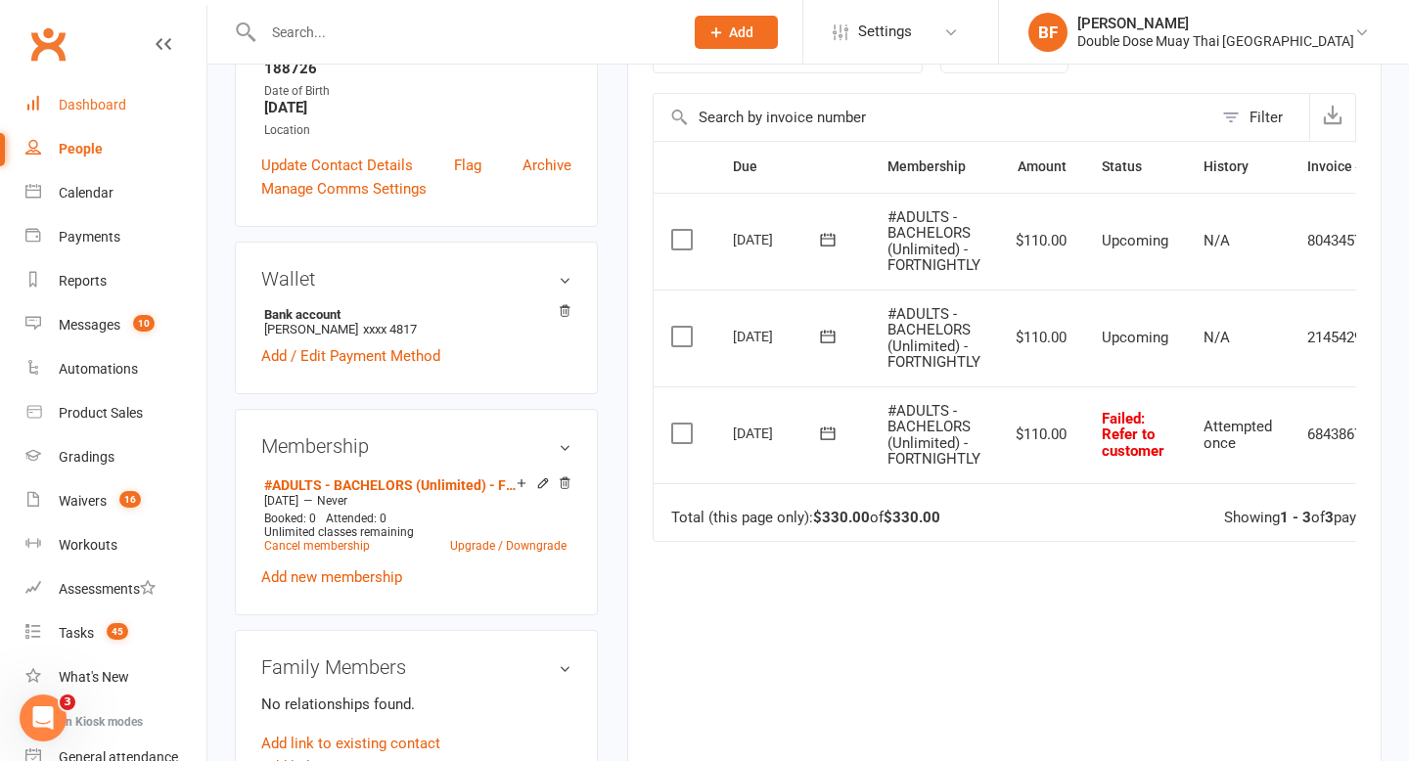
click at [100, 115] on link "Dashboard" at bounding box center [115, 105] width 181 height 44
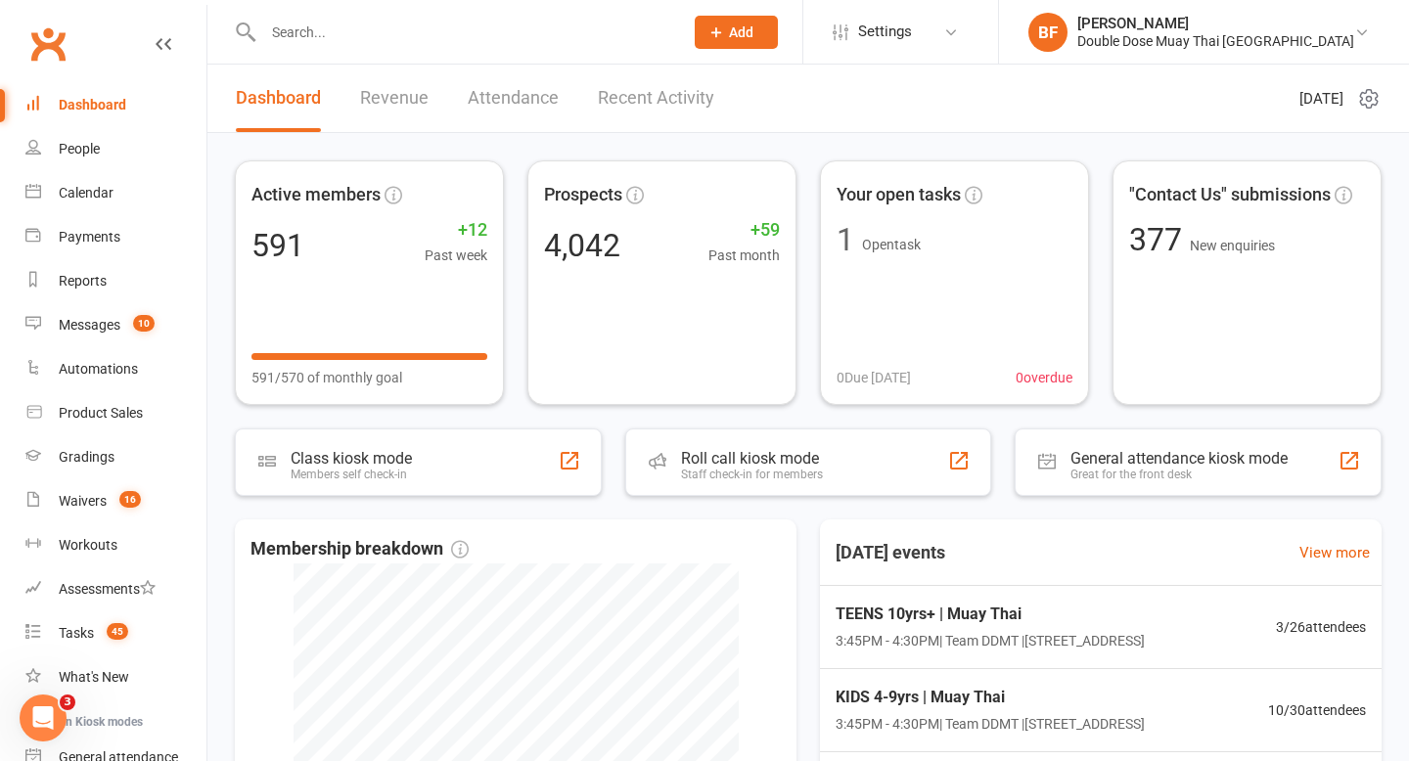
click at [333, 42] on input "text" at bounding box center [463, 32] width 412 height 27
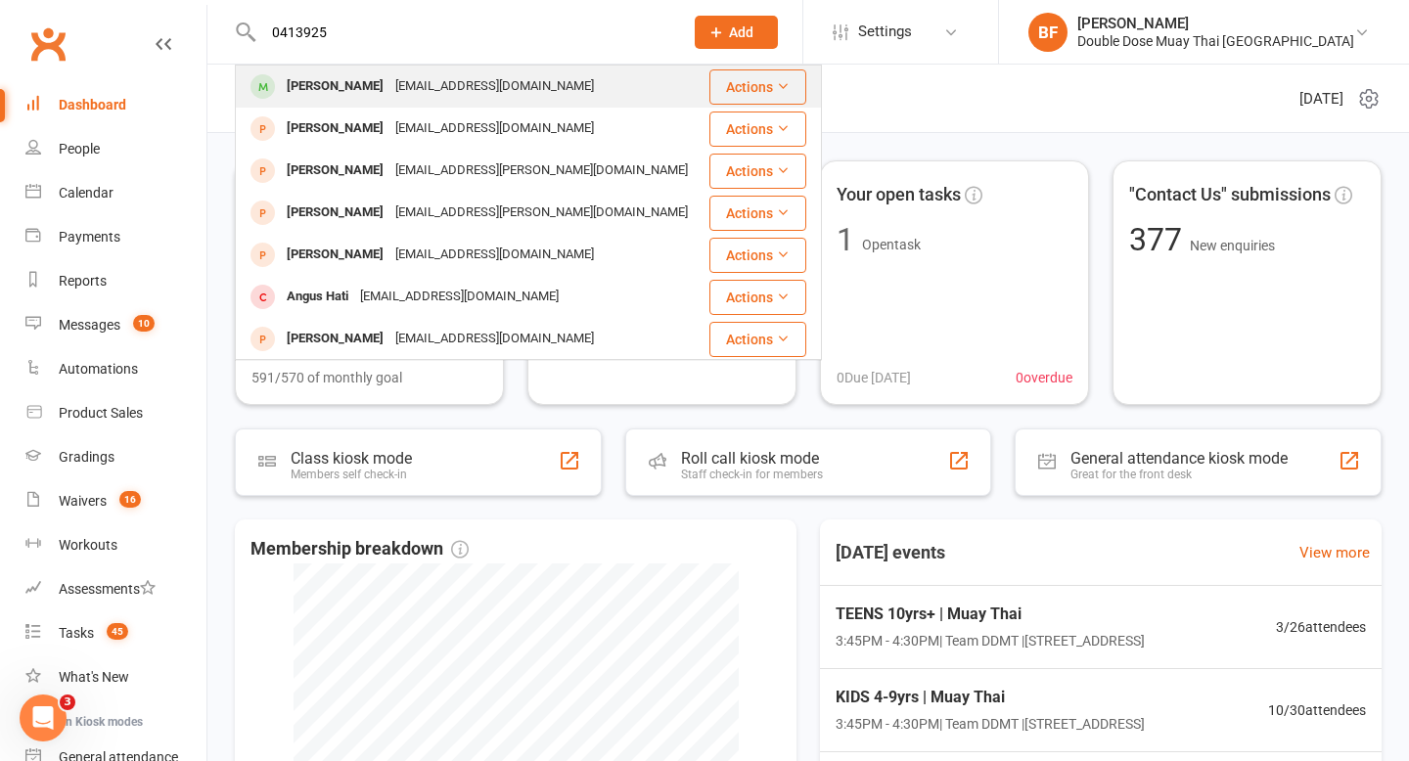
type input "0413925"
click at [345, 95] on div "[PERSON_NAME]" at bounding box center [335, 86] width 109 height 28
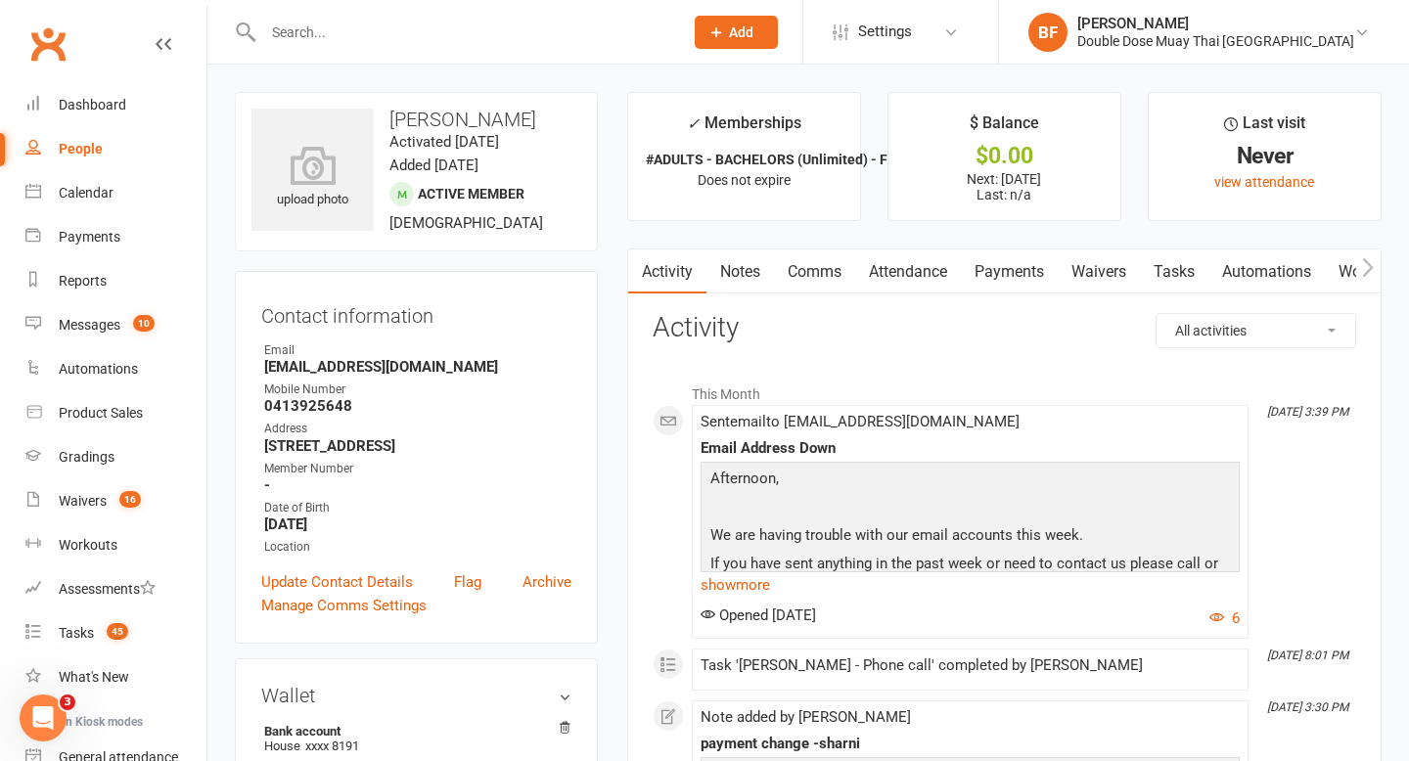
click at [1025, 268] on link "Payments" at bounding box center [1009, 272] width 97 height 45
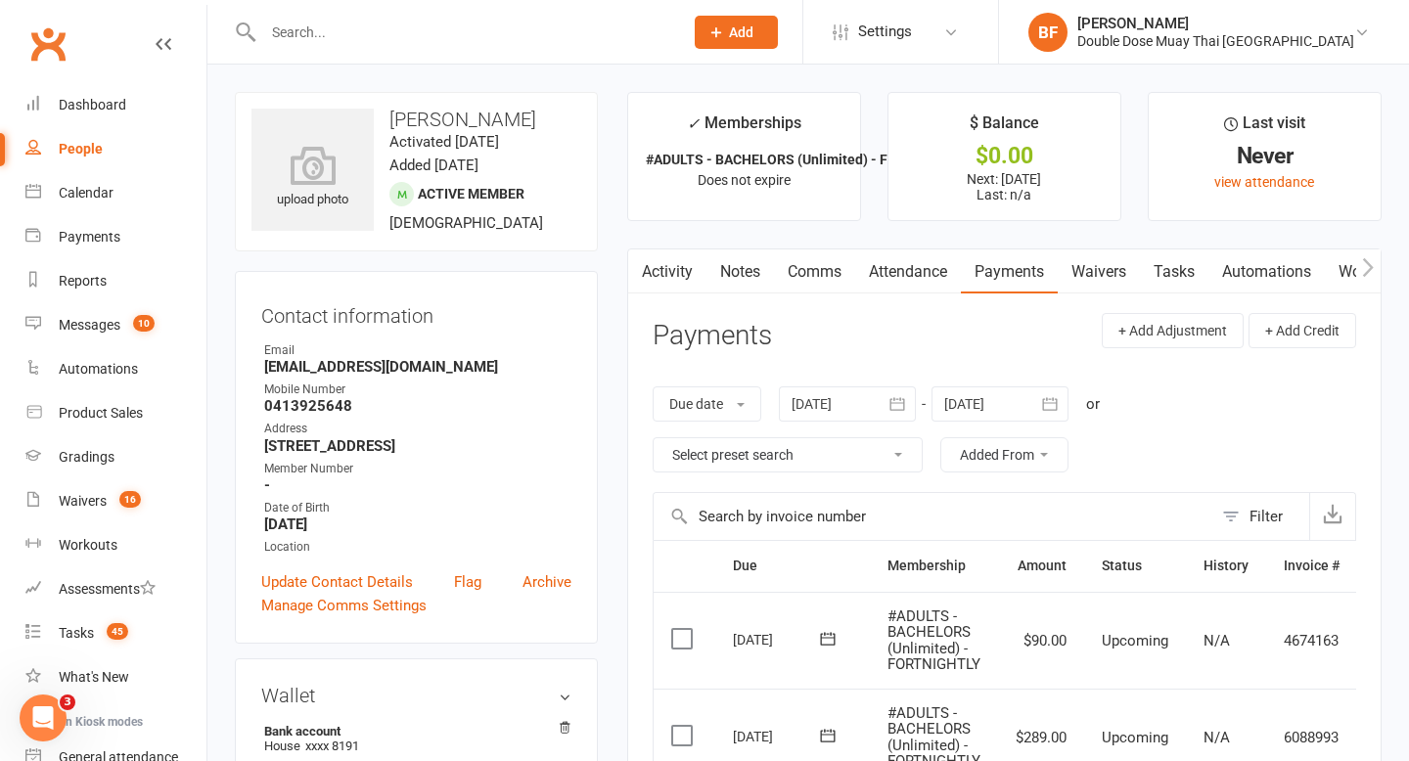
click at [733, 276] on link "Notes" at bounding box center [741, 272] width 68 height 45
